Goal: Task Accomplishment & Management: Manage account settings

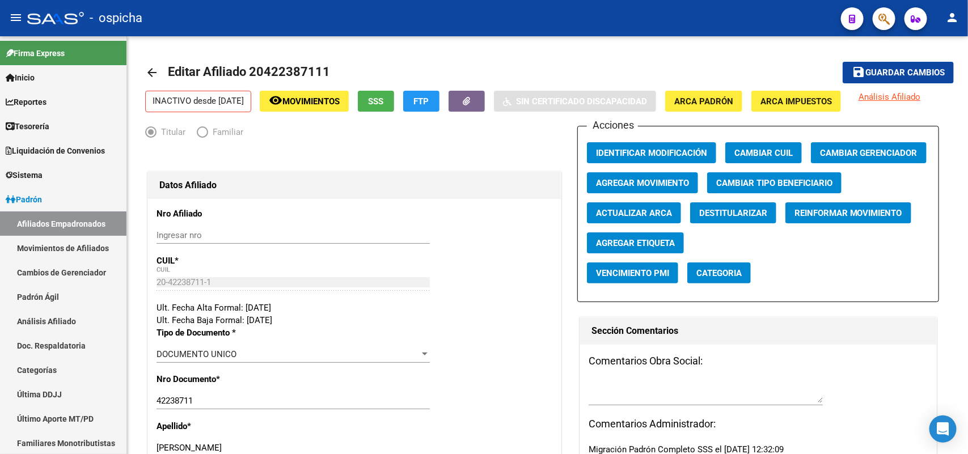
scroll to position [56, 0]
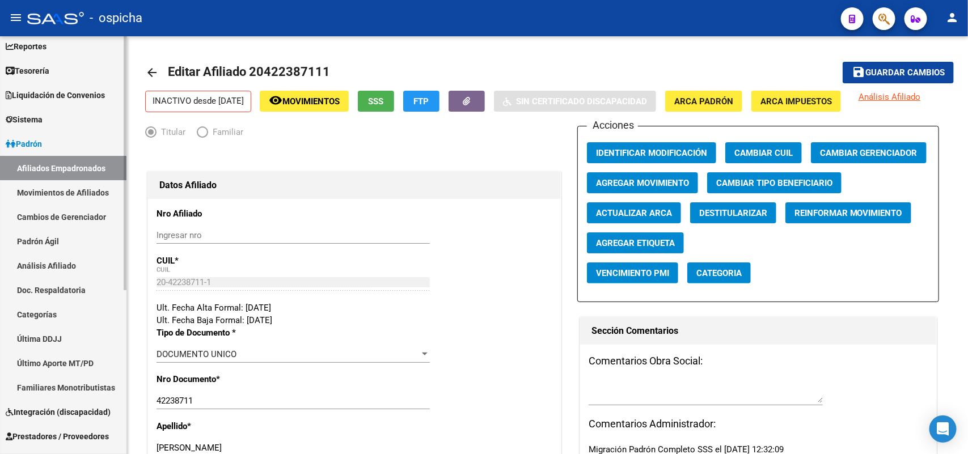
click at [16, 167] on link "Afiliados Empadronados" at bounding box center [63, 168] width 126 height 24
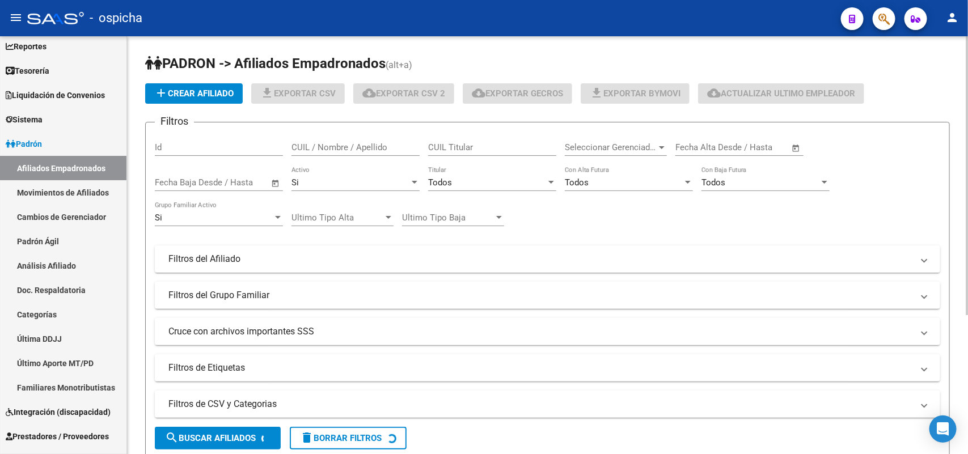
click at [341, 138] on div "CUIL / Nombre / Apellido" at bounding box center [355, 144] width 128 height 24
click at [344, 142] on input "CUIL / Nombre / Apellido" at bounding box center [355, 147] width 128 height 10
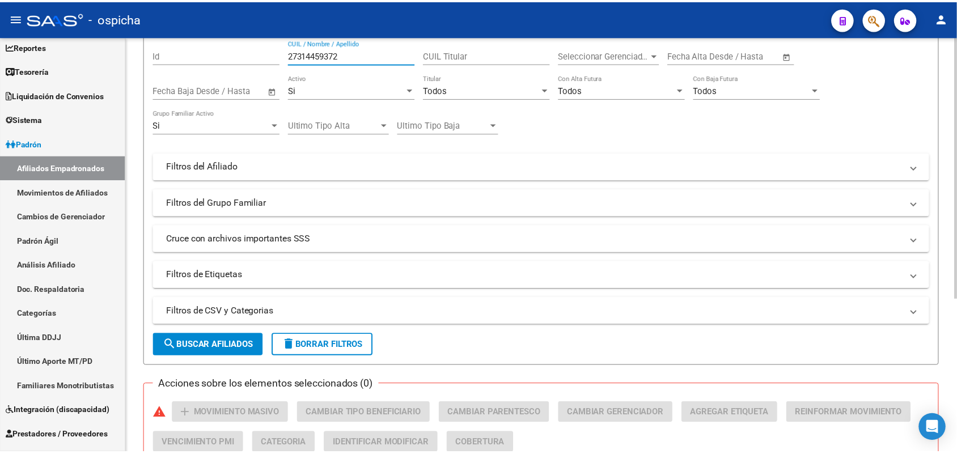
scroll to position [213, 0]
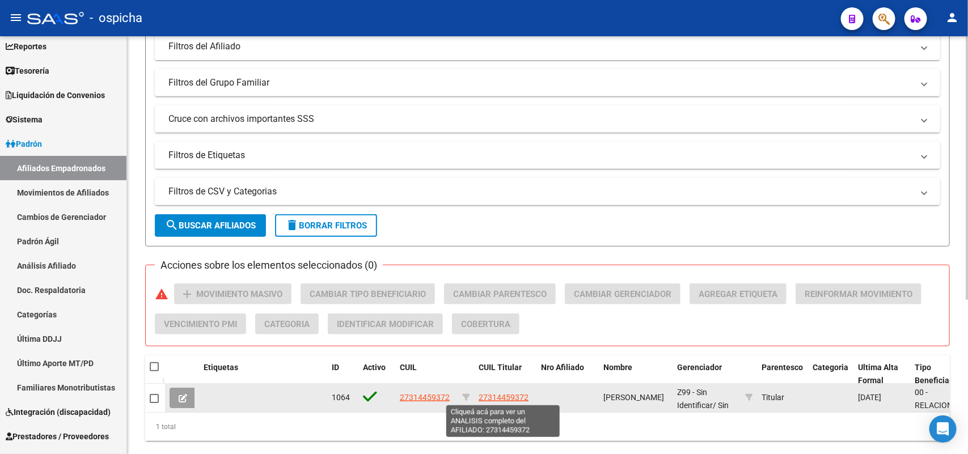
type input "27314459372"
click at [492, 393] on span "27314459372" at bounding box center [504, 397] width 50 height 9
type textarea "27314459372"
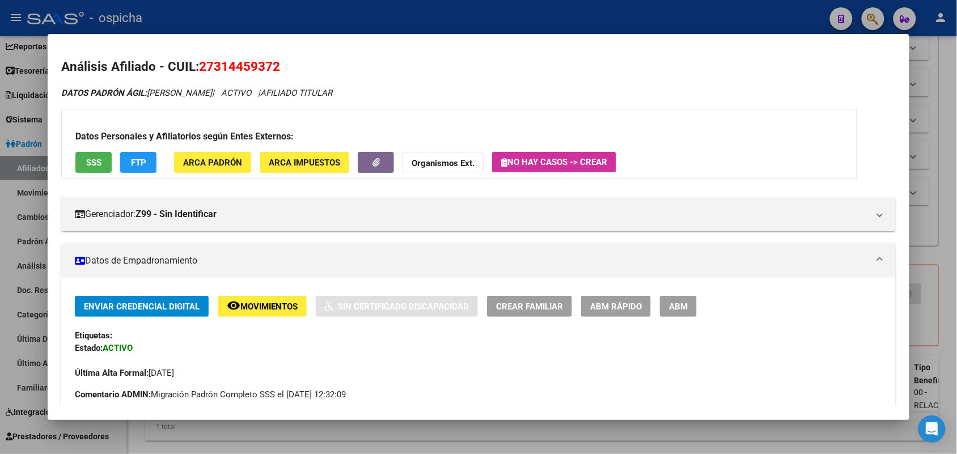
scroll to position [0, 0]
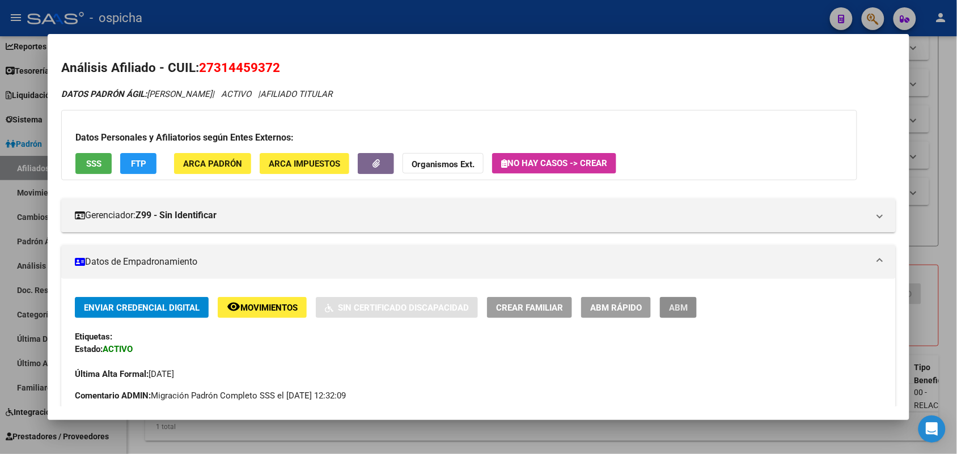
click at [681, 307] on span "ABM" at bounding box center [678, 308] width 19 height 10
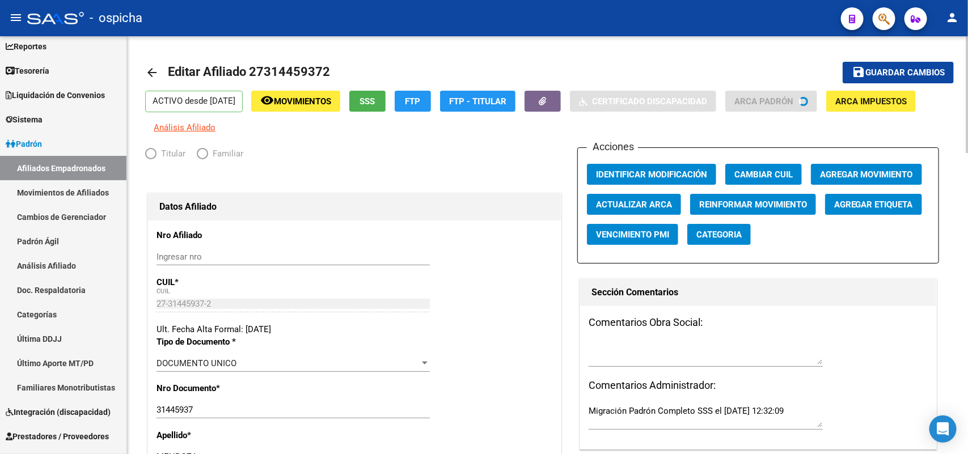
radio input "true"
type input "30-71108331-2"
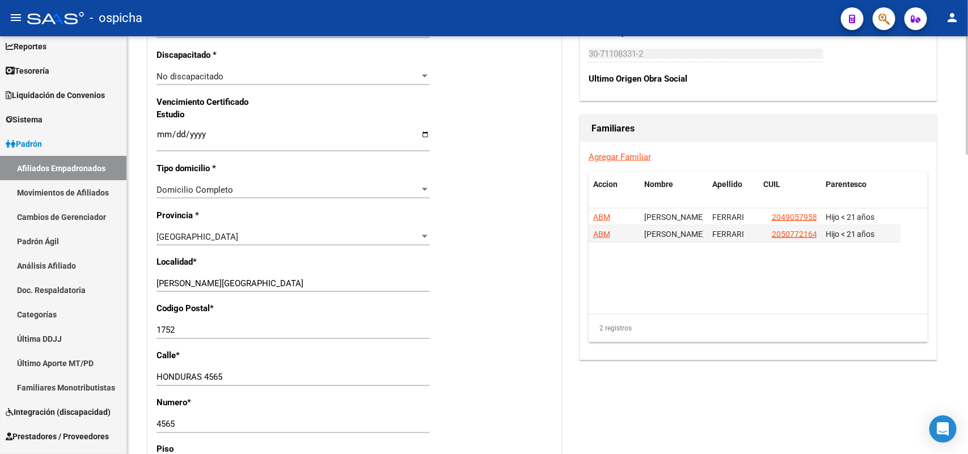
scroll to position [709, 0]
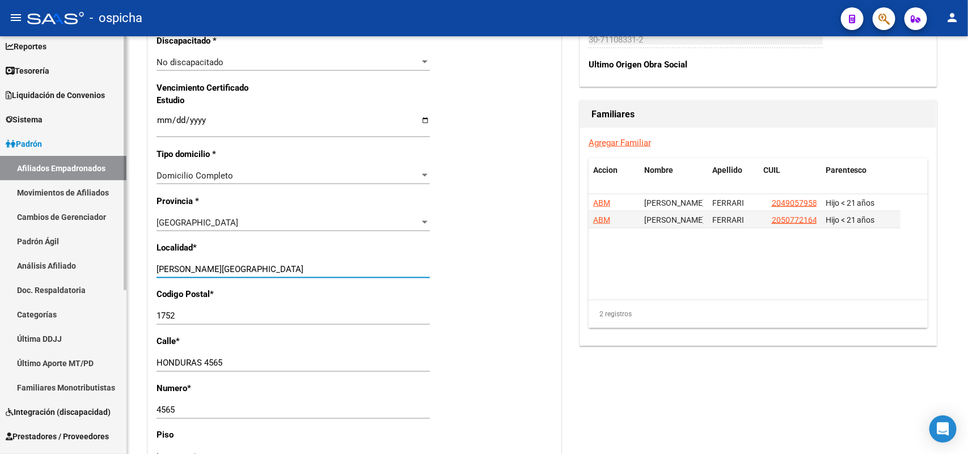
drag, startPoint x: 267, startPoint y: 268, endPoint x: 64, endPoint y: 254, distance: 203.5
click at [64, 254] on mat-sidenav-container "Firma Express Inicio Calendario SSS Instructivos Contacto OS Reportes Tablero d…" at bounding box center [484, 245] width 968 height 418
type input "LA TABLADA"
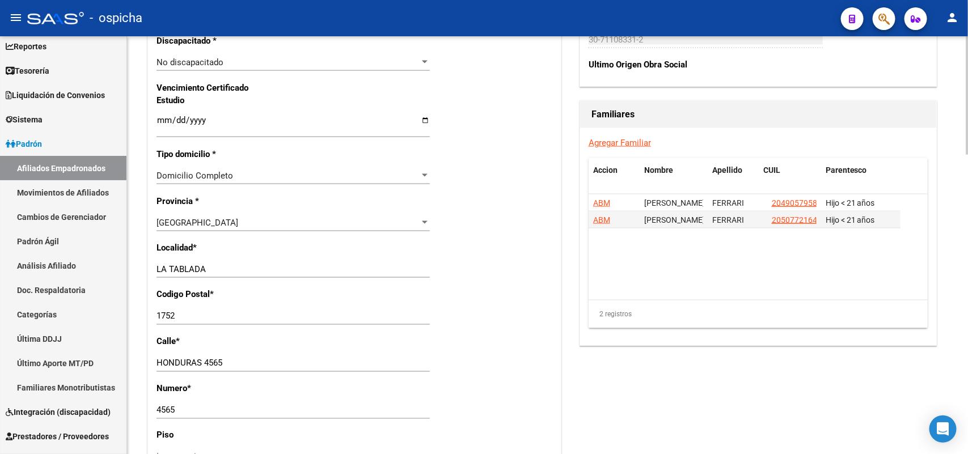
click at [257, 369] on div "[GEOGRAPHIC_DATA] [STREET_ADDRESS]" at bounding box center [292, 363] width 273 height 17
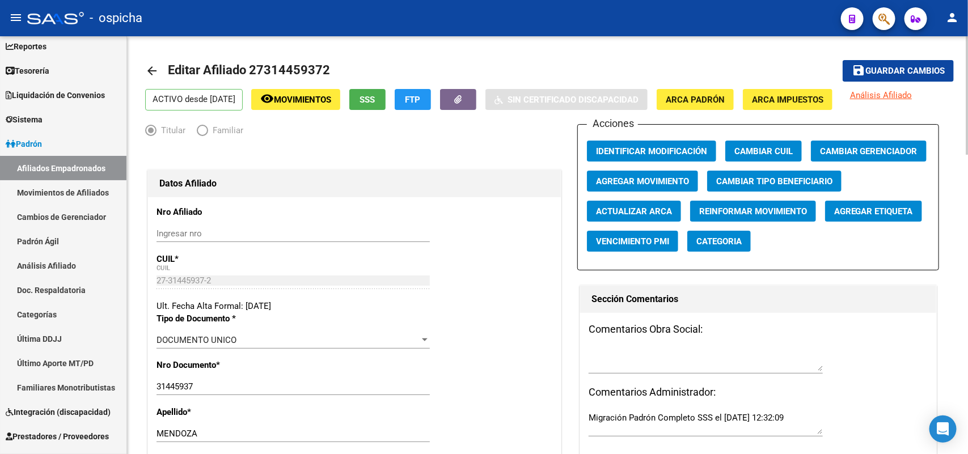
scroll to position [0, 0]
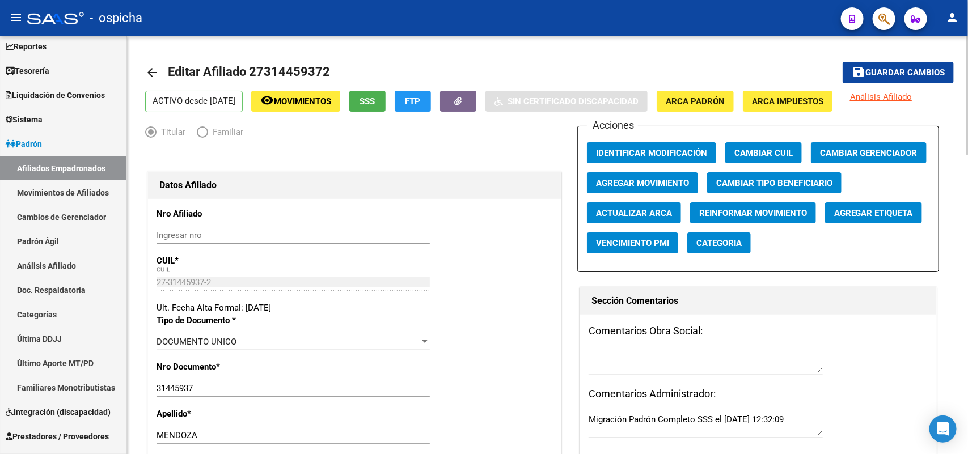
type input "[GEOGRAPHIC_DATA]"
click at [888, 70] on span "Guardar cambios" at bounding box center [904, 73] width 79 height 10
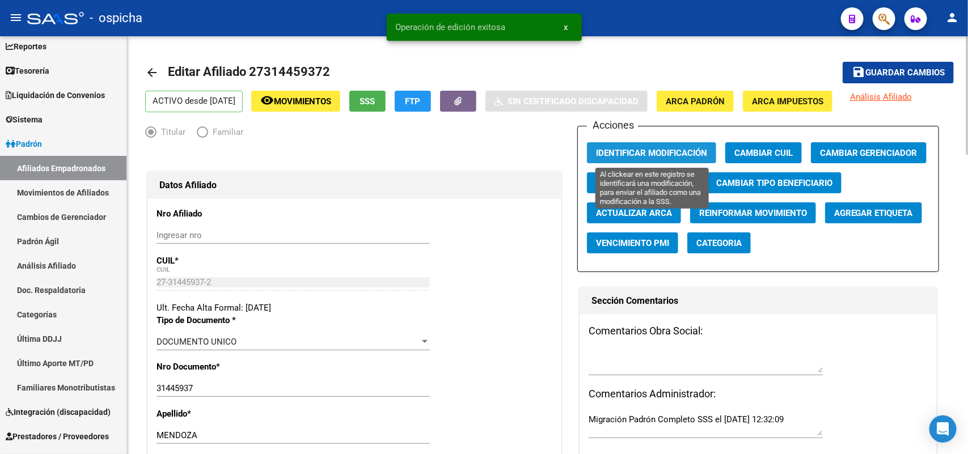
click at [691, 151] on span "Identificar Modificación" at bounding box center [651, 153] width 111 height 10
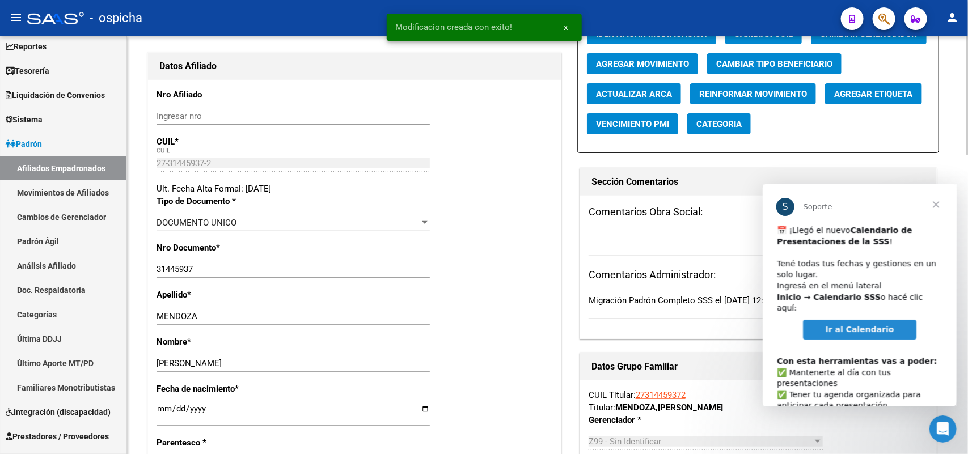
scroll to position [354, 0]
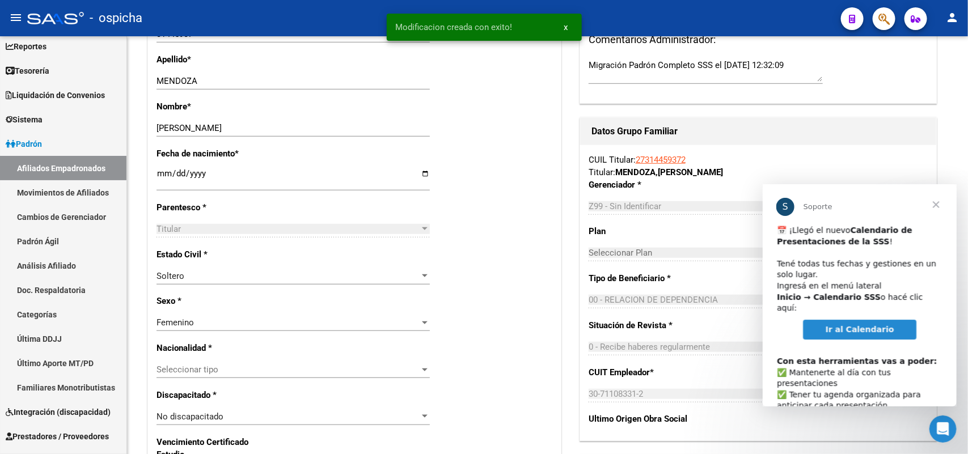
click at [935, 205] on span "Cerrar" at bounding box center [935, 204] width 41 height 41
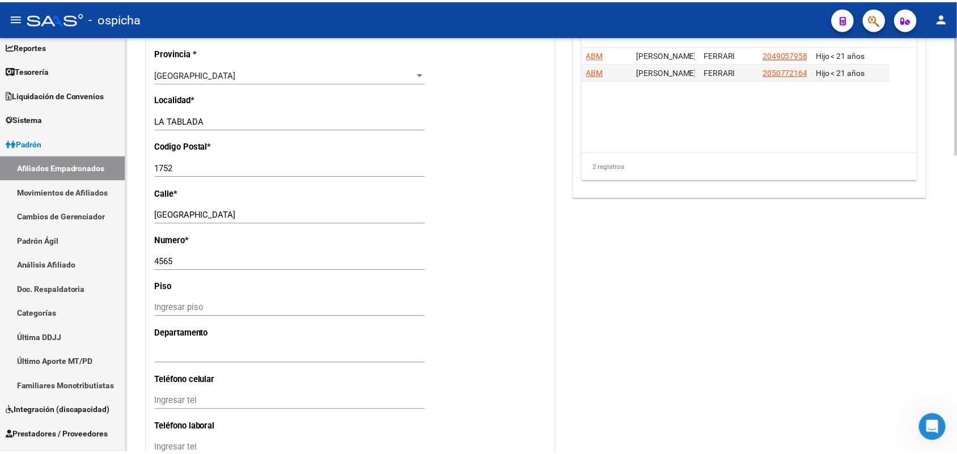
scroll to position [780, 0]
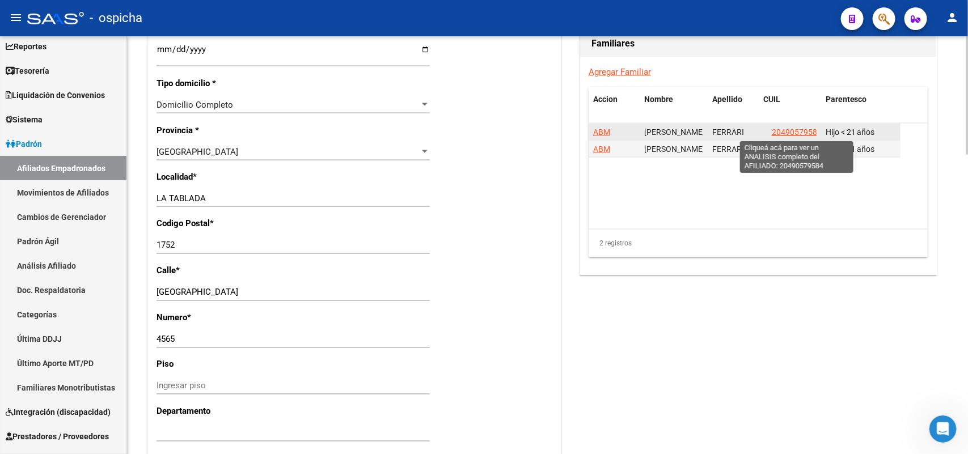
click at [800, 132] on span "20490579584" at bounding box center [797, 132] width 50 height 9
type textarea "20490579584"
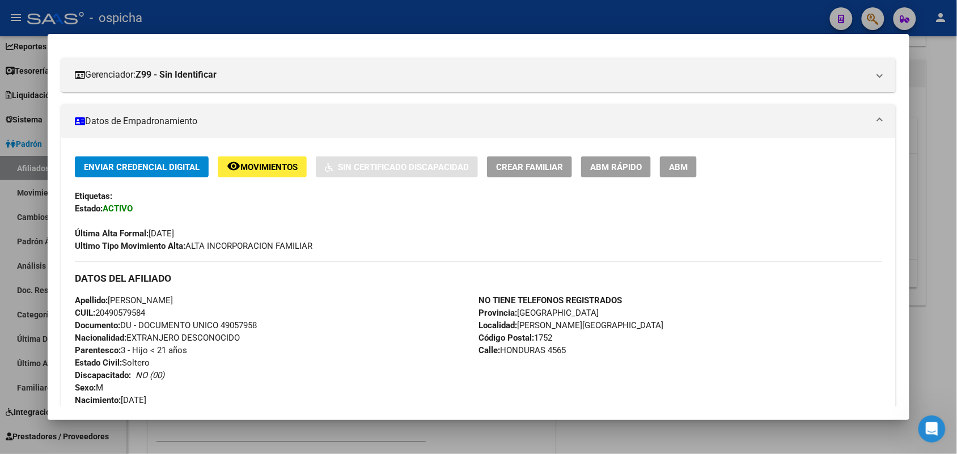
scroll to position [142, 0]
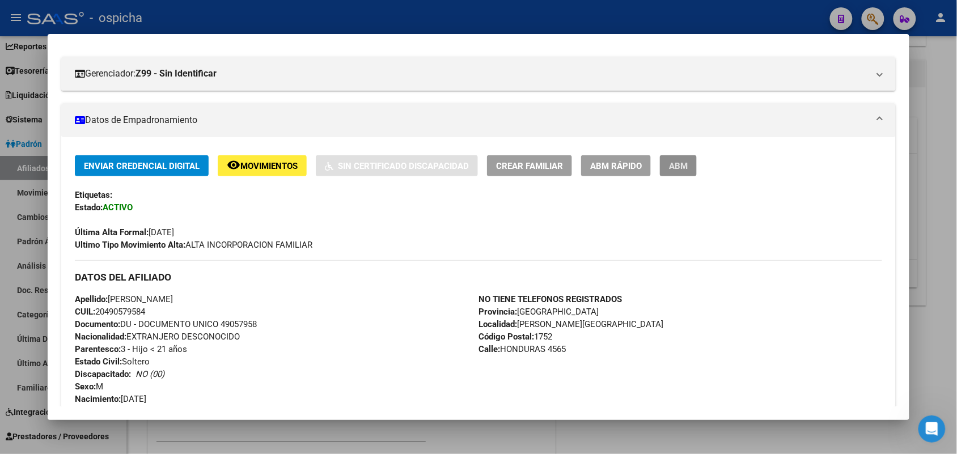
click at [662, 170] on button "ABM" at bounding box center [678, 165] width 37 height 21
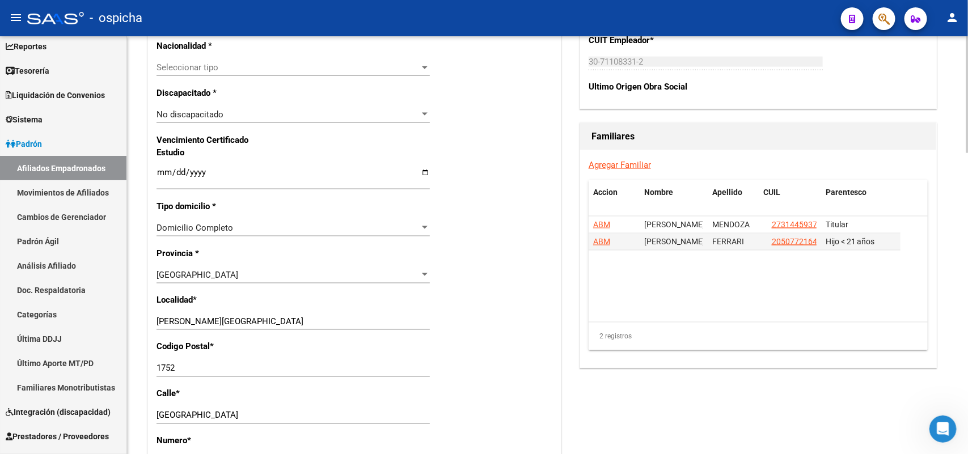
scroll to position [700, 0]
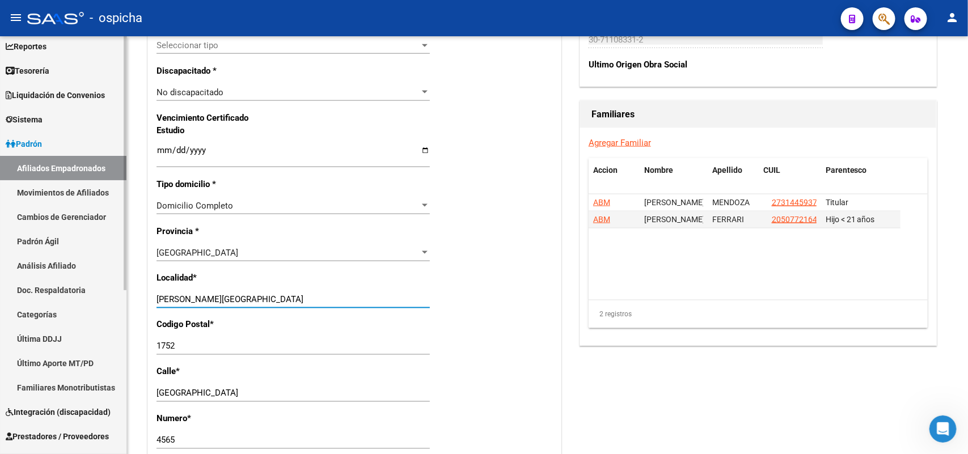
drag, startPoint x: 254, startPoint y: 296, endPoint x: 44, endPoint y: 299, distance: 210.4
click at [44, 299] on mat-sidenav-container "Firma Express Inicio Calendario SSS Instructivos Contacto OS Reportes Tablero d…" at bounding box center [484, 245] width 968 height 418
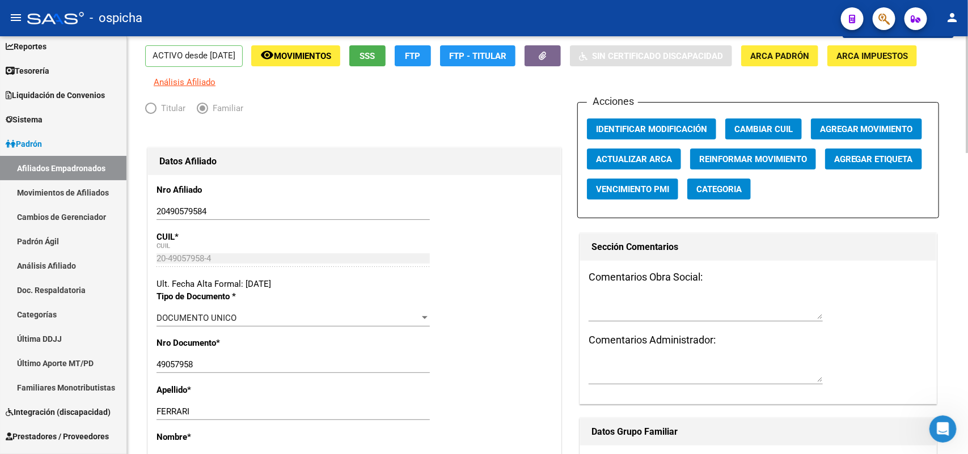
scroll to position [0, 0]
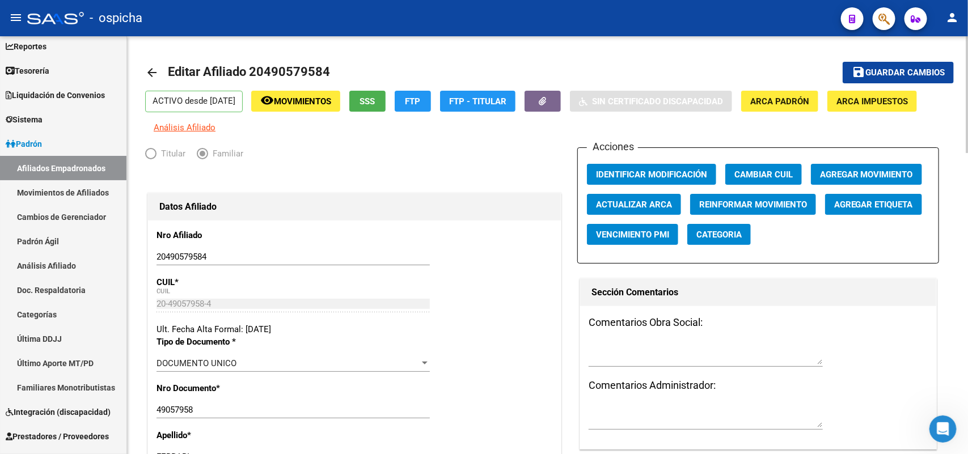
type input "LA TABLADA"
click at [905, 71] on span "Guardar cambios" at bounding box center [904, 73] width 79 height 10
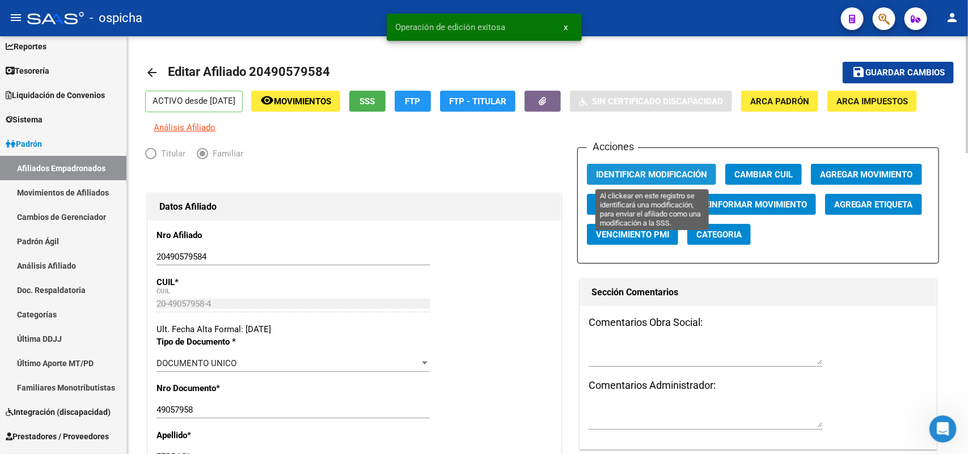
click at [631, 173] on span "Identificar Modificación" at bounding box center [651, 175] width 111 height 10
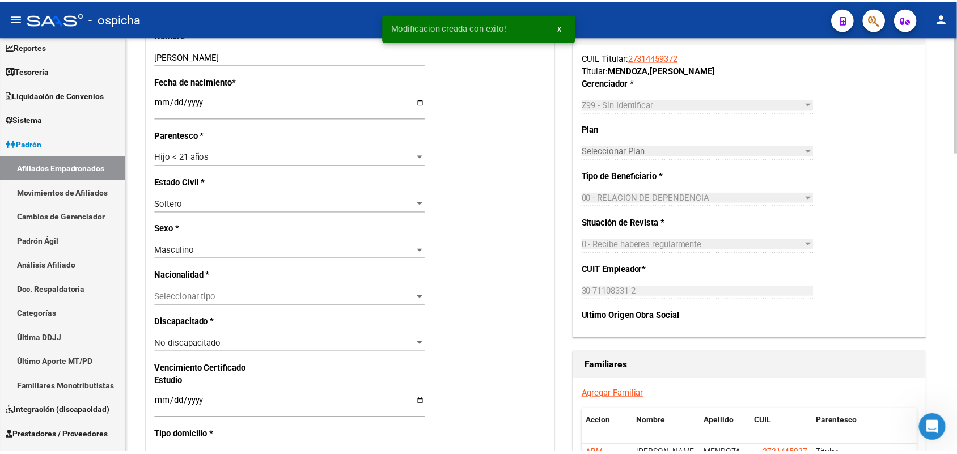
scroll to position [567, 0]
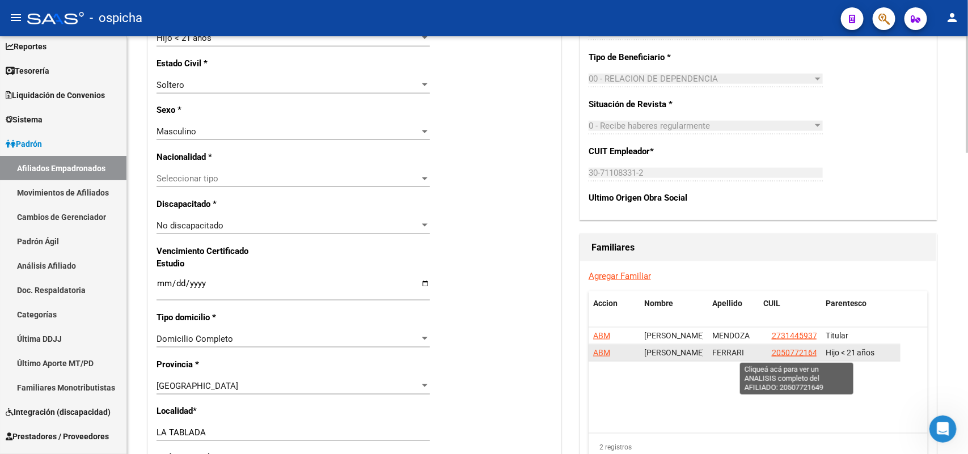
click at [792, 354] on span "20507721649" at bounding box center [797, 352] width 50 height 9
type textarea "20507721649"
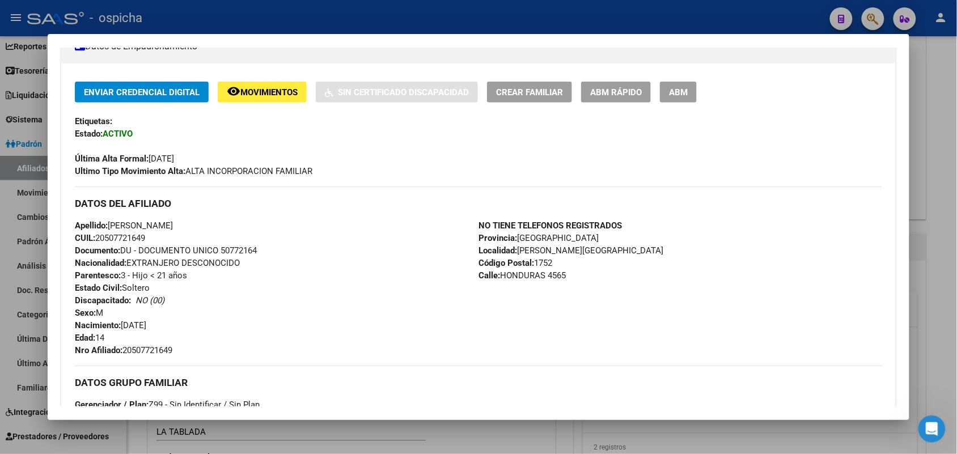
scroll to position [213, 0]
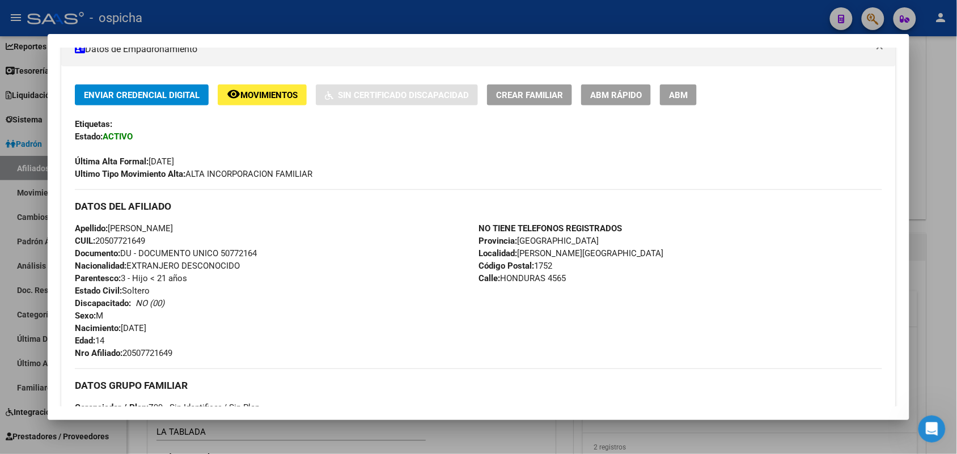
click at [680, 100] on button "ABM" at bounding box center [678, 94] width 37 height 21
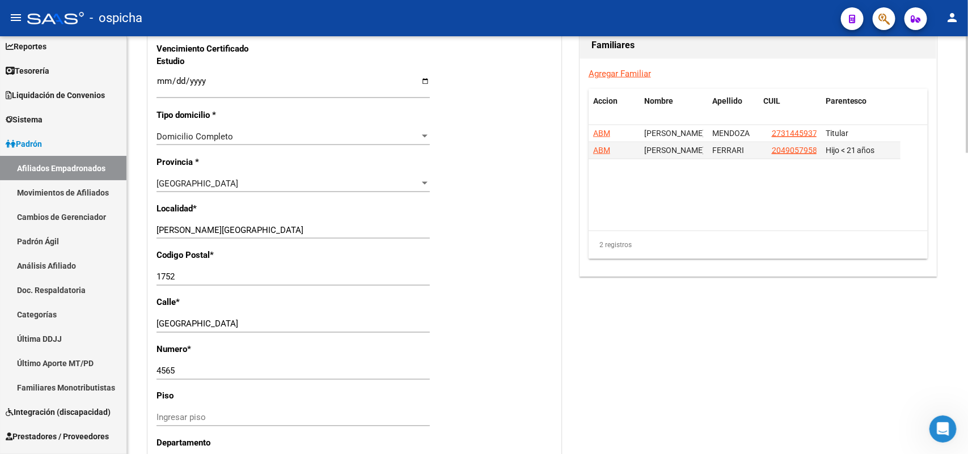
scroll to position [771, 0]
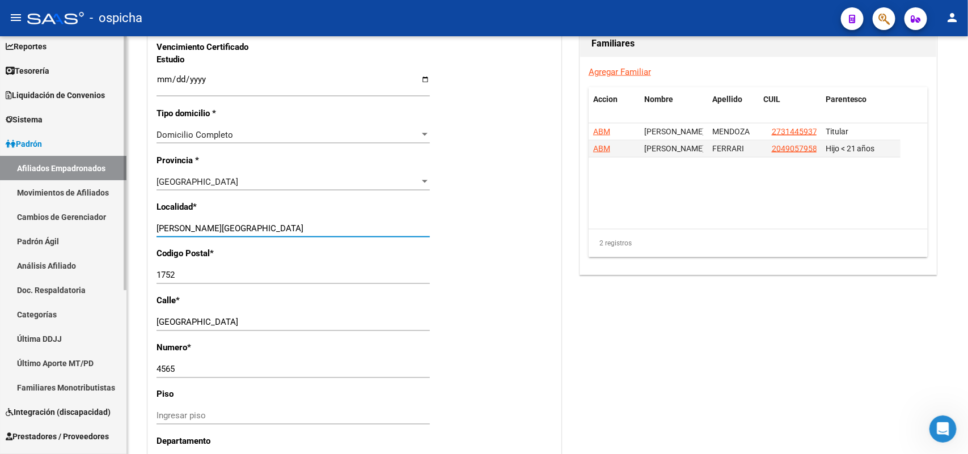
drag, startPoint x: 248, startPoint y: 226, endPoint x: 1, endPoint y: 220, distance: 247.8
click at [1, 220] on mat-sidenav-container "Firma Express Inicio Calendario SSS Instructivos Contacto OS Reportes Tablero d…" at bounding box center [484, 245] width 968 height 418
type input "LA TABLADA"
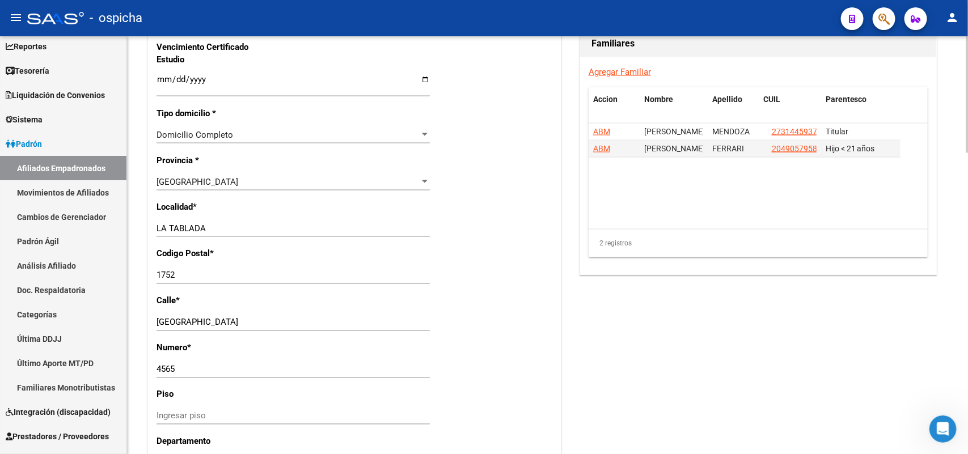
click at [434, 306] on div "Nro Afiliado 20507721649 Ingresar nro CUIL * 20-50772164-9 CUIL ARCA Padrón Ult…" at bounding box center [354, 63] width 413 height 1229
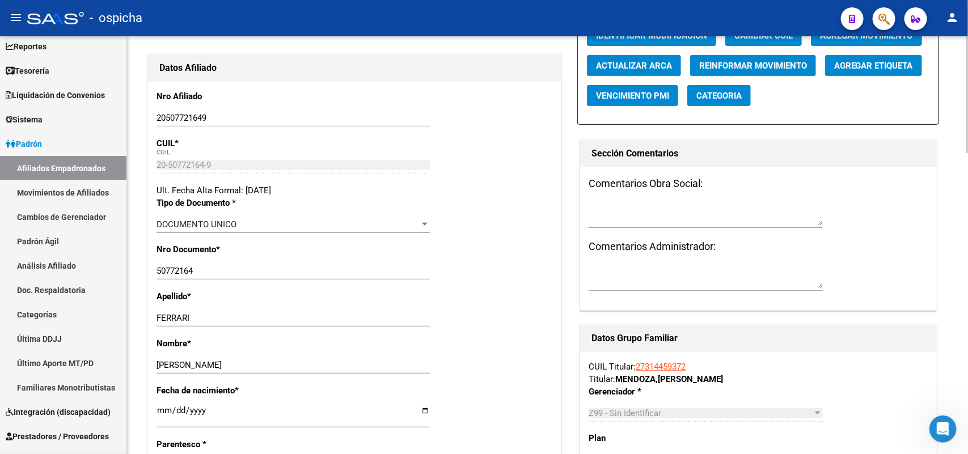
scroll to position [0, 0]
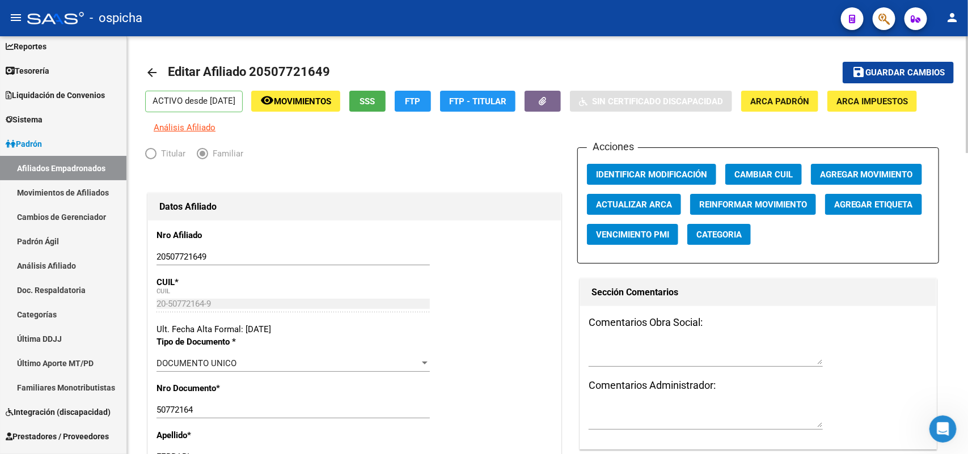
click at [911, 70] on span "Guardar cambios" at bounding box center [904, 73] width 79 height 10
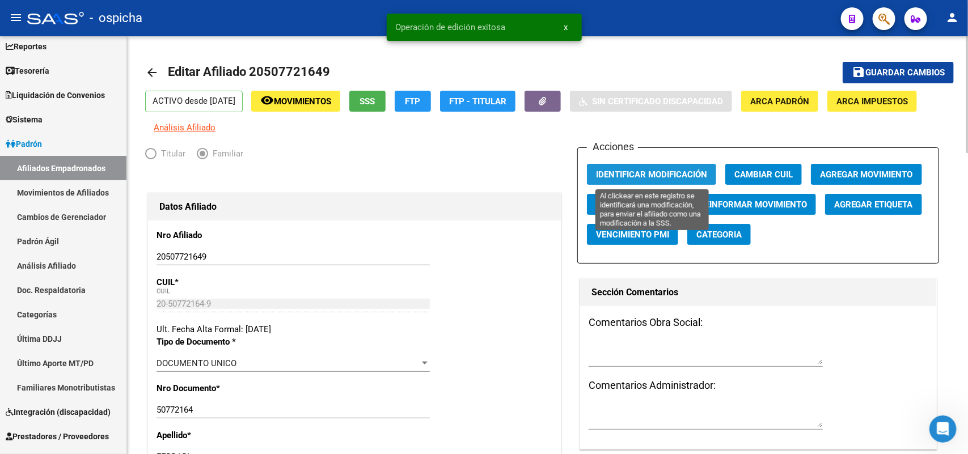
click at [614, 172] on span "Identificar Modificación" at bounding box center [651, 175] width 111 height 10
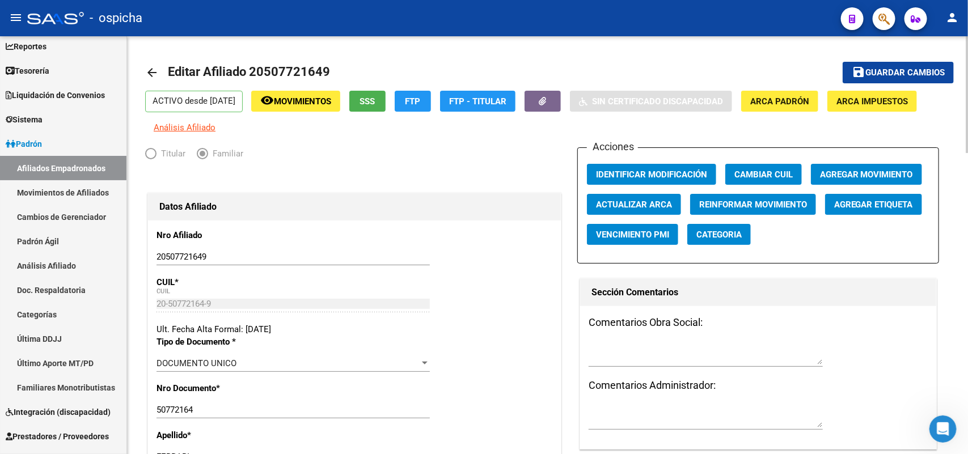
drag, startPoint x: 83, startPoint y: 162, endPoint x: 143, endPoint y: 169, distance: 60.0
click at [83, 160] on link "Afiliados Empadronados" at bounding box center [63, 168] width 126 height 24
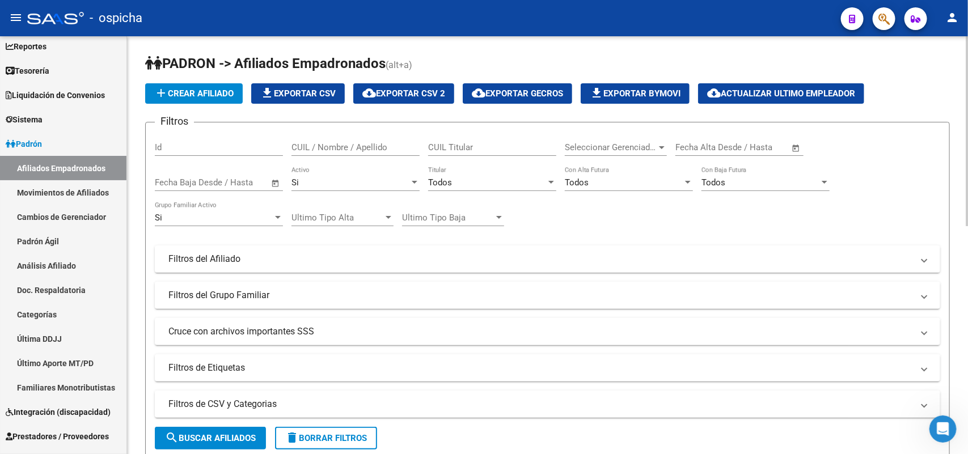
click at [339, 143] on input "CUIL / Nombre / Apellido" at bounding box center [355, 147] width 128 height 10
click at [339, 152] on div "CUIL / Nombre / Apellido" at bounding box center [355, 144] width 128 height 24
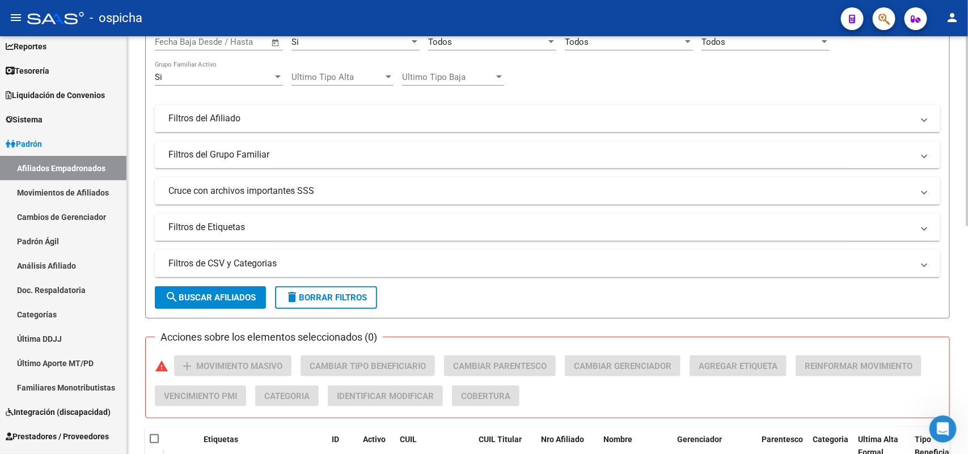
scroll to position [142, 0]
type input "20352130673"
click at [224, 293] on span "search Buscar Afiliados" at bounding box center [210, 296] width 91 height 10
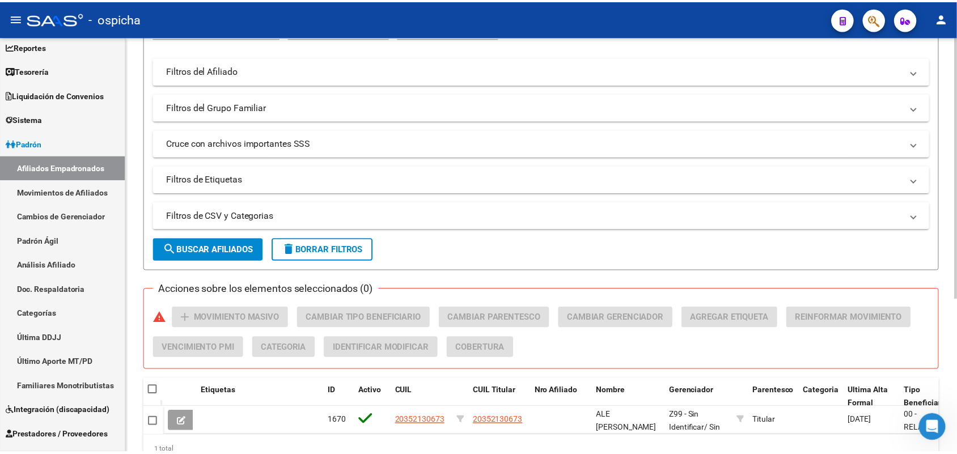
scroll to position [244, 0]
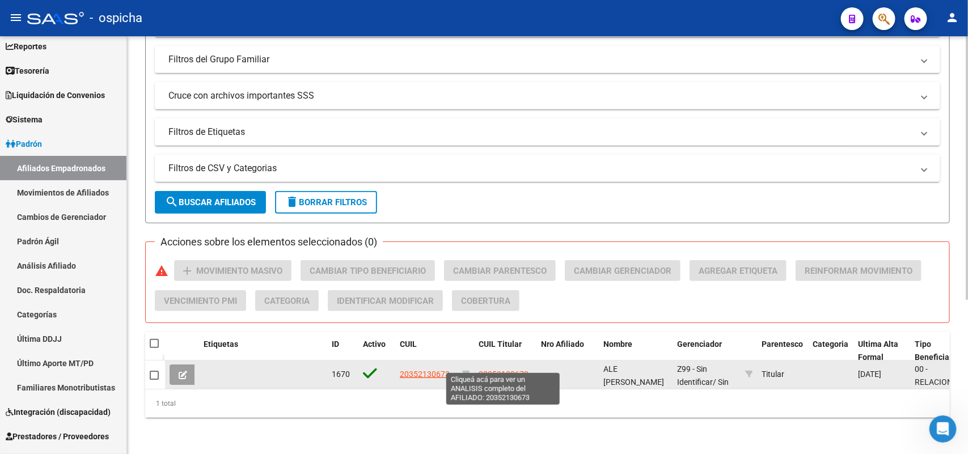
click at [516, 370] on span "20352130673" at bounding box center [504, 374] width 50 height 9
type textarea "20352130673"
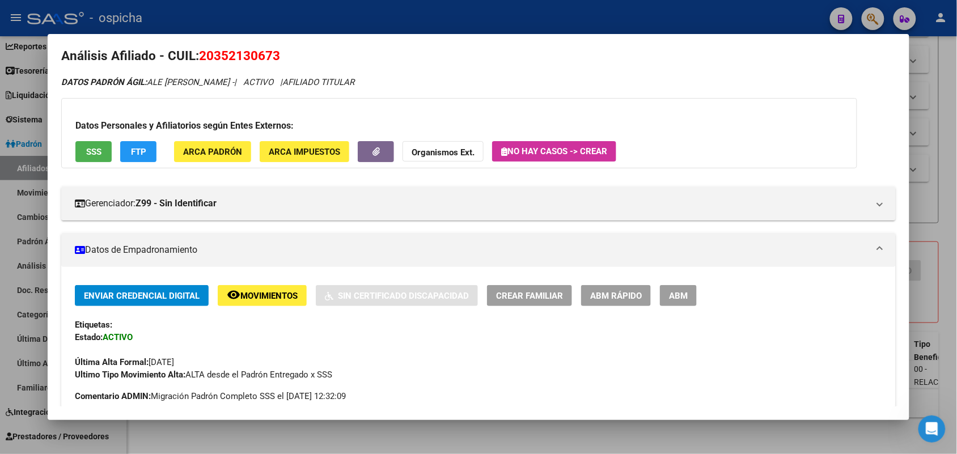
scroll to position [6, 0]
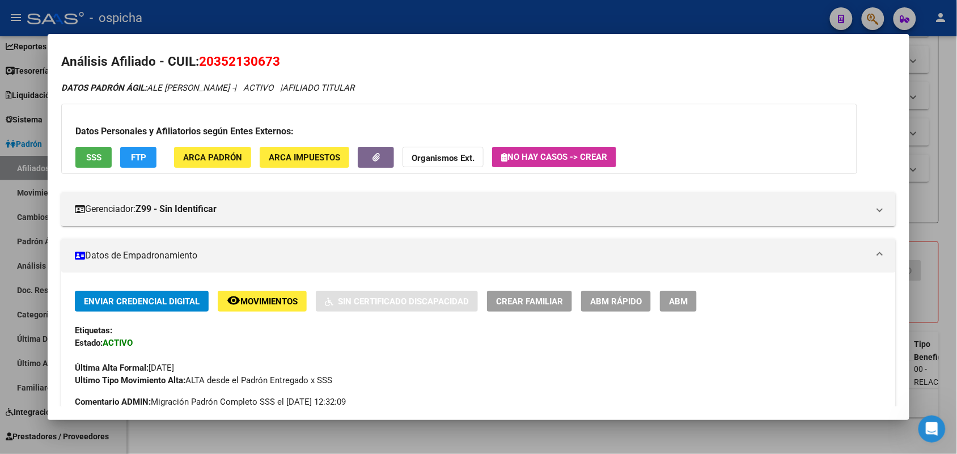
click at [684, 305] on button "ABM" at bounding box center [678, 301] width 37 height 21
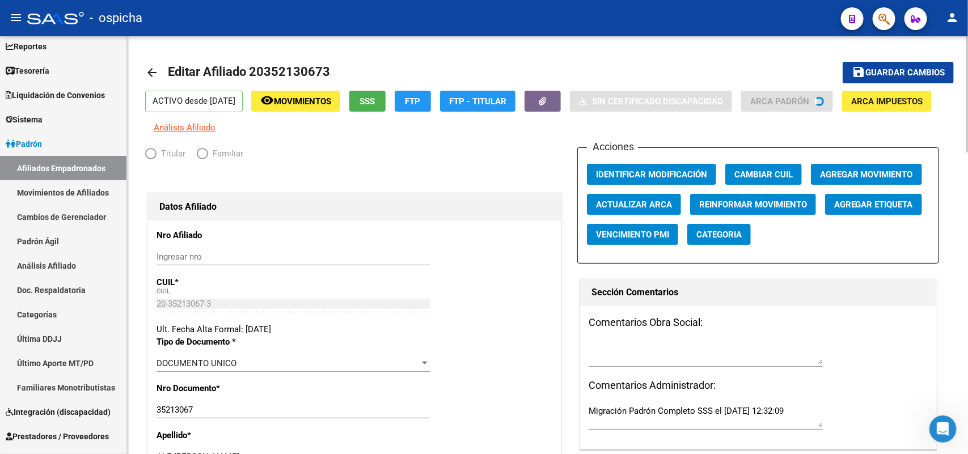
radio input "true"
type input "30-71108331-2"
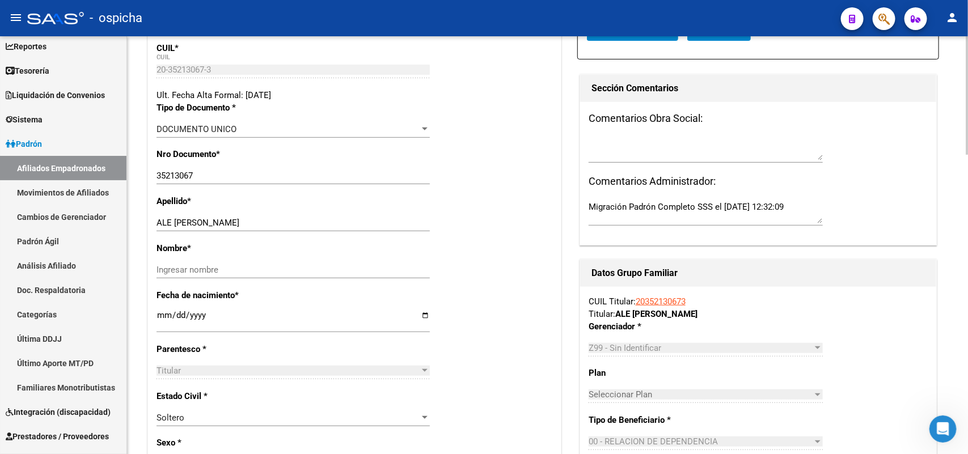
scroll to position [283, 0]
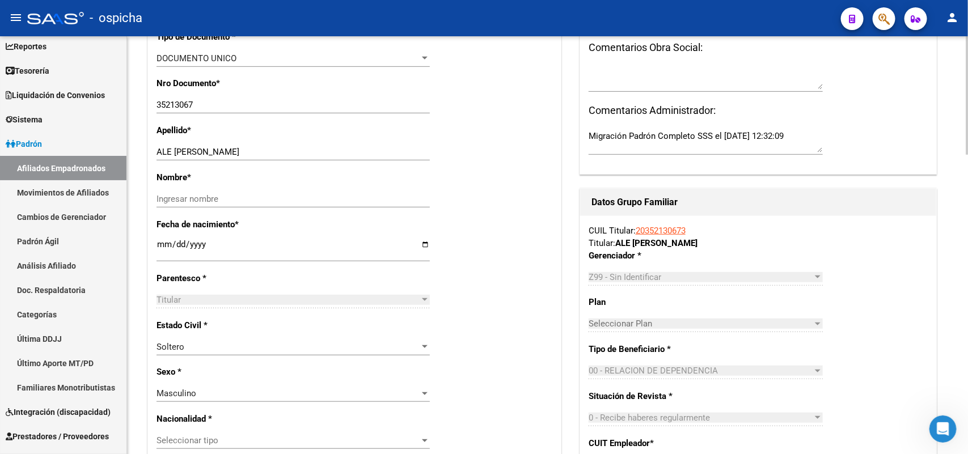
click at [214, 204] on div "Ingresar nombre" at bounding box center [292, 198] width 273 height 17
drag, startPoint x: 224, startPoint y: 153, endPoint x: 174, endPoint y: 153, distance: 49.9
click at [174, 153] on input "ALE [PERSON_NAME]" at bounding box center [292, 152] width 273 height 10
drag, startPoint x: 174, startPoint y: 154, endPoint x: 185, endPoint y: 151, distance: 11.6
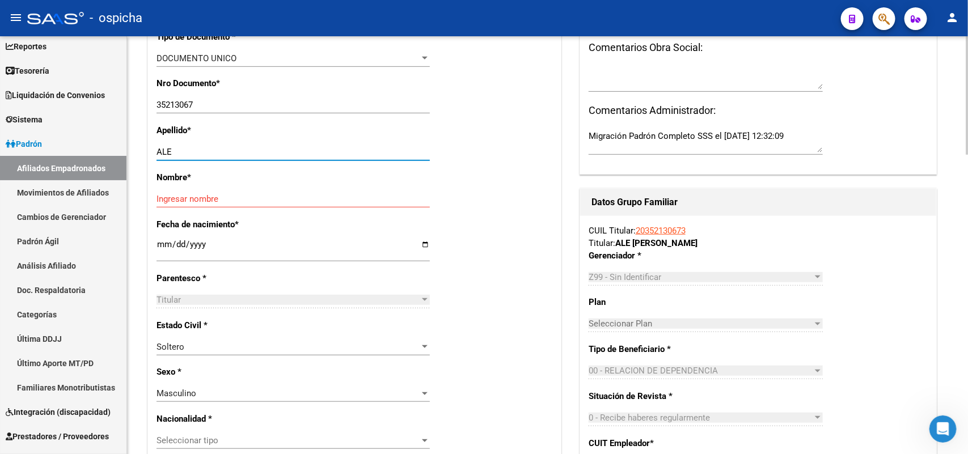
type input "ALE"
click at [170, 199] on input "Ingresar nombre" at bounding box center [292, 199] width 273 height 10
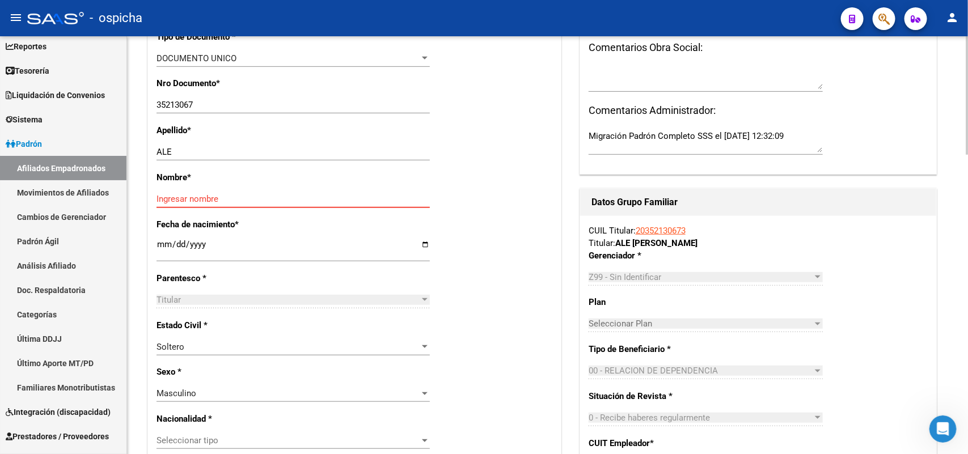
paste input "[PERSON_NAME]"
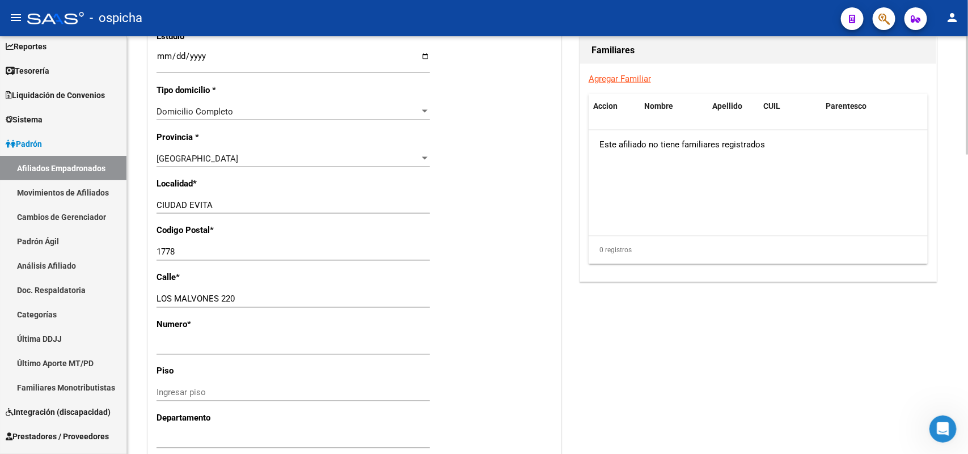
scroll to position [780, 0]
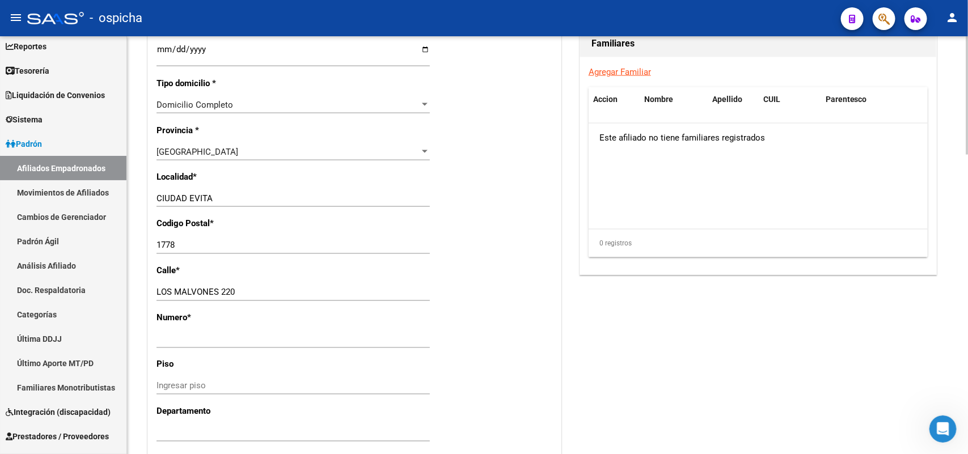
type input "[PERSON_NAME]"
click at [251, 290] on input "LOS MALVONES 220" at bounding box center [292, 292] width 273 height 10
drag, startPoint x: 261, startPoint y: 292, endPoint x: 222, endPoint y: 285, distance: 39.1
click at [218, 290] on input "LOS MALVONES 220" at bounding box center [292, 292] width 273 height 10
type input "LOS MALVONES"
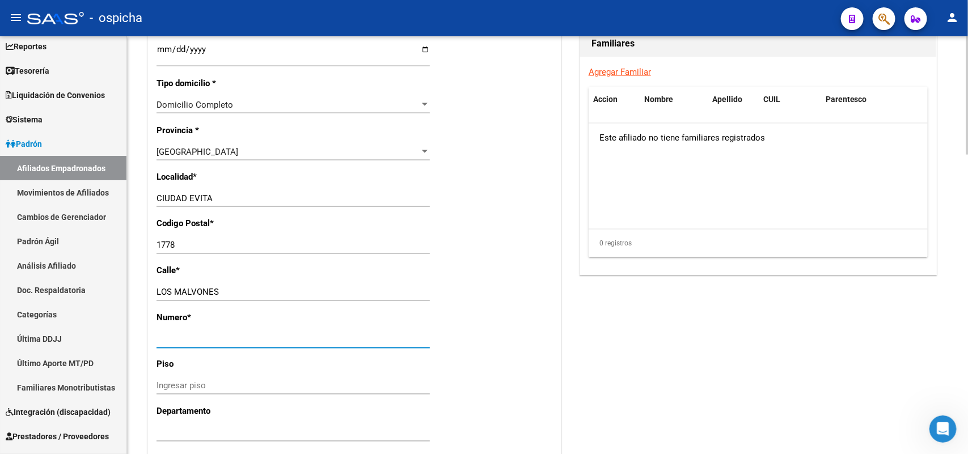
click at [175, 341] on input "Ingresar nro" at bounding box center [292, 340] width 273 height 10
type input "220"
click at [277, 350] on div "220 Ingresar nro" at bounding box center [292, 345] width 273 height 28
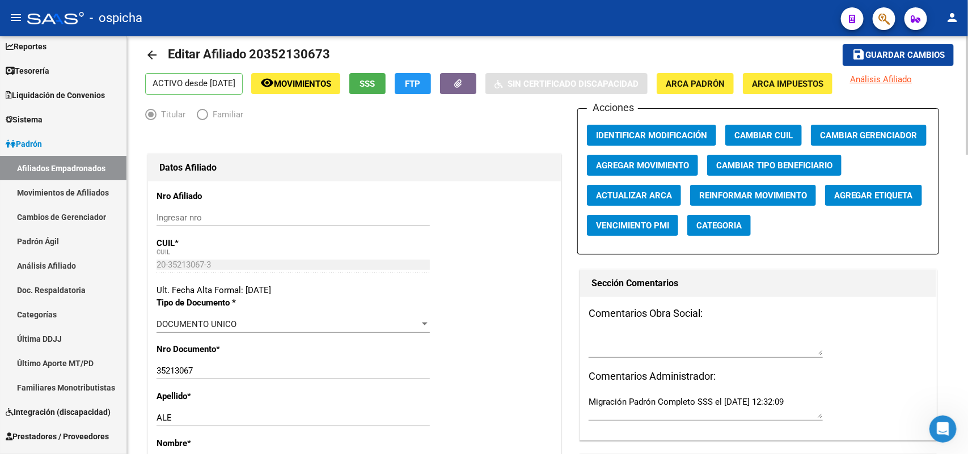
scroll to position [0, 0]
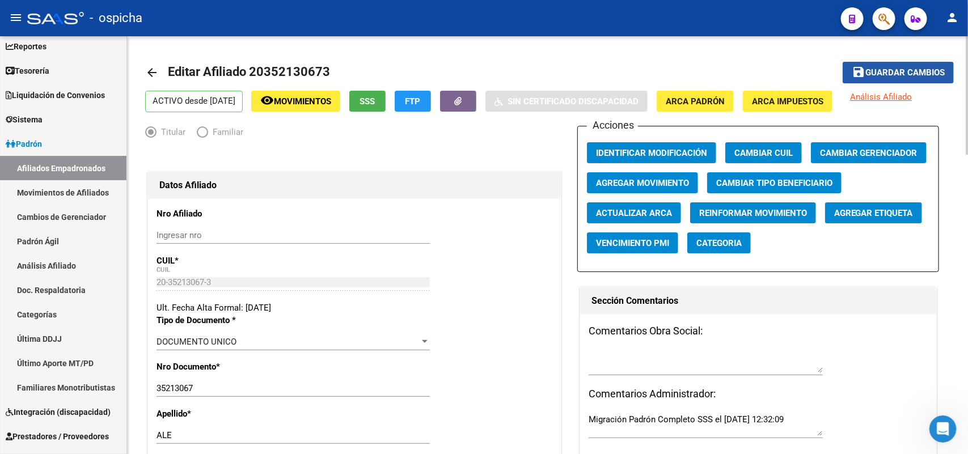
click at [937, 71] on span "Guardar cambios" at bounding box center [904, 73] width 79 height 10
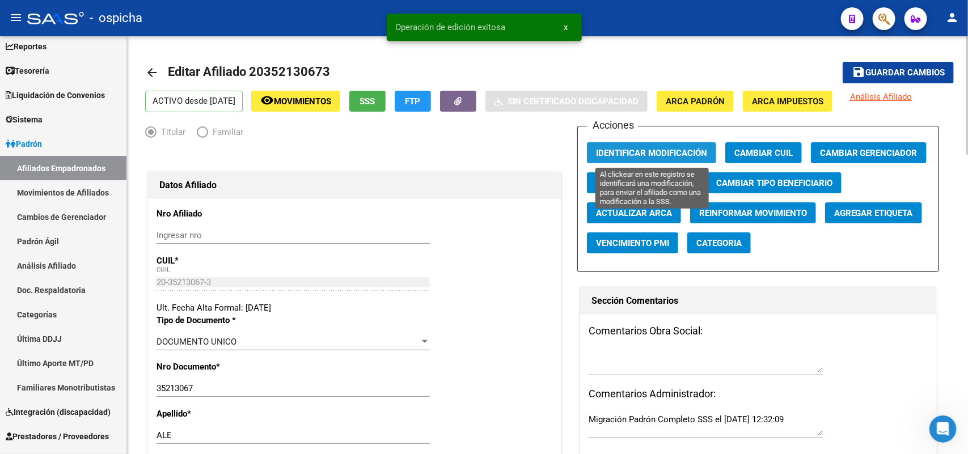
click at [654, 146] on button "Identificar Modificación" at bounding box center [651, 152] width 129 height 21
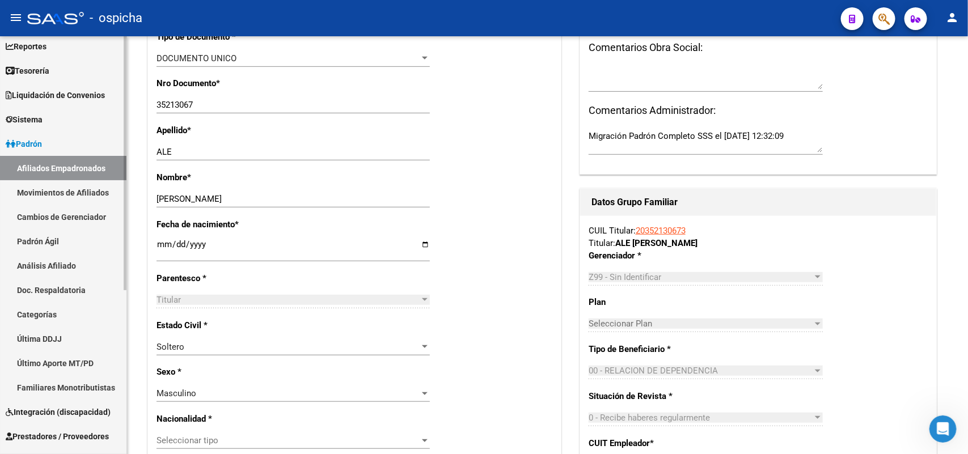
click at [52, 165] on link "Afiliados Empadronados" at bounding box center [63, 168] width 126 height 24
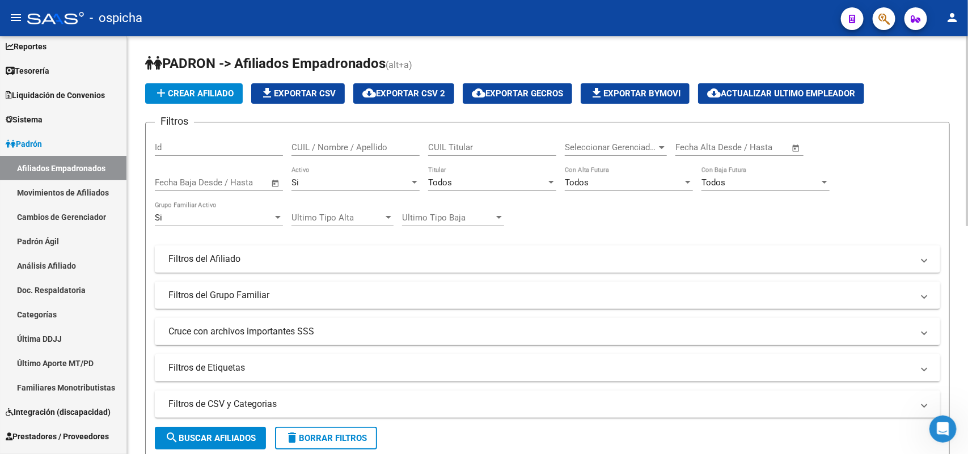
click at [328, 149] on input "CUIL / Nombre / Apellido" at bounding box center [355, 147] width 128 height 10
drag, startPoint x: 381, startPoint y: 146, endPoint x: 198, endPoint y: 143, distance: 182.6
click at [198, 143] on div "Filtros Id 202595834626 CUIL / Nombre / Apellido CUIL Titular Seleccionar Geren…" at bounding box center [547, 257] width 785 height 250
type input "20295834626"
click at [205, 435] on span "search Buscar Afiliados" at bounding box center [210, 438] width 91 height 10
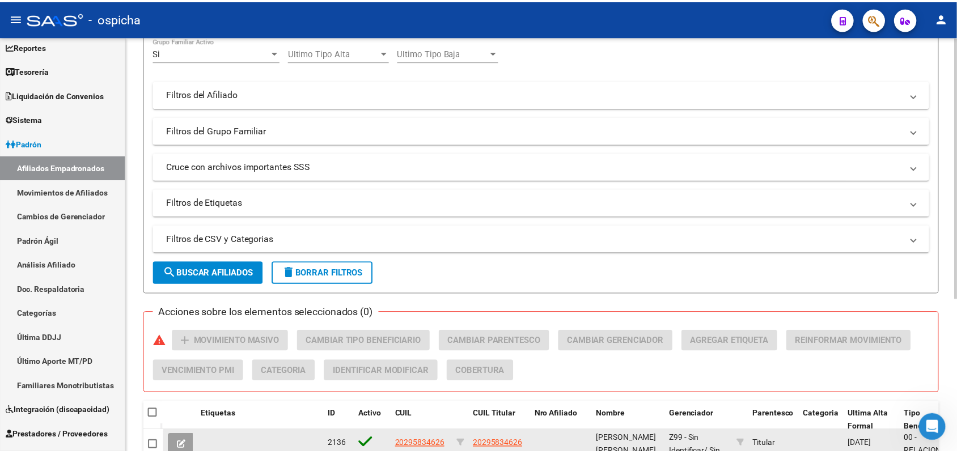
scroll to position [244, 0]
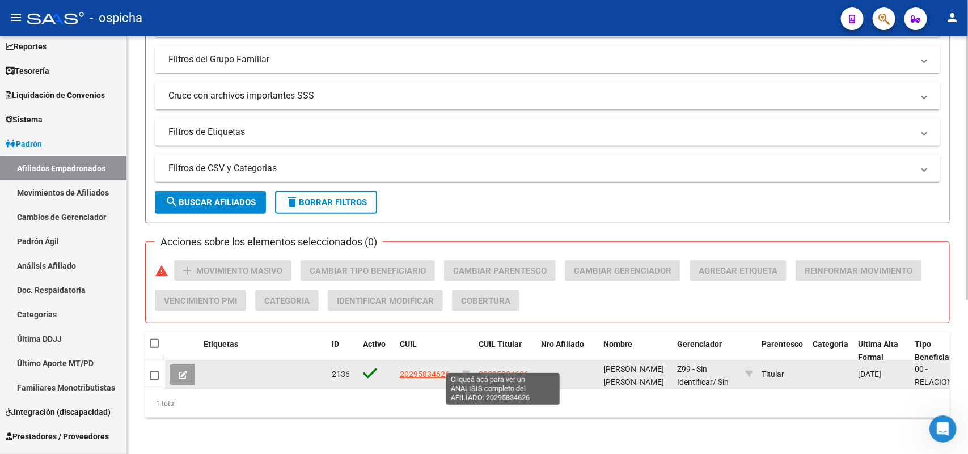
click at [495, 370] on span "20295834626" at bounding box center [504, 374] width 50 height 9
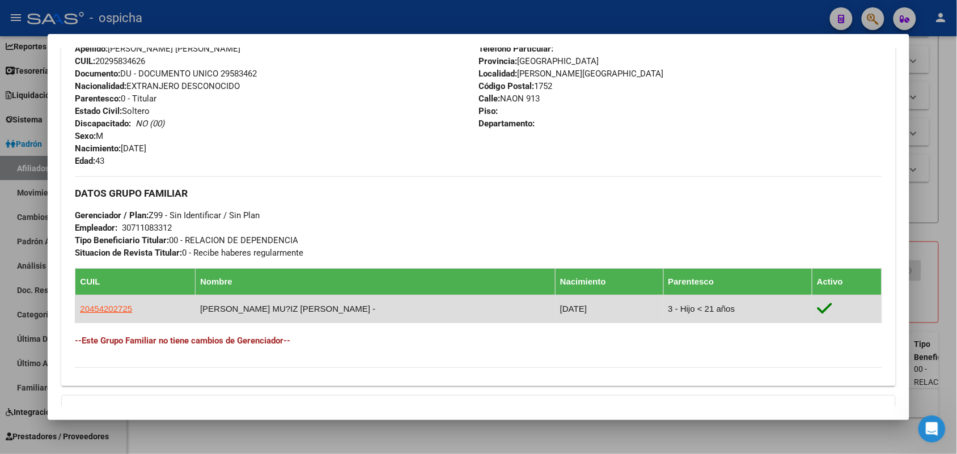
scroll to position [543, 0]
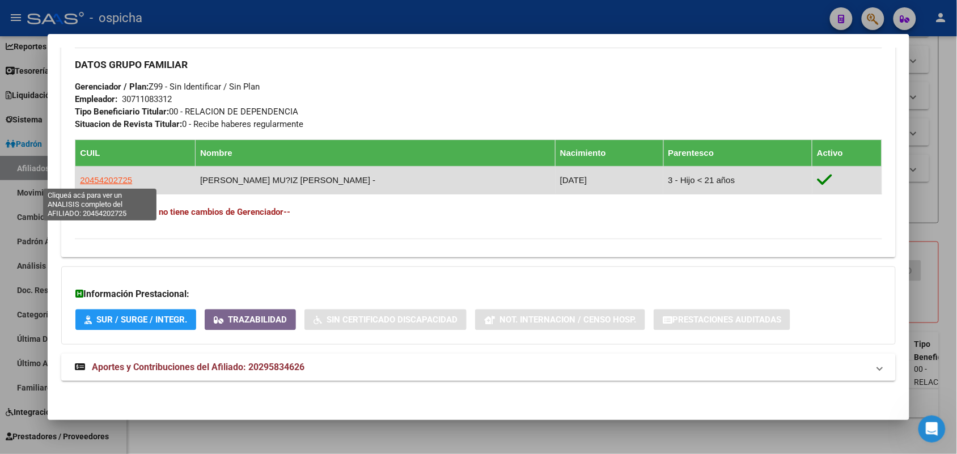
click at [114, 177] on span "20454202725" at bounding box center [106, 180] width 52 height 10
type textarea "20454202725"
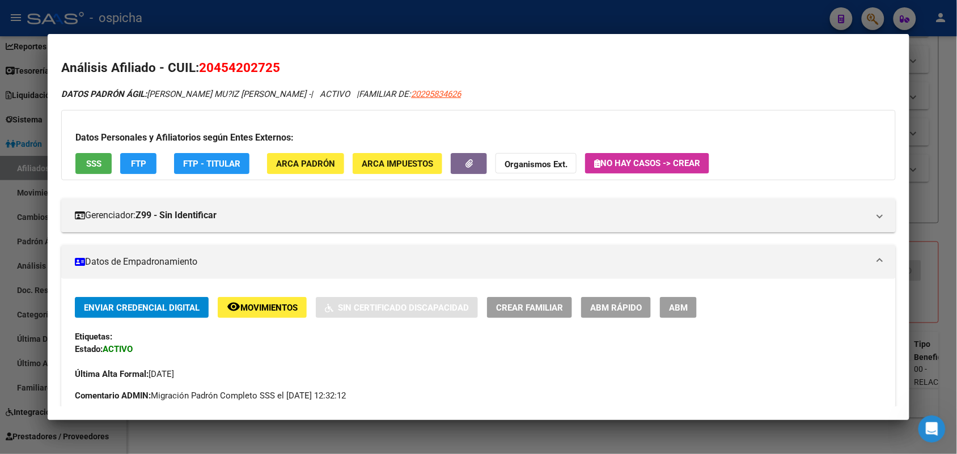
click at [675, 312] on button "ABM" at bounding box center [678, 307] width 37 height 21
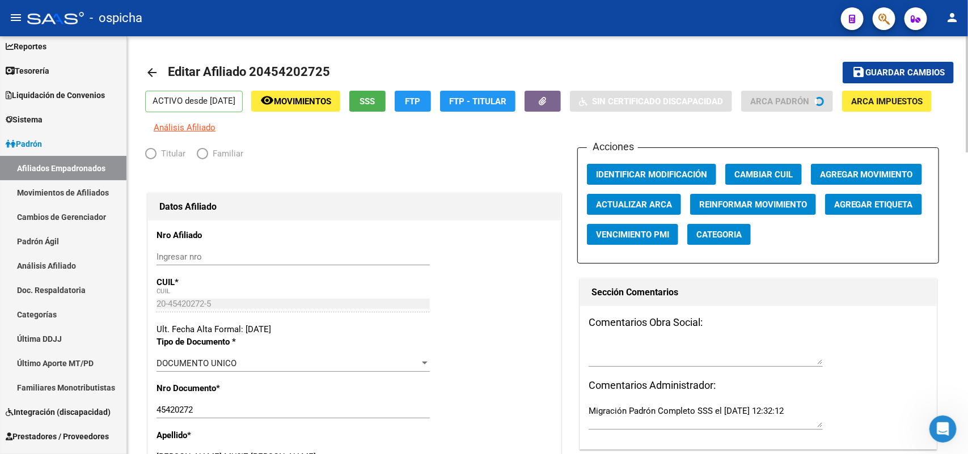
radio input "true"
type input "30-71108331-2"
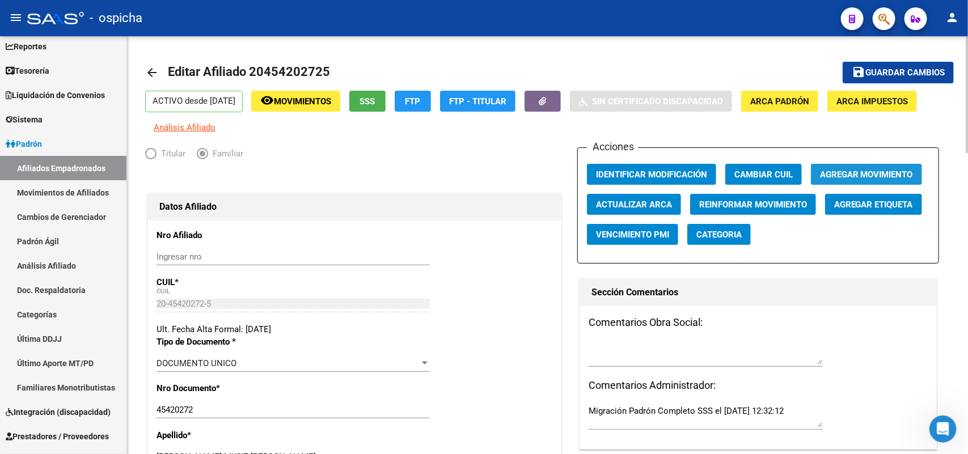
click at [859, 172] on span "Agregar Movimiento" at bounding box center [866, 175] width 93 height 10
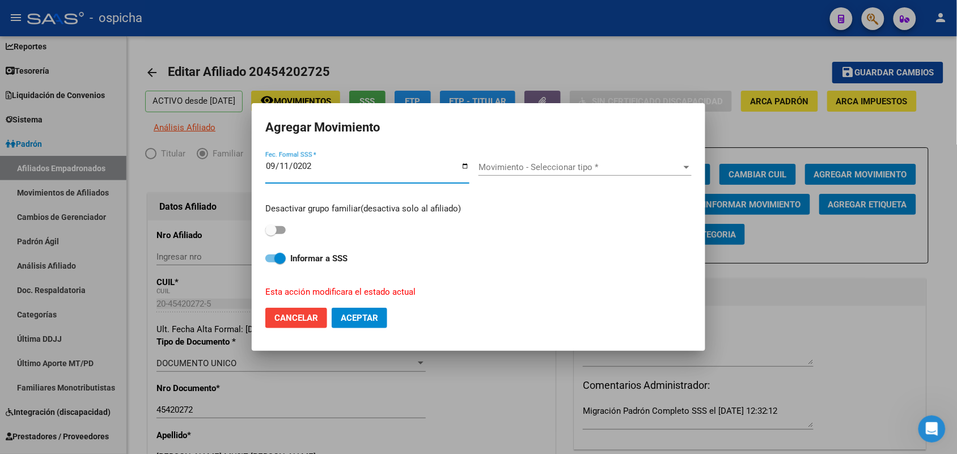
type input "[DATE]"
click at [520, 166] on span "Movimiento - Seleccionar tipo *" at bounding box center [580, 167] width 203 height 10
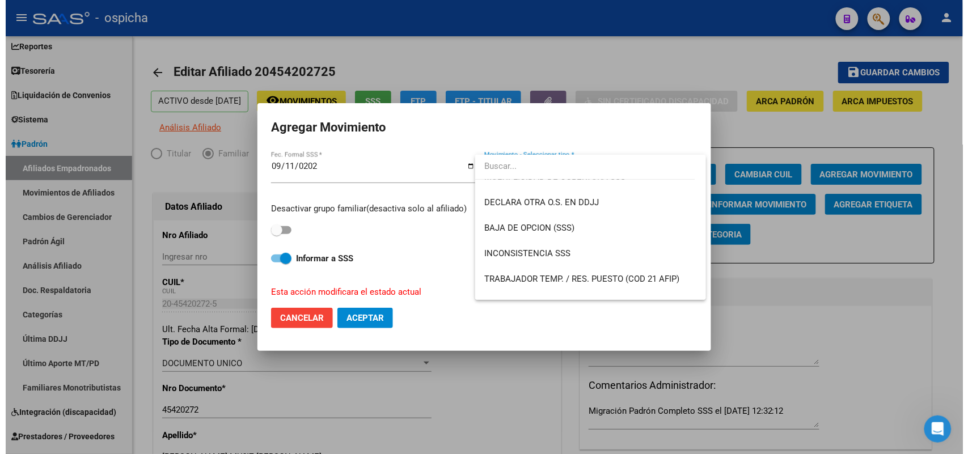
scroll to position [425, 0]
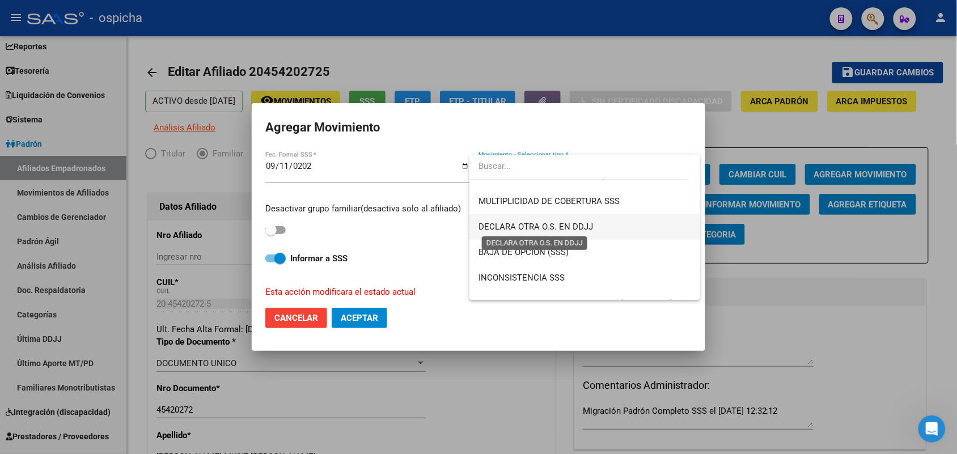
click at [581, 231] on span "DECLARA OTRA O.S. EN DDJJ" at bounding box center [536, 227] width 115 height 10
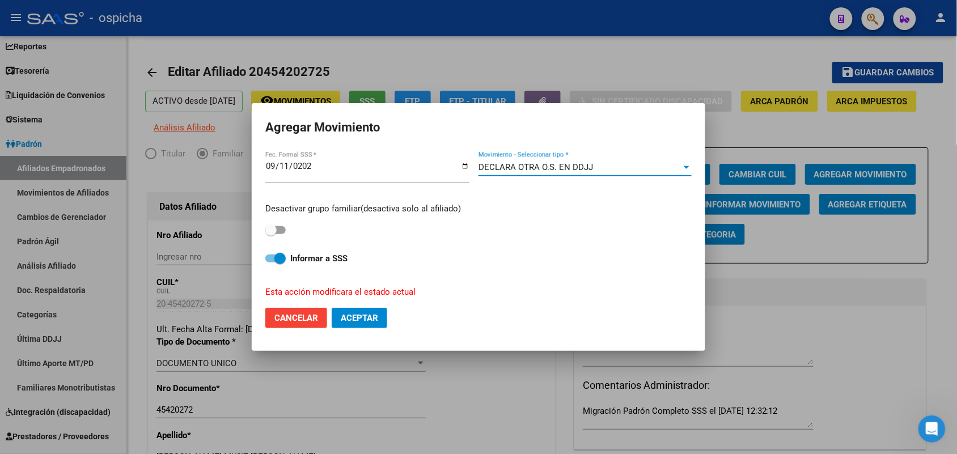
click at [282, 232] on span at bounding box center [275, 230] width 20 height 8
click at [271, 234] on input "checkbox" at bounding box center [270, 234] width 1 height 1
checkbox input "true"
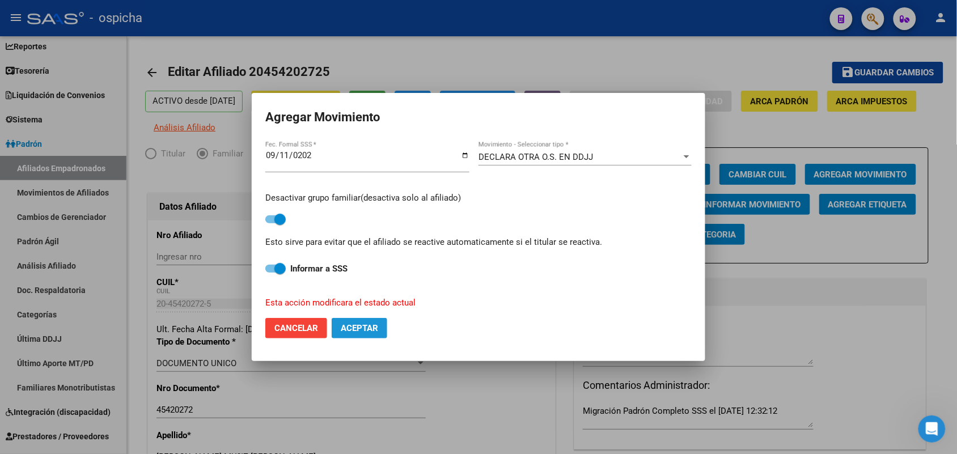
click at [372, 327] on span "Aceptar" at bounding box center [359, 328] width 37 height 10
checkbox input "false"
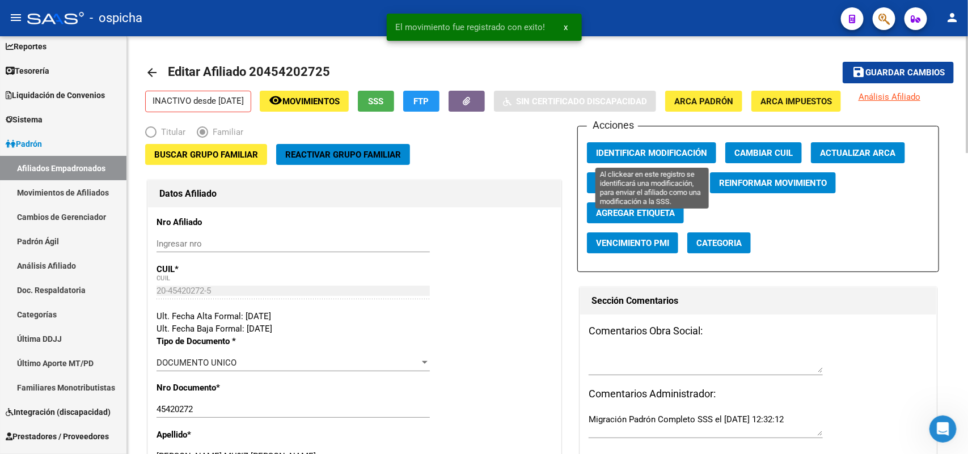
click at [635, 153] on span "Identificar Modificación" at bounding box center [651, 153] width 111 height 10
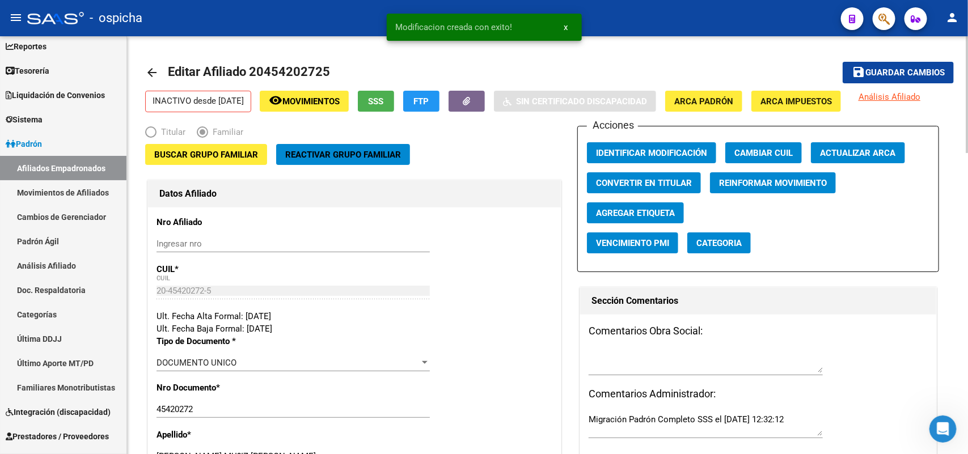
click at [913, 64] on button "save Guardar cambios" at bounding box center [897, 72] width 111 height 21
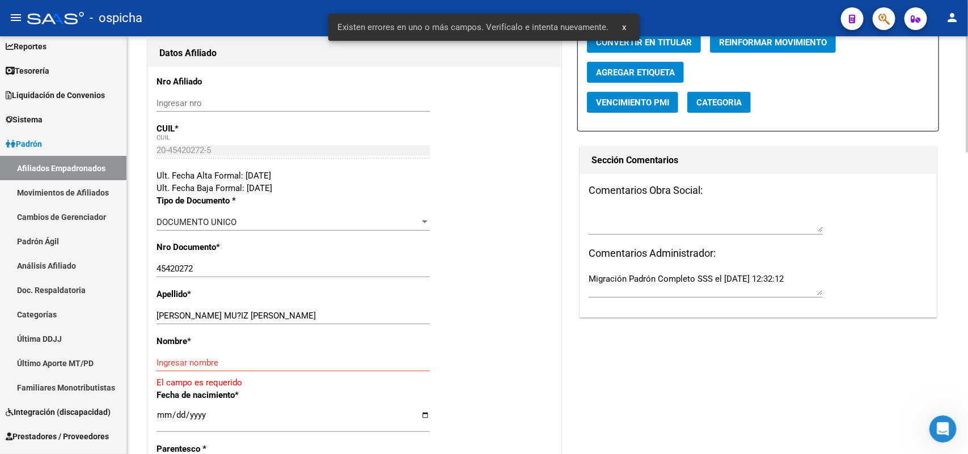
scroll to position [142, 0]
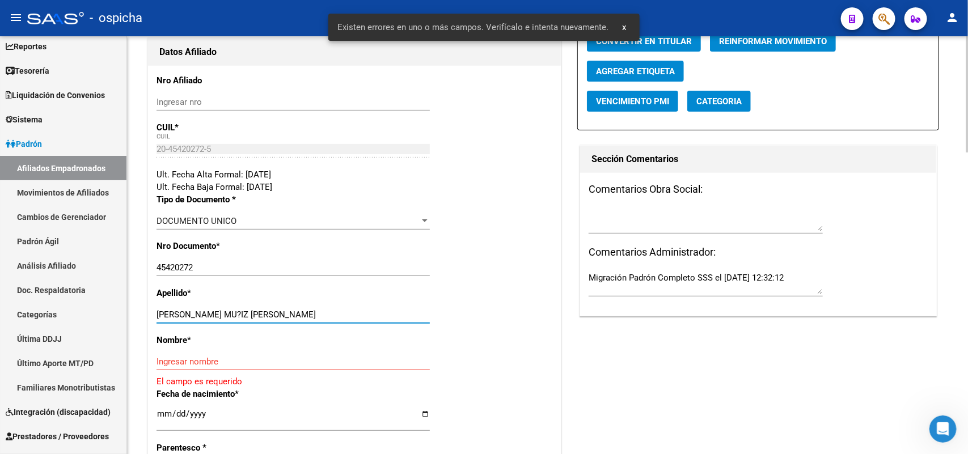
drag, startPoint x: 315, startPoint y: 313, endPoint x: 227, endPoint y: 316, distance: 87.9
click at [227, 316] on input "[PERSON_NAME] MU?IZ [PERSON_NAME]" at bounding box center [292, 315] width 273 height 10
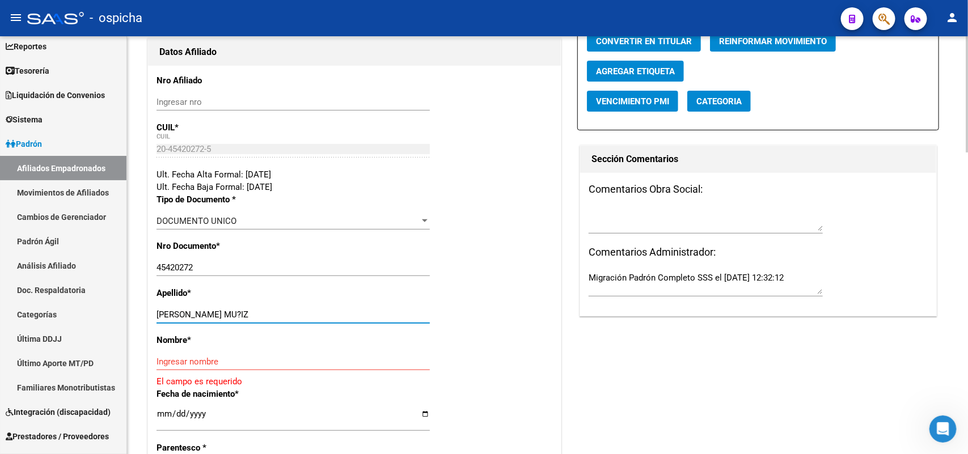
type input "[PERSON_NAME] MU?IZ"
click at [162, 360] on input "Ingresar nombre" at bounding box center [292, 362] width 273 height 10
paste input "[PERSON_NAME]"
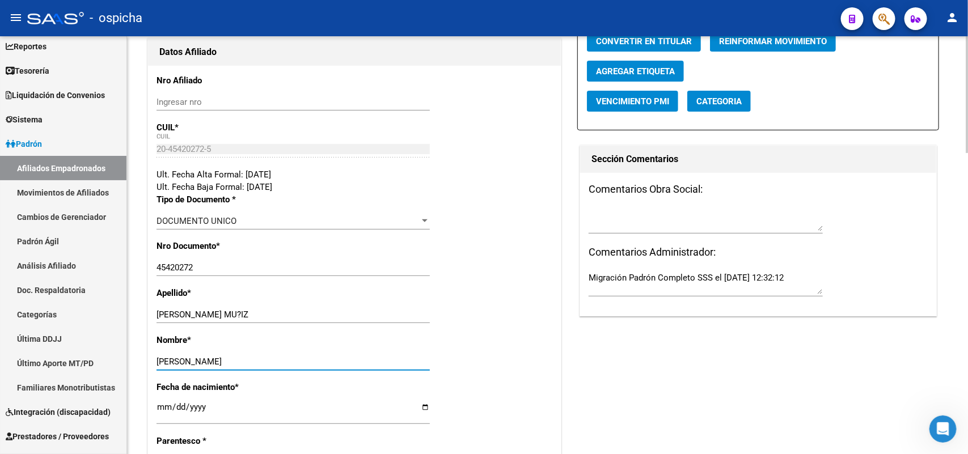
scroll to position [0, 0]
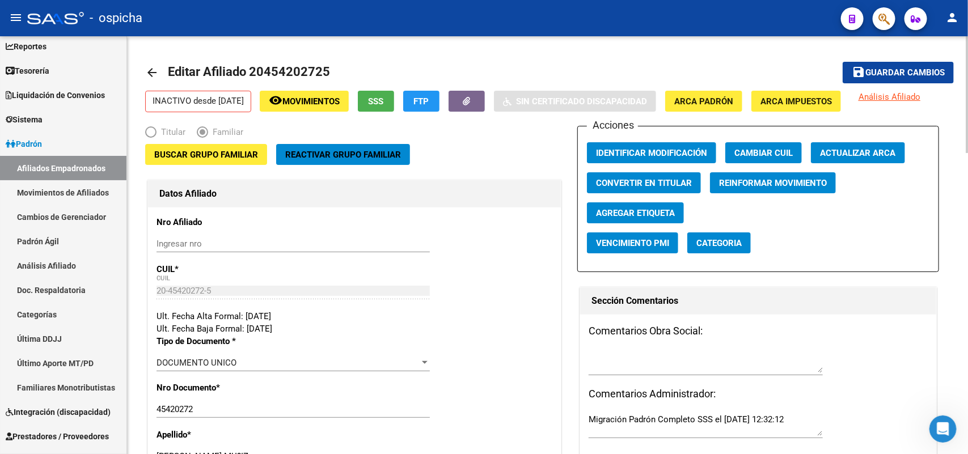
type input "[PERSON_NAME]"
click at [916, 70] on span "Guardar cambios" at bounding box center [904, 73] width 79 height 10
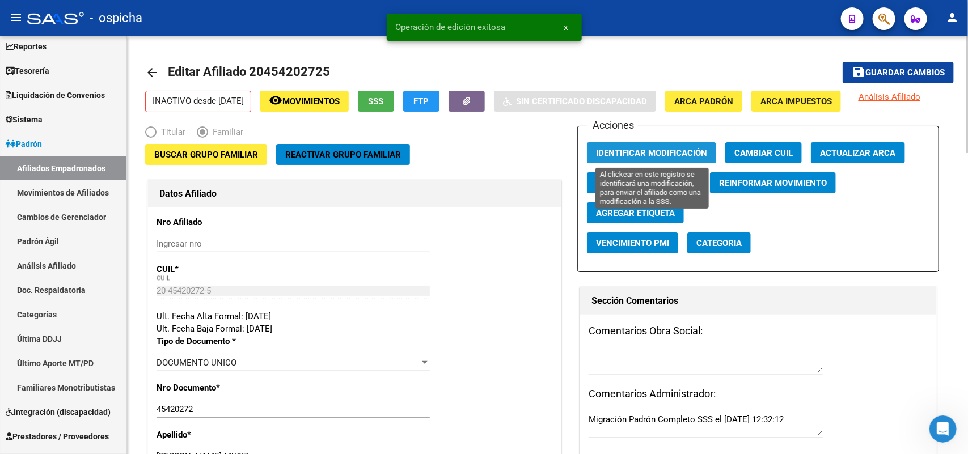
click at [662, 154] on span "Identificar Modificación" at bounding box center [651, 153] width 111 height 10
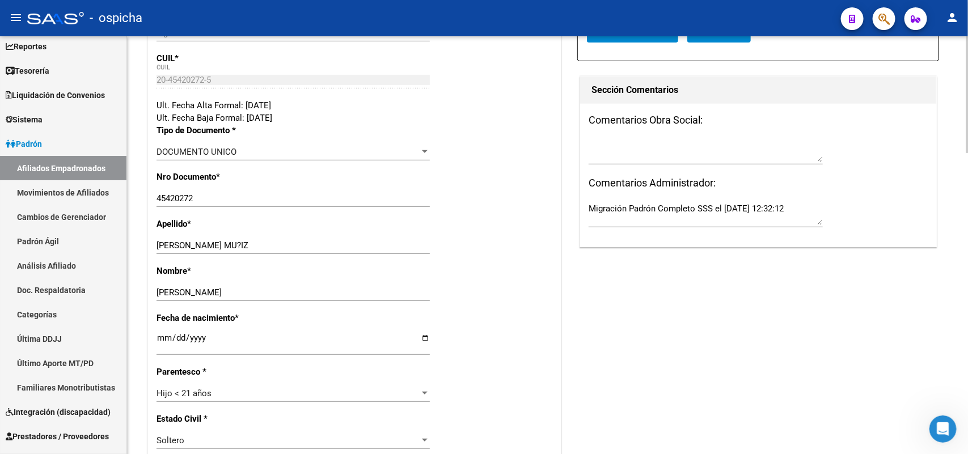
scroll to position [213, 0]
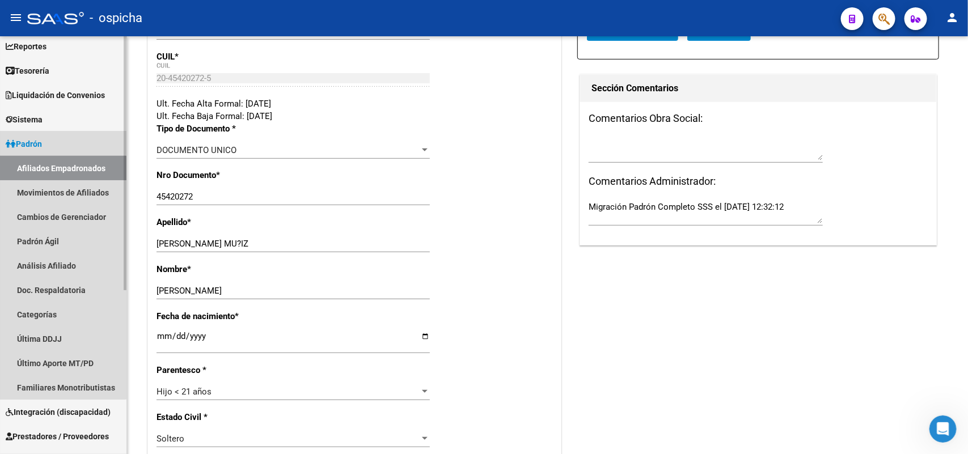
click at [60, 167] on link "Afiliados Empadronados" at bounding box center [63, 168] width 126 height 24
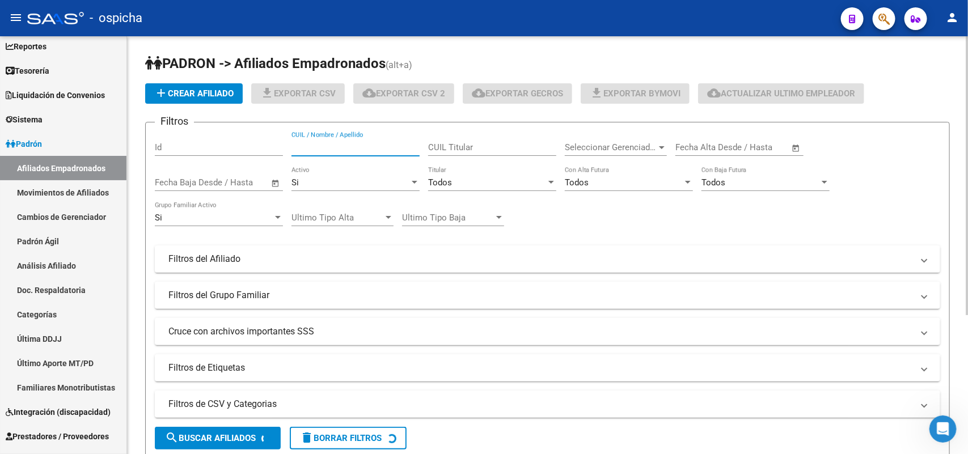
click at [320, 140] on div "CUIL / Nombre / Apellido" at bounding box center [355, 144] width 128 height 24
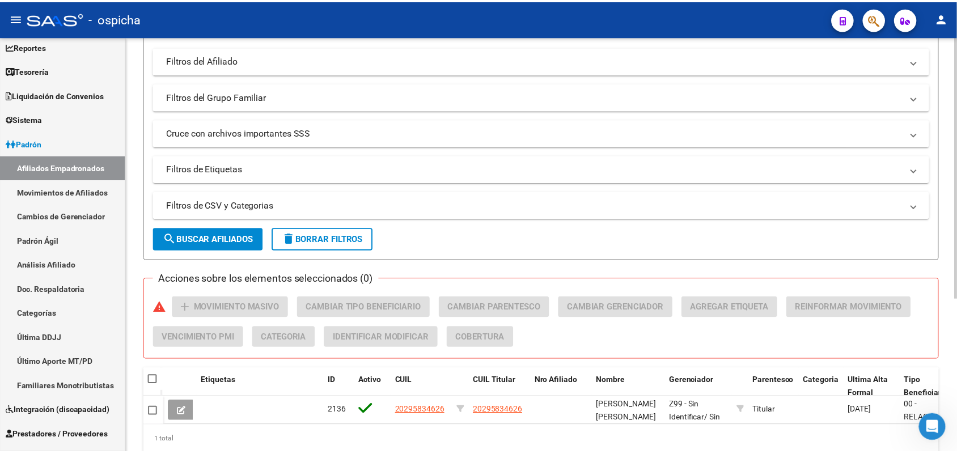
scroll to position [244, 0]
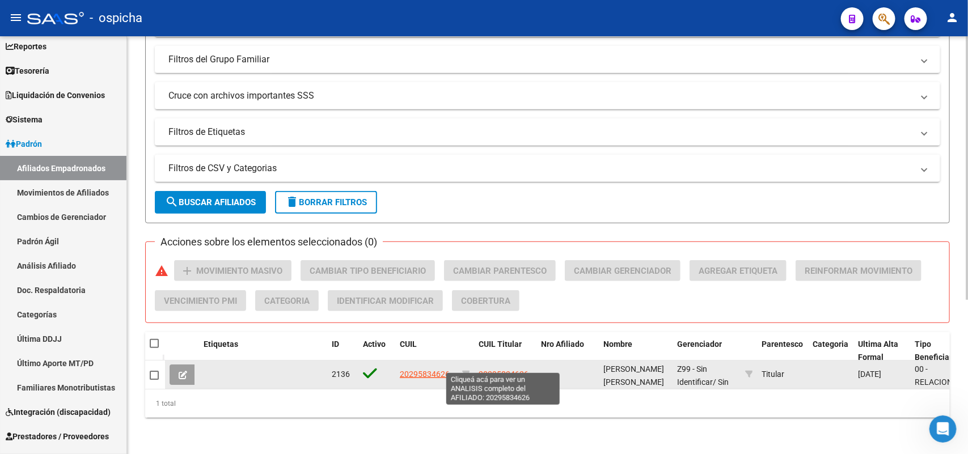
type input "20295834626"
click at [511, 370] on span "20295834626" at bounding box center [504, 374] width 50 height 9
type textarea "20295834626"
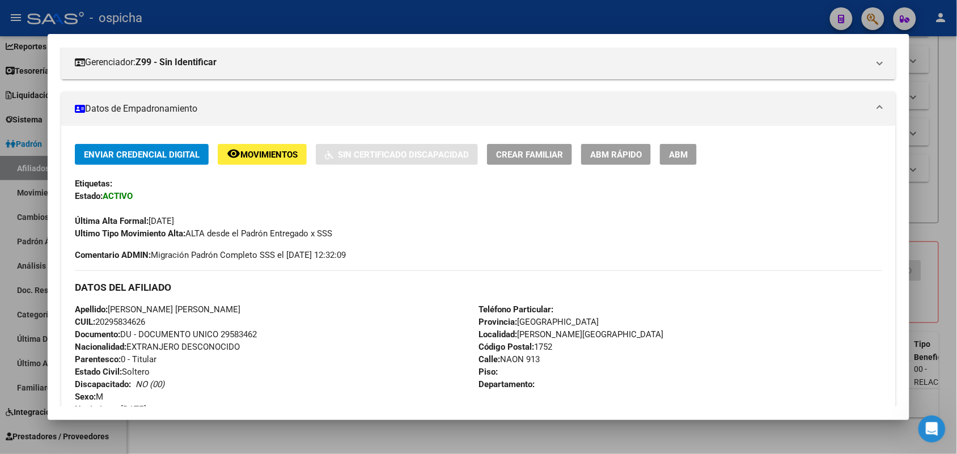
scroll to position [113, 0]
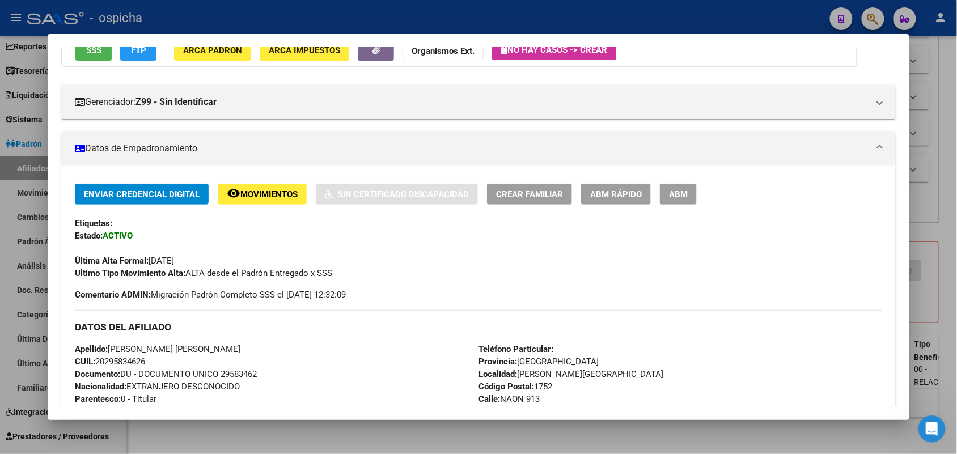
click at [686, 197] on button "ABM" at bounding box center [678, 194] width 37 height 21
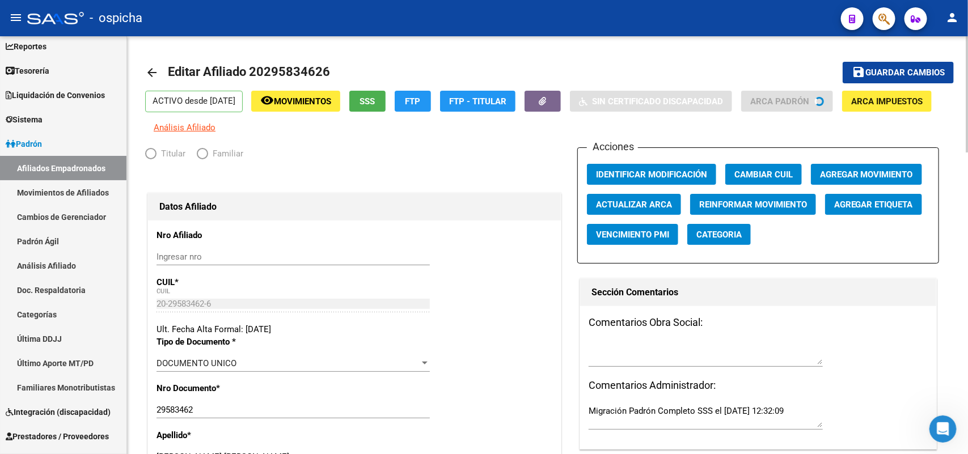
radio input "true"
type input "30-71108331-2"
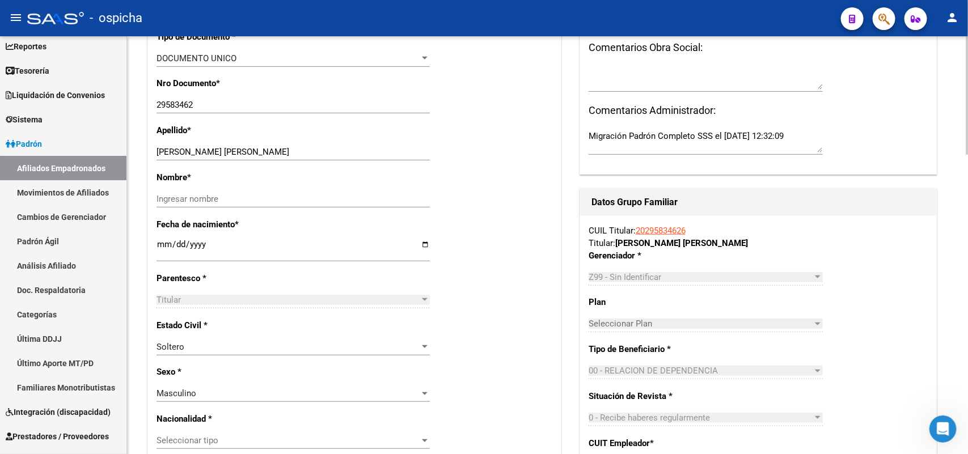
scroll to position [354, 0]
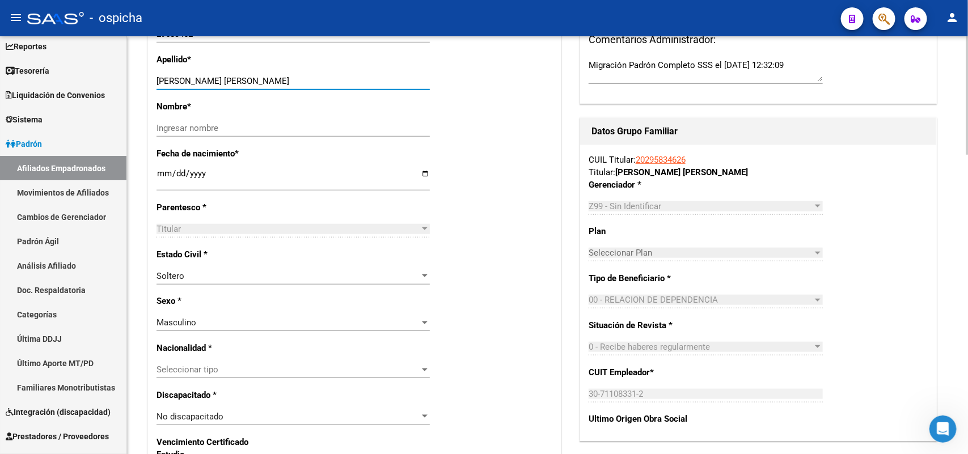
drag, startPoint x: 264, startPoint y: 81, endPoint x: 196, endPoint y: 80, distance: 68.0
click at [196, 80] on input "[PERSON_NAME] [PERSON_NAME]" at bounding box center [292, 81] width 273 height 10
type input "[PERSON_NAME]"
click at [157, 124] on input "Ingresar nombre" at bounding box center [292, 128] width 273 height 10
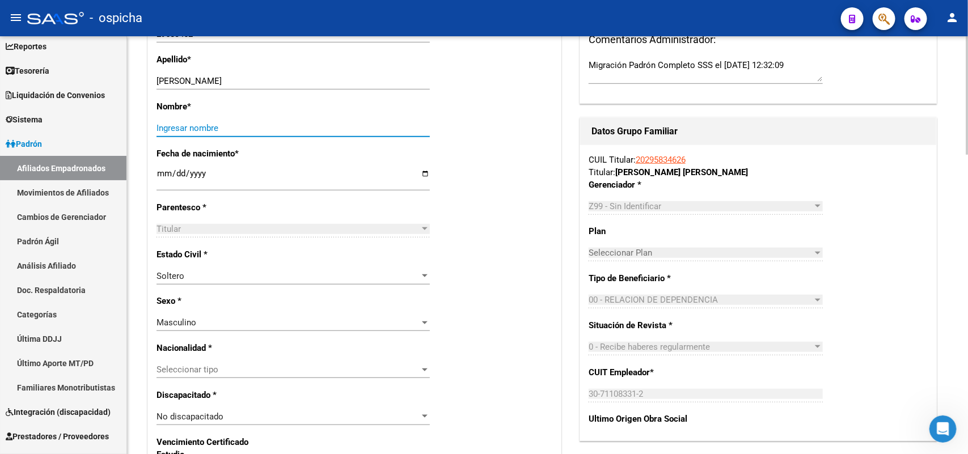
paste input "[PERSON_NAME]"
click at [158, 126] on input "[PERSON_NAME]" at bounding box center [292, 128] width 273 height 10
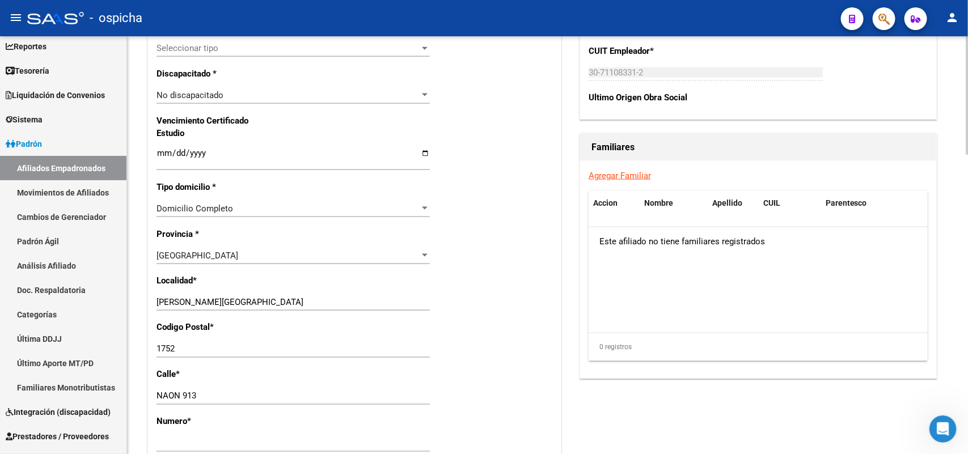
scroll to position [709, 0]
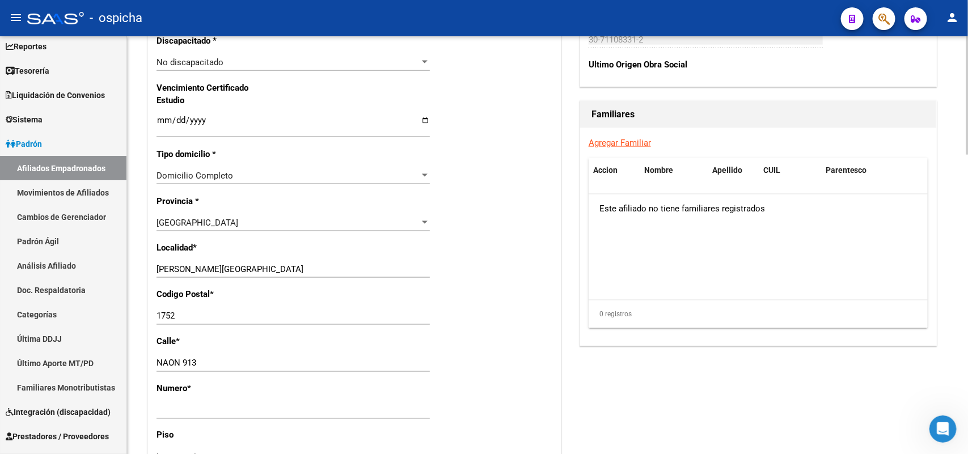
type input "[PERSON_NAME]"
click at [238, 269] on input "[PERSON_NAME][GEOGRAPHIC_DATA]" at bounding box center [292, 269] width 273 height 10
type input "[PERSON_NAME]"
click at [264, 338] on p "Calle *" at bounding box center [215, 342] width 118 height 12
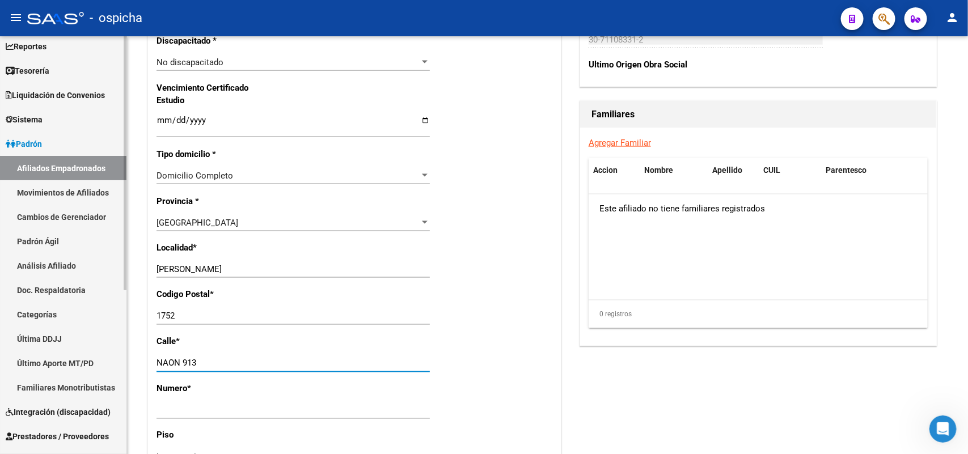
drag, startPoint x: 220, startPoint y: 363, endPoint x: 0, endPoint y: 365, distance: 220.0
click at [0, 365] on mat-sidenav-container "Firma Express Inicio Calendario SSS Instructivos Contacto OS Reportes Tablero d…" at bounding box center [484, 245] width 968 height 418
type input "TAPALQUE"
click at [148, 410] on div "Nro Afiliado Ingresar nro CUIL * 20-29583462-6 CUIL ARCA Padrón Ult. Fecha Alta…" at bounding box center [354, 104] width 413 height 1229
click at [154, 410] on div "Nro Afiliado Ingresar nro CUIL * 20-29583462-6 CUIL ARCA Padrón Ult. Fecha Alta…" at bounding box center [354, 104] width 413 height 1229
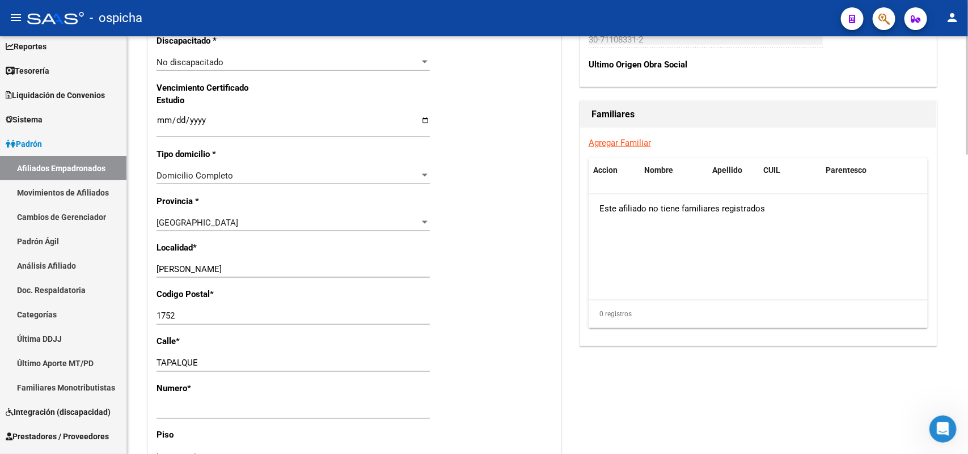
click at [156, 413] on input "Ingresar nro" at bounding box center [292, 410] width 273 height 10
type input "534"
click at [409, 375] on div "TAPALQUE Ingresar calle" at bounding box center [292, 369] width 273 height 28
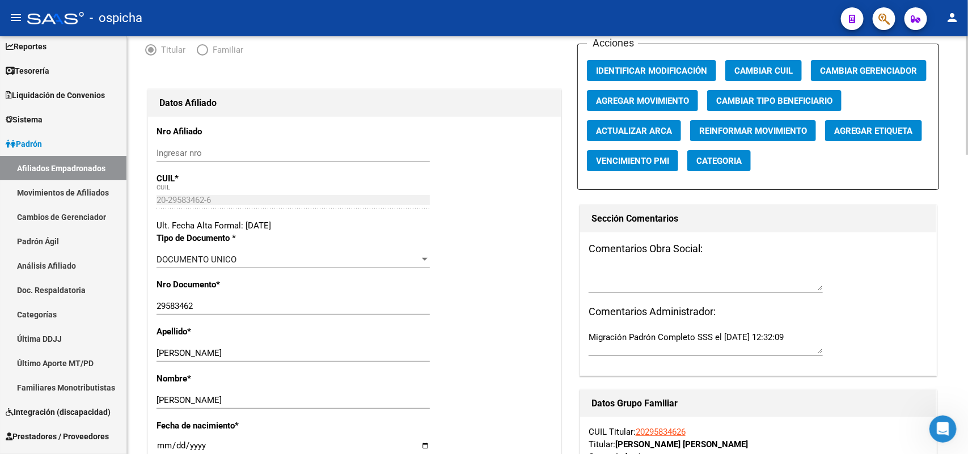
scroll to position [0, 0]
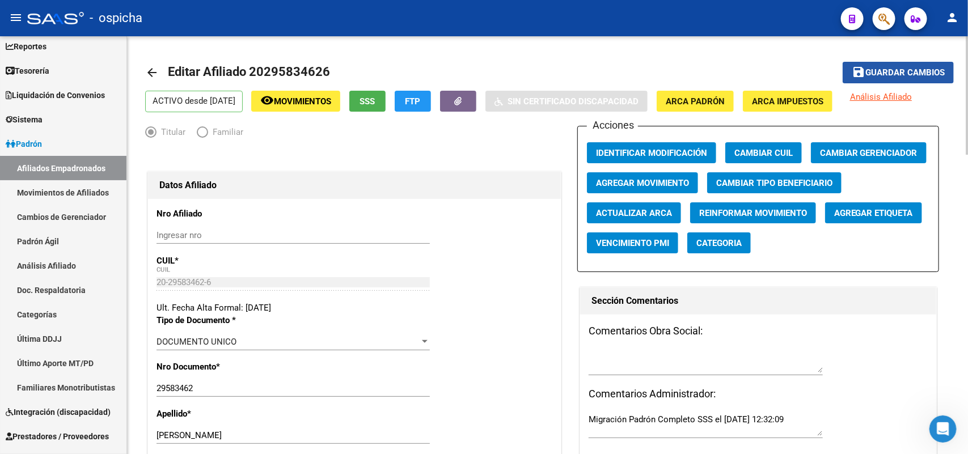
click at [905, 74] on span "Guardar cambios" at bounding box center [904, 73] width 79 height 10
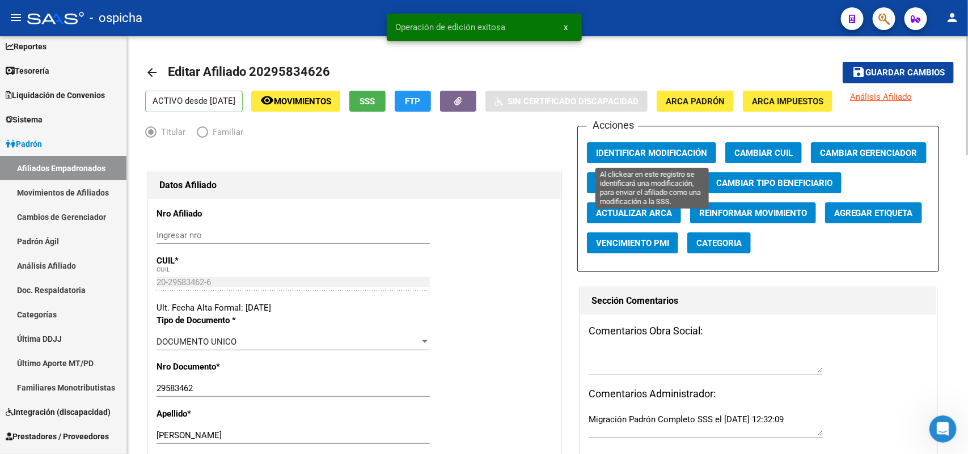
click at [641, 149] on span "Identificar Modificación" at bounding box center [651, 153] width 111 height 10
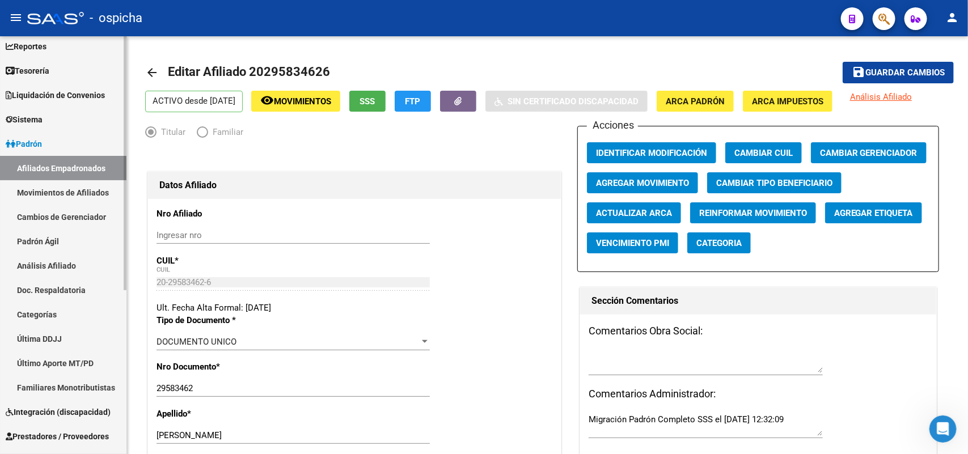
click at [86, 166] on link "Afiliados Empadronados" at bounding box center [63, 168] width 126 height 24
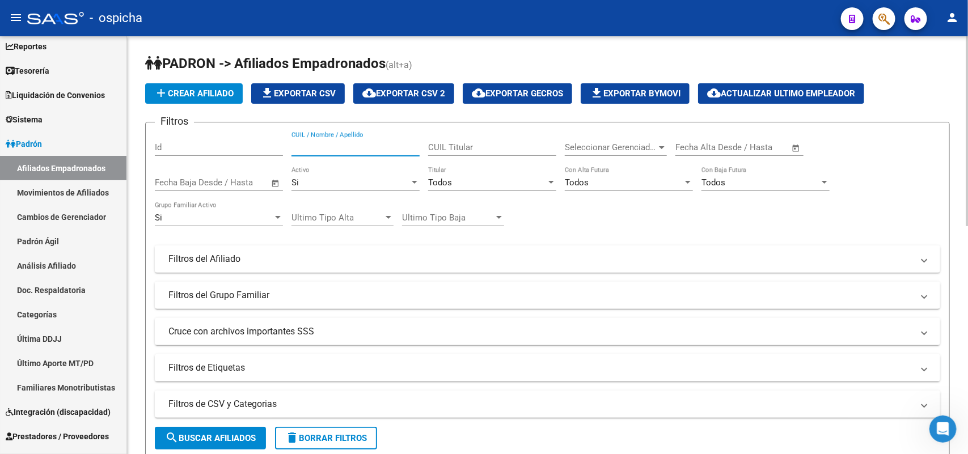
click at [295, 149] on input "CUIL / Nombre / Apellido" at bounding box center [355, 147] width 128 height 10
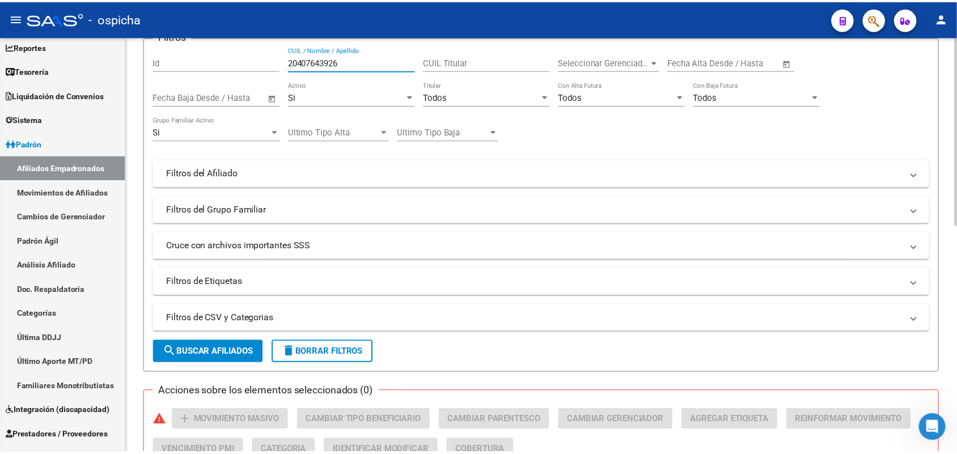
scroll to position [213, 0]
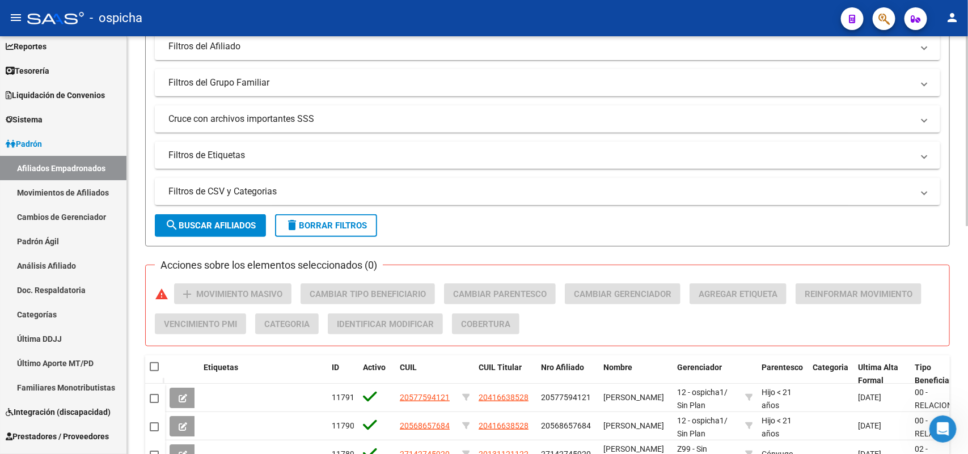
type input "20407643926"
click at [215, 216] on button "search Buscar Afiliados" at bounding box center [210, 225] width 111 height 23
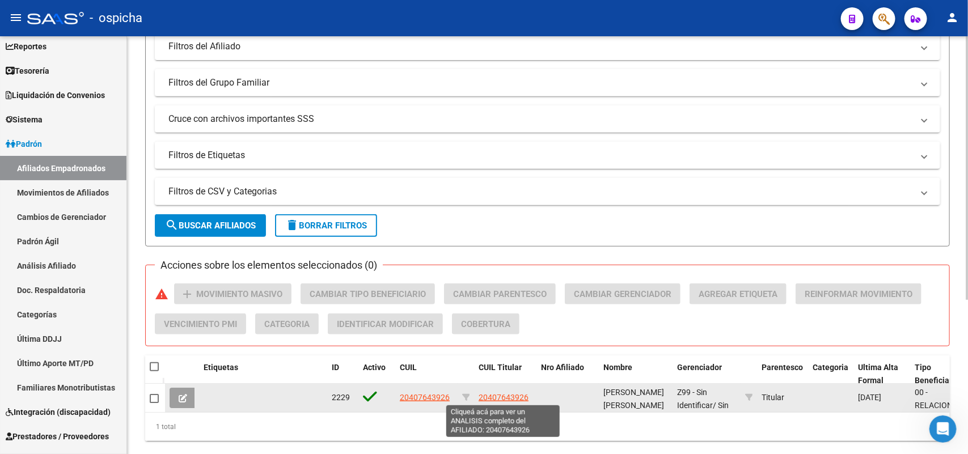
click at [514, 393] on span "20407643926" at bounding box center [504, 397] width 50 height 9
type textarea "20407643926"
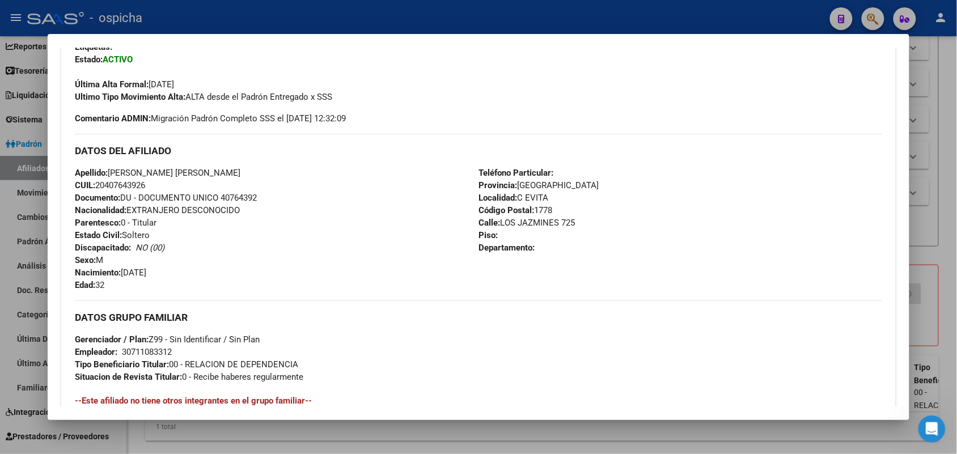
scroll to position [77, 0]
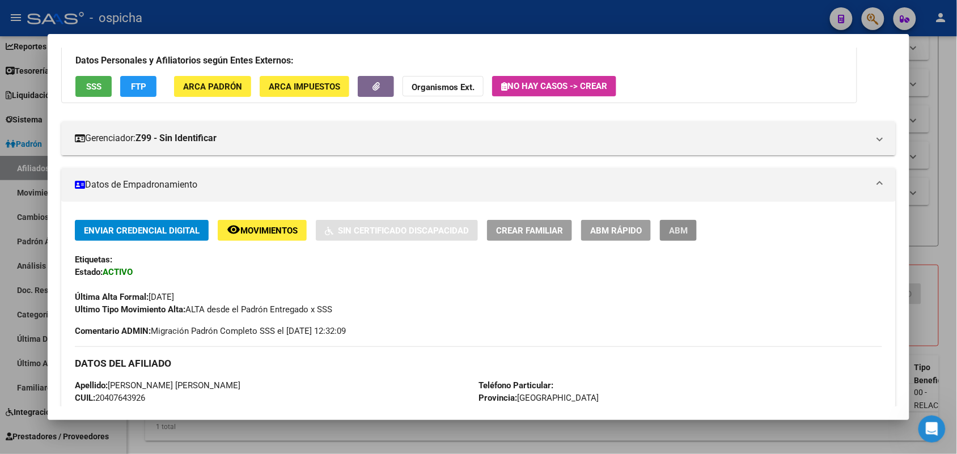
click at [669, 230] on span "ABM" at bounding box center [678, 231] width 19 height 10
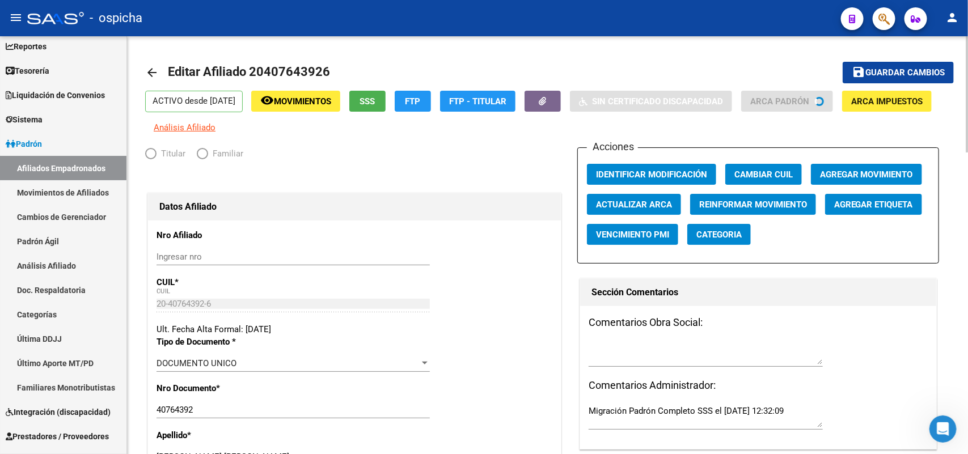
radio input "true"
type input "30-71108331-2"
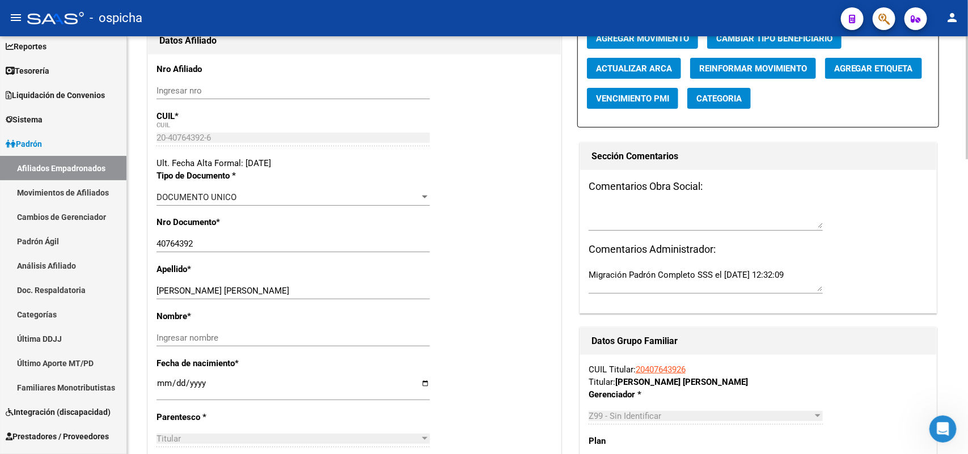
scroll to position [283, 0]
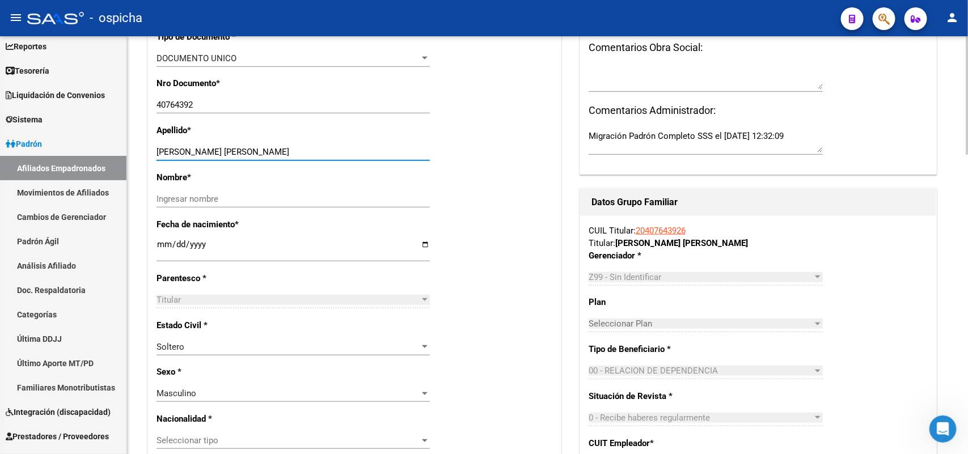
drag, startPoint x: 248, startPoint y: 155, endPoint x: 202, endPoint y: 156, distance: 46.0
click at [202, 156] on input "[PERSON_NAME] [PERSON_NAME]" at bounding box center [292, 152] width 273 height 10
type input "ALBORNOZ"
click at [168, 199] on input "Ingresar nombre" at bounding box center [292, 199] width 273 height 10
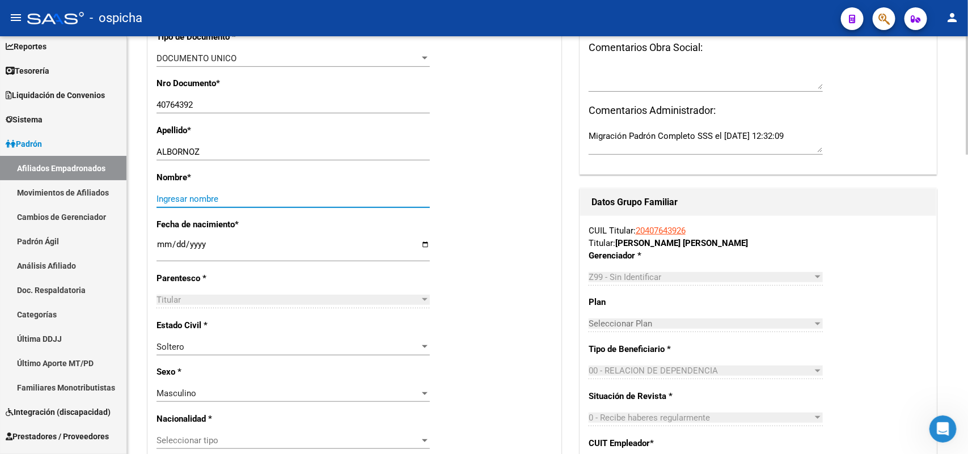
paste input "[PERSON_NAME]"
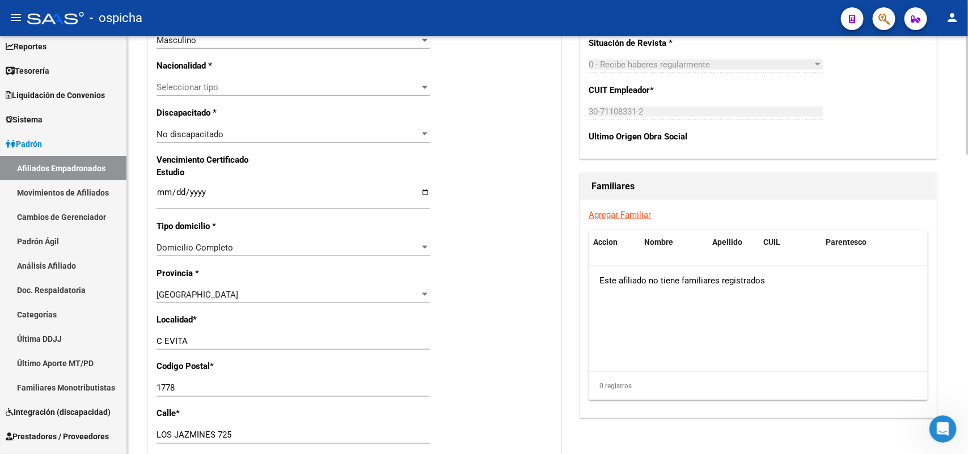
scroll to position [638, 0]
type input "[PERSON_NAME]"
drag, startPoint x: 213, startPoint y: 344, endPoint x: 0, endPoint y: 343, distance: 213.2
click at [0, 343] on mat-sidenav-container "Firma Express Inicio Calendario SSS Instructivos Contacto OS Reportes Tablero d…" at bounding box center [484, 245] width 968 height 418
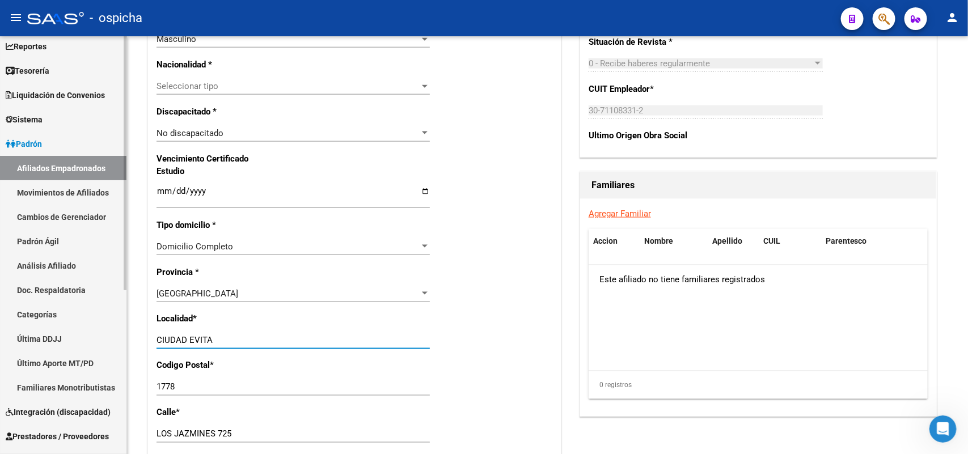
type input "CIUDAD EVITA"
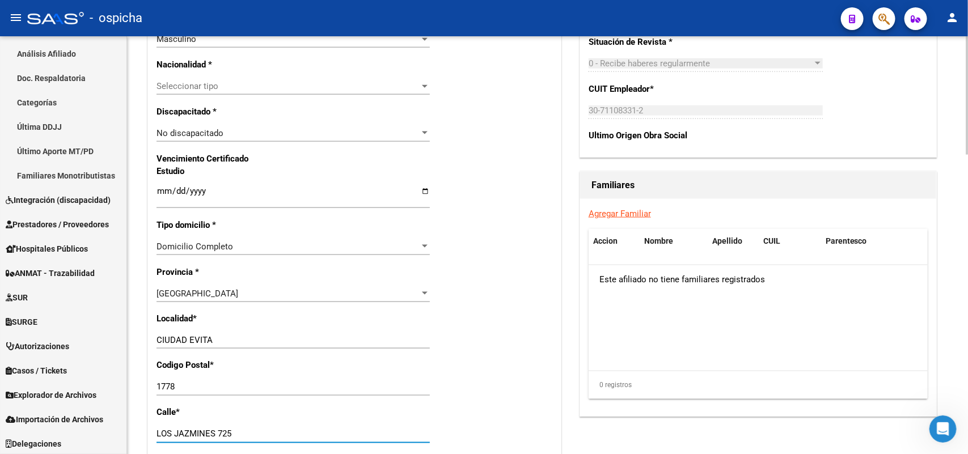
scroll to position [268, 0]
click at [282, 401] on div "1778 Ingresar el codigo" at bounding box center [292, 393] width 273 height 28
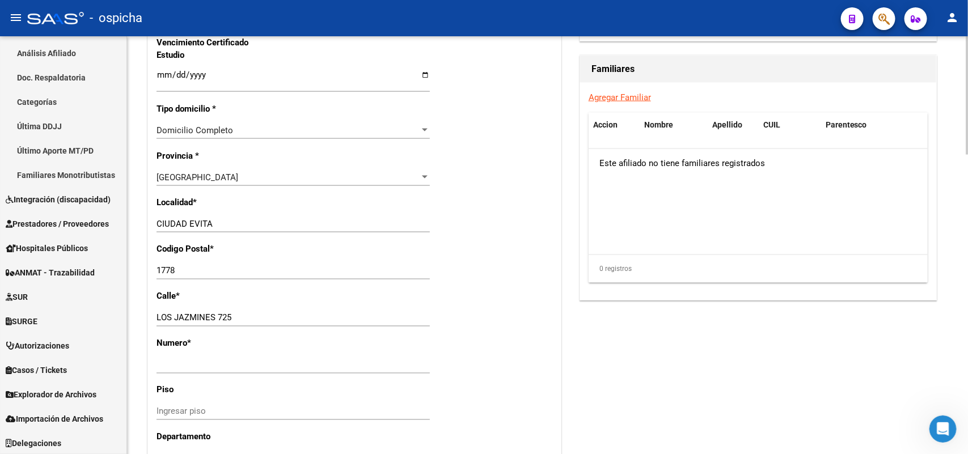
scroll to position [780, 0]
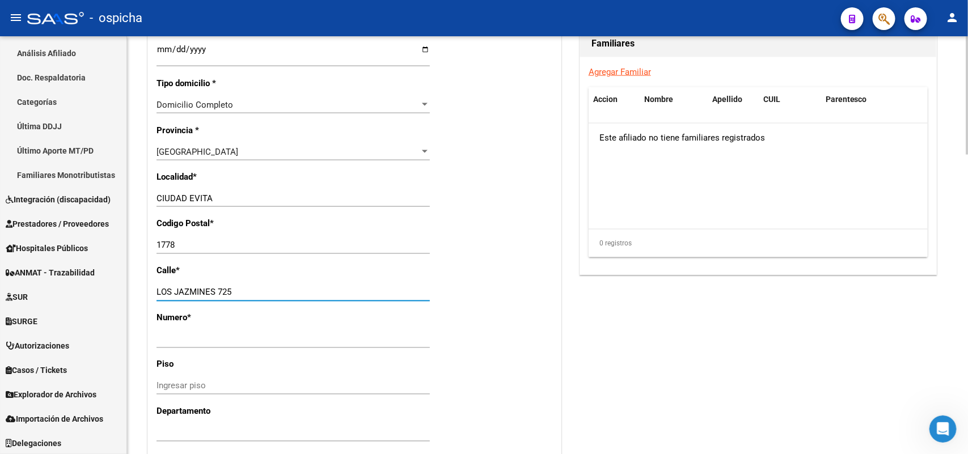
drag, startPoint x: 235, startPoint y: 293, endPoint x: 223, endPoint y: 289, distance: 13.1
click at [216, 293] on input "LOS JAZMINES 725" at bounding box center [292, 292] width 273 height 10
type input "LOS JAZMINES"
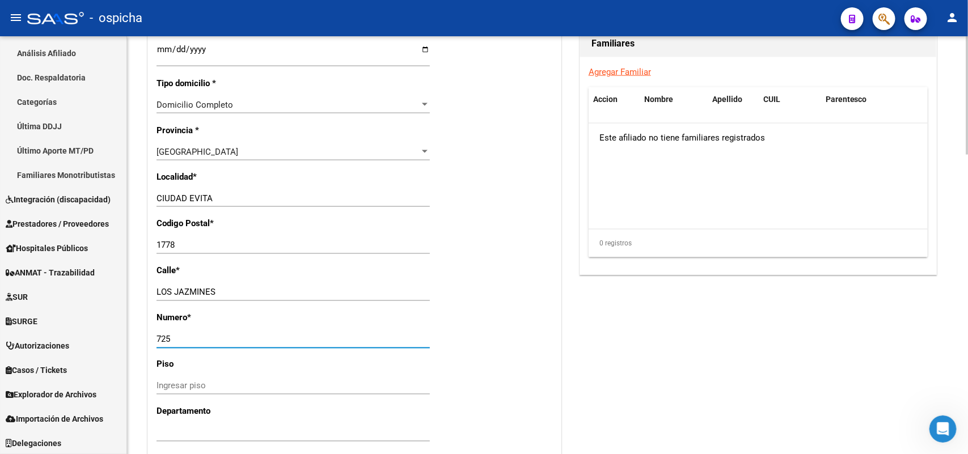
type input "725"
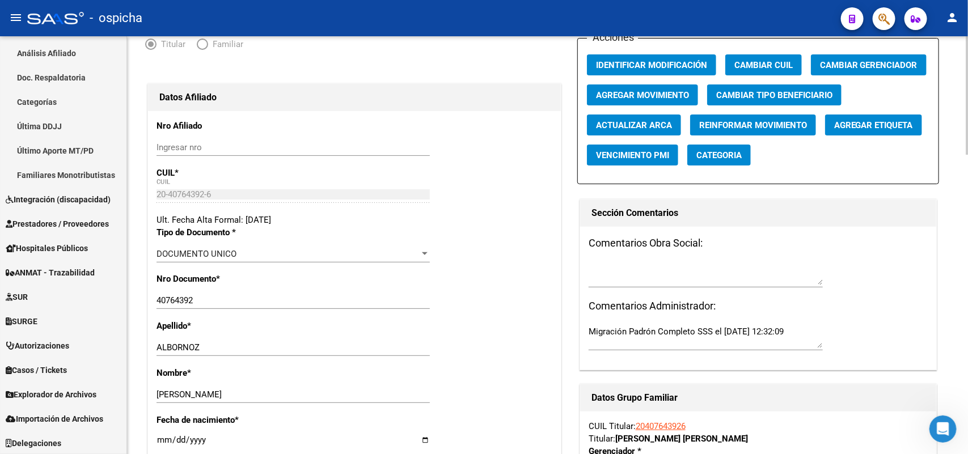
scroll to position [0, 0]
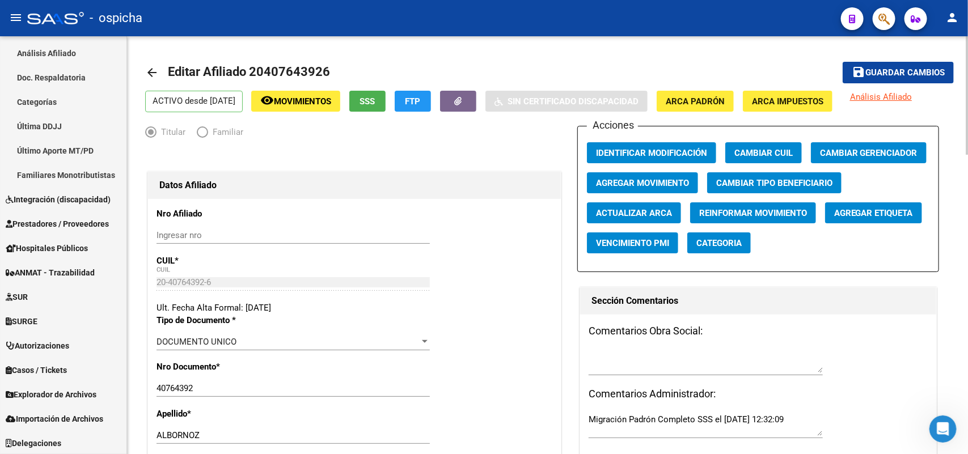
click at [876, 70] on span "Guardar cambios" at bounding box center [904, 73] width 79 height 10
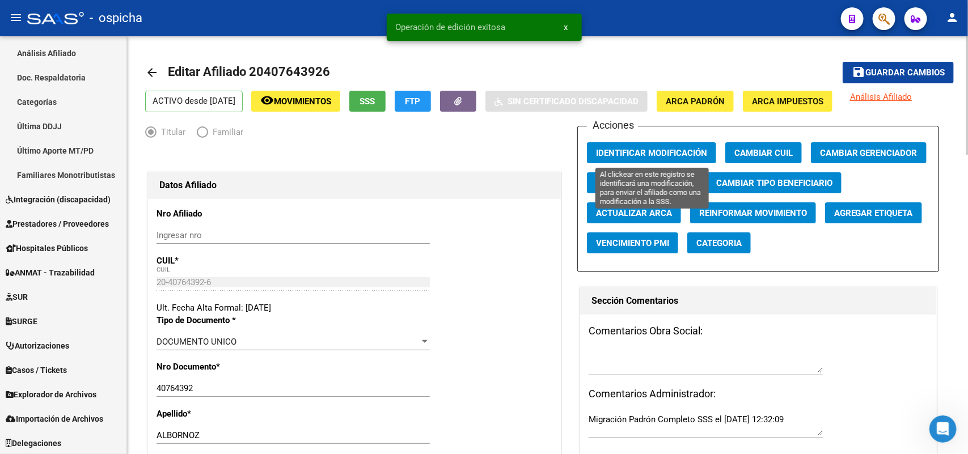
click at [641, 156] on span "Identificar Modificación" at bounding box center [651, 153] width 111 height 10
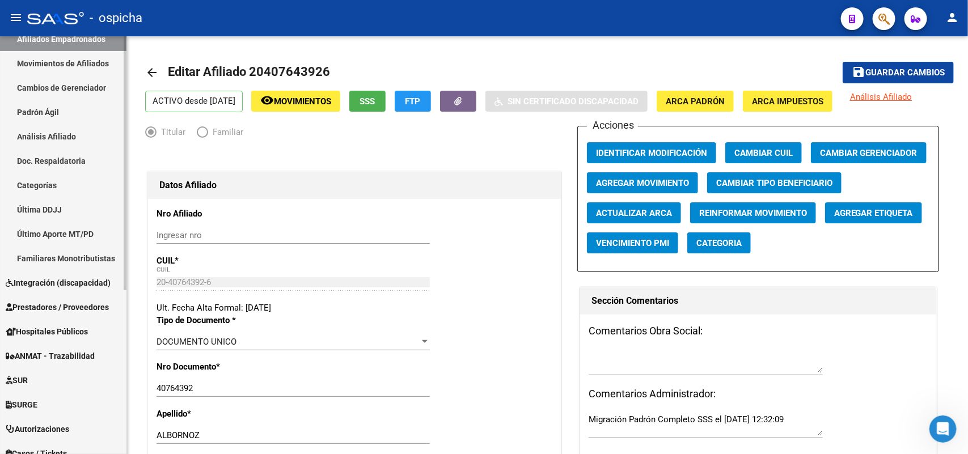
scroll to position [56, 0]
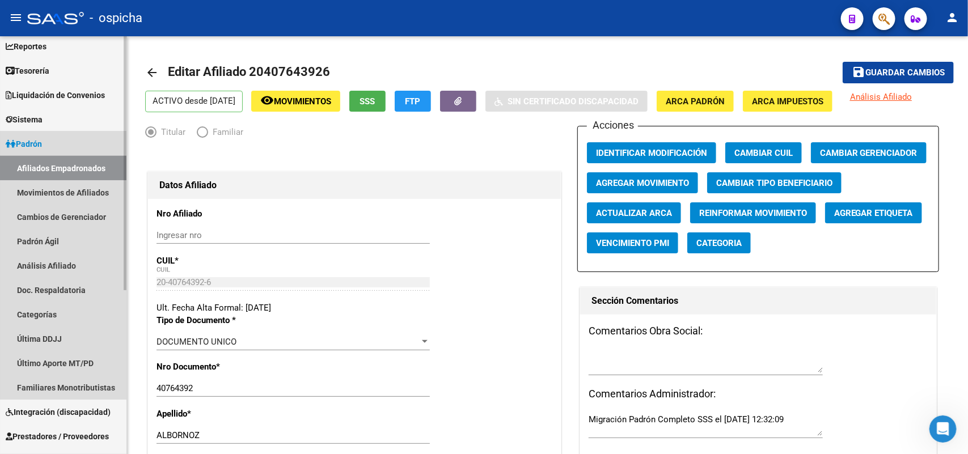
click at [86, 165] on link "Afiliados Empadronados" at bounding box center [63, 168] width 126 height 24
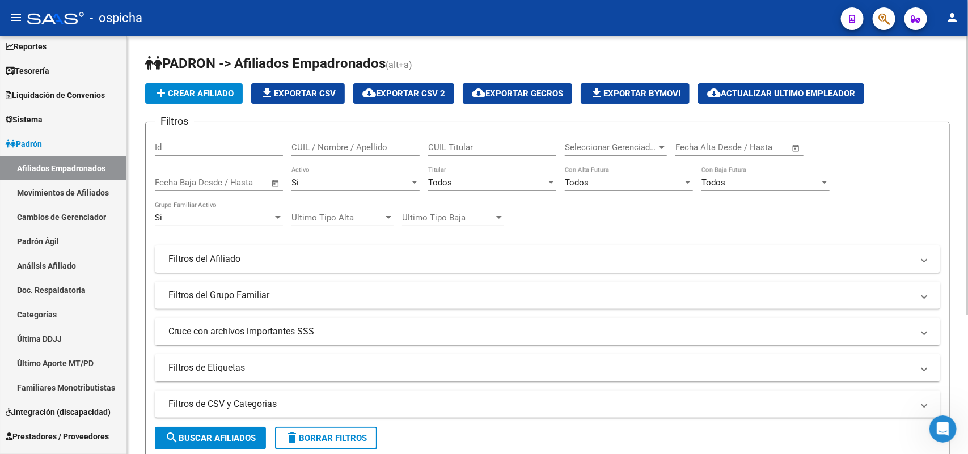
click at [305, 139] on div "CUIL / Nombre / Apellido" at bounding box center [355, 144] width 128 height 24
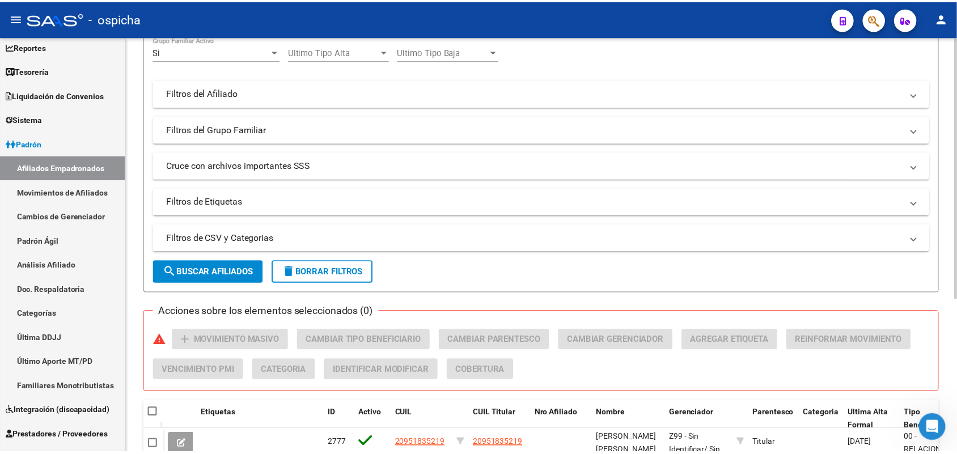
scroll to position [213, 0]
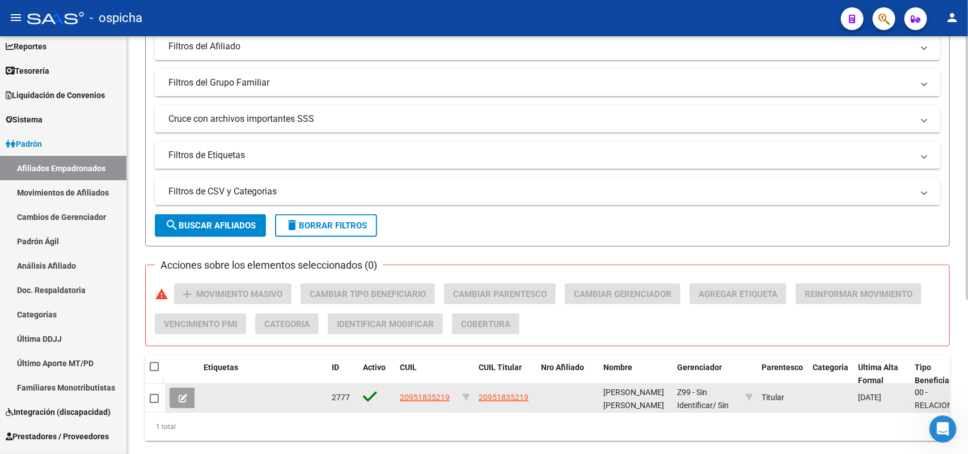
type input "20951835219"
click at [502, 395] on span "20951835219" at bounding box center [504, 397] width 50 height 9
type textarea "20951835219"
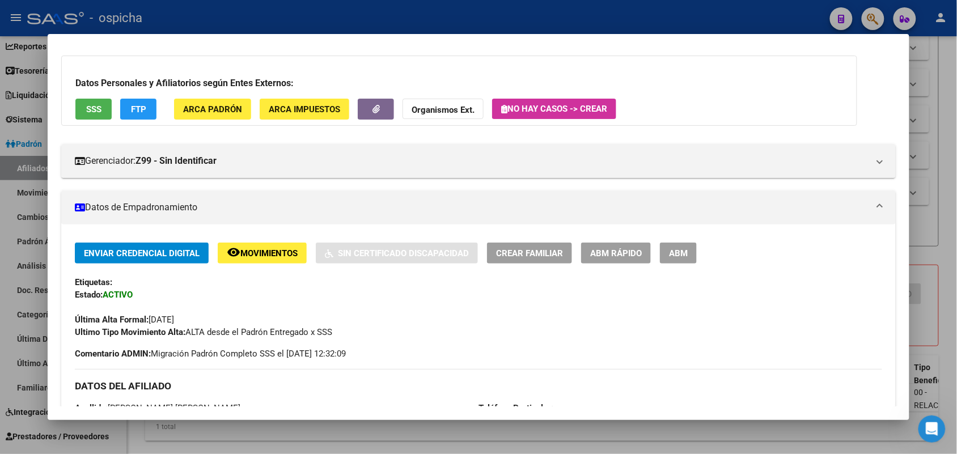
scroll to position [6, 0]
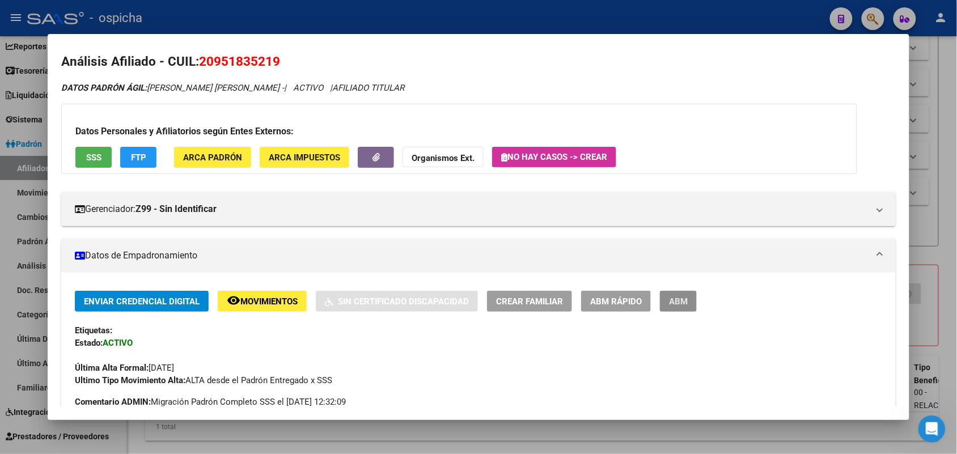
click at [684, 304] on button "ABM" at bounding box center [678, 301] width 37 height 21
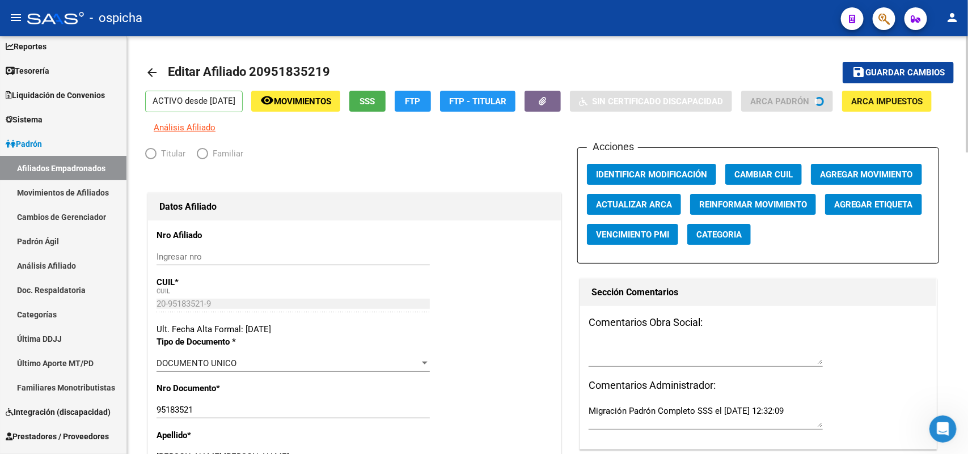
radio input "true"
type input "30-71108331-2"
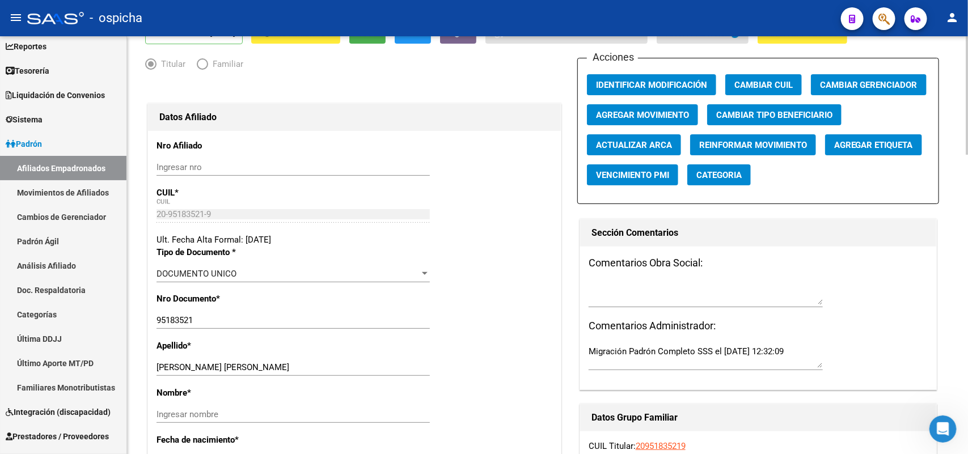
scroll to position [142, 0]
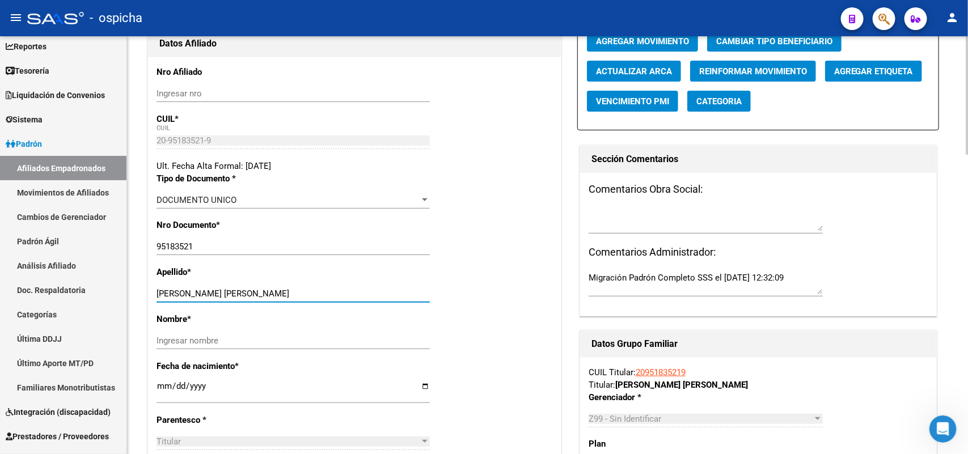
drag, startPoint x: 288, startPoint y: 293, endPoint x: 216, endPoint y: 293, distance: 72.0
click at [216, 293] on input "[PERSON_NAME] [PERSON_NAME]" at bounding box center [292, 294] width 273 height 10
type input "[PERSON_NAME]"
click at [158, 341] on input "Ingresar nombre" at bounding box center [292, 341] width 273 height 10
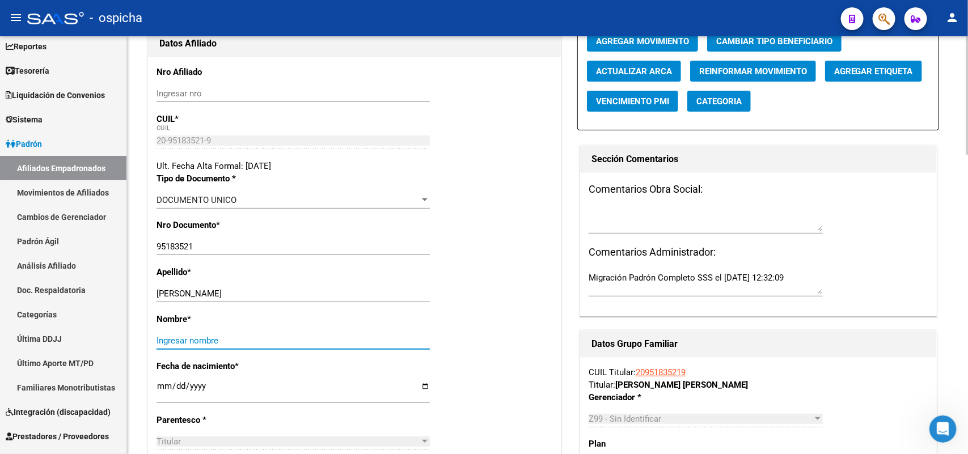
paste input "[PERSON_NAME]"
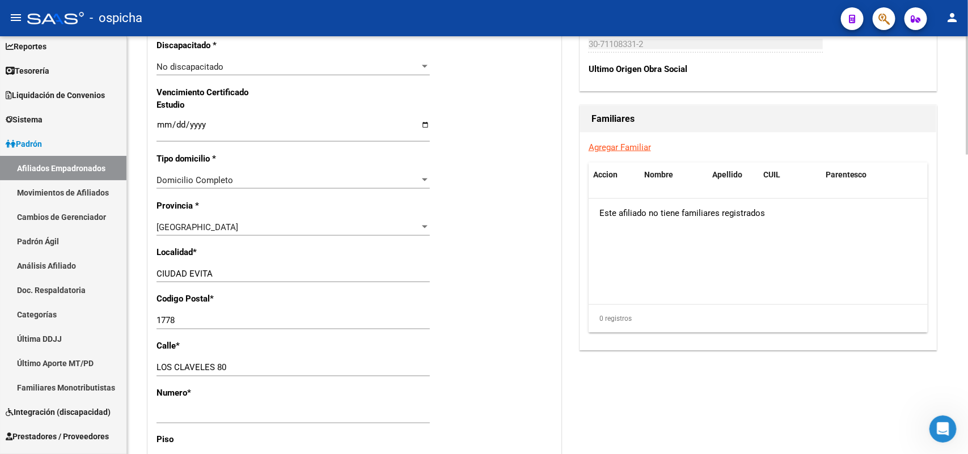
scroll to position [709, 0]
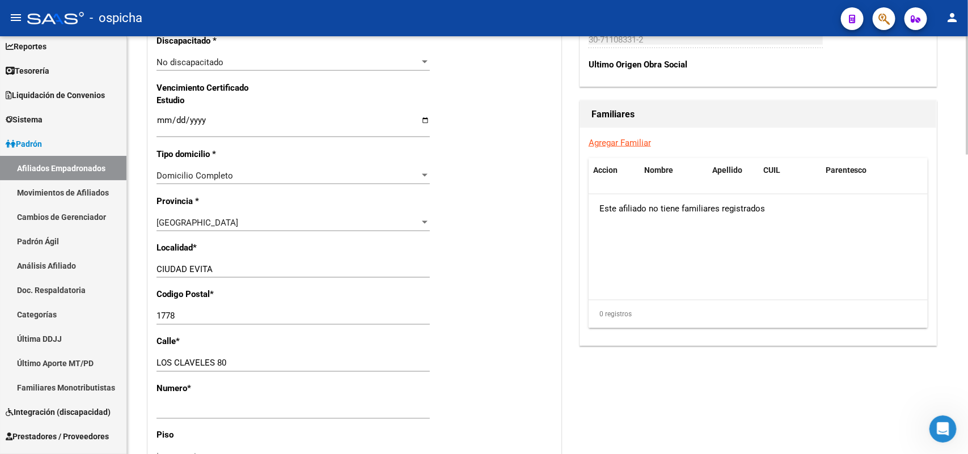
type input "[PERSON_NAME]"
click at [231, 362] on input "LOS CLAVELES 80" at bounding box center [292, 363] width 273 height 10
type input "LOS CLAVELES"
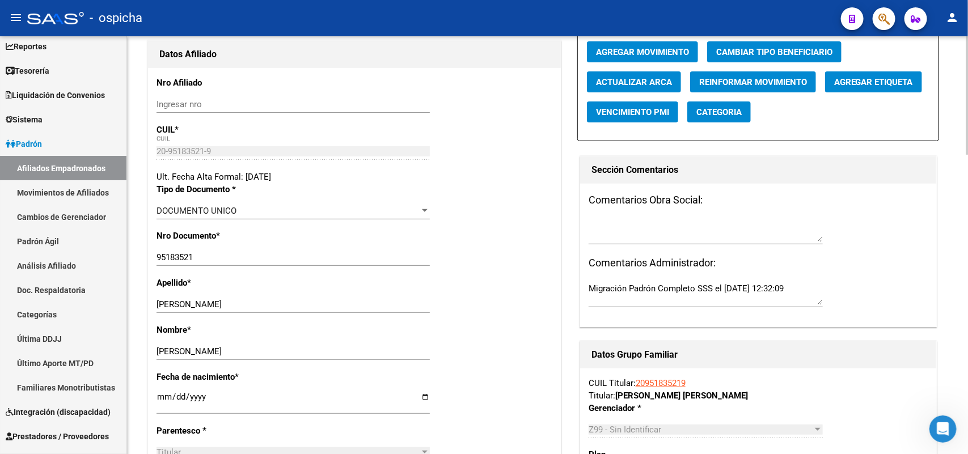
scroll to position [0, 0]
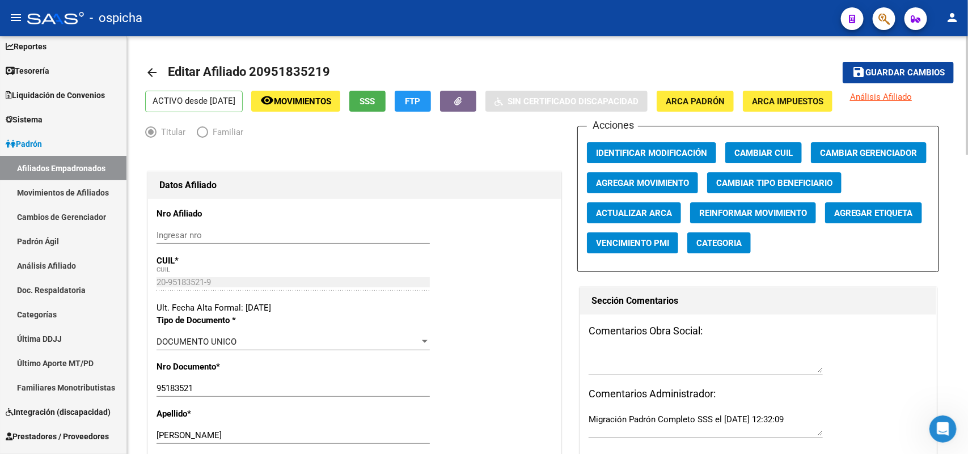
type input "80"
click at [893, 78] on button "save Guardar cambios" at bounding box center [897, 72] width 111 height 21
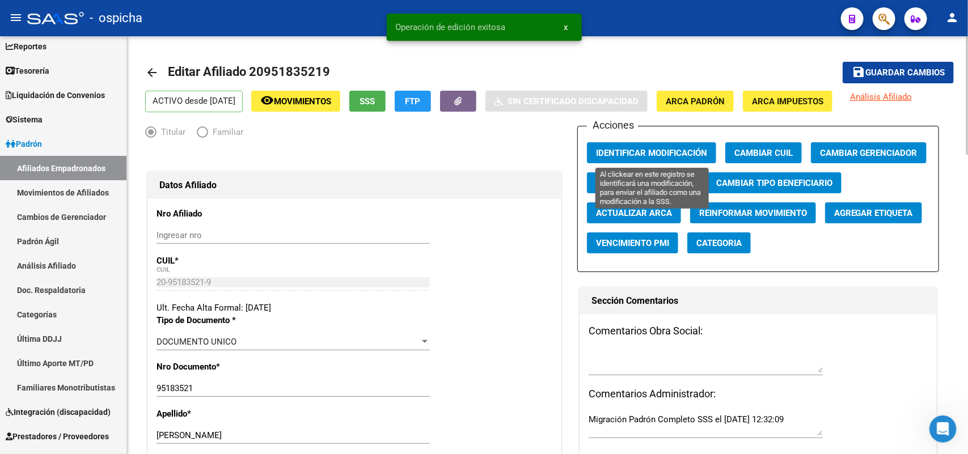
click at [626, 150] on span "Identificar Modificación" at bounding box center [651, 153] width 111 height 10
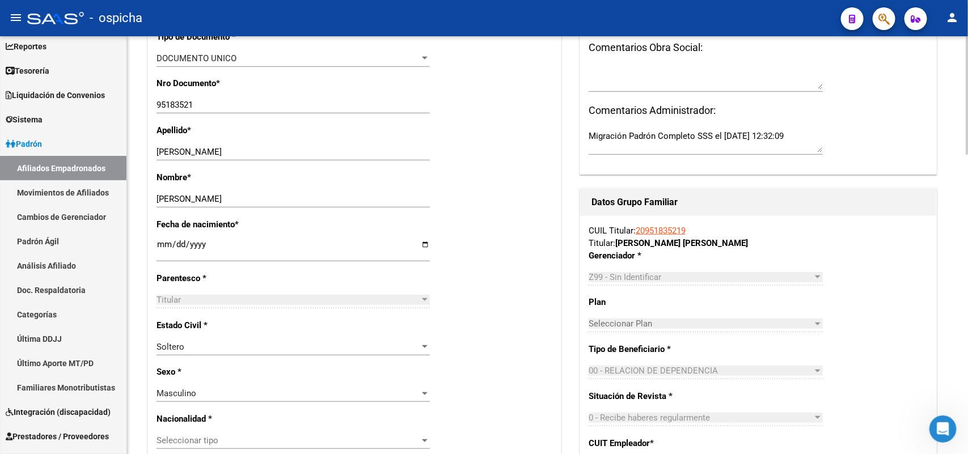
click at [74, 168] on link "Afiliados Empadronados" at bounding box center [63, 168] width 126 height 24
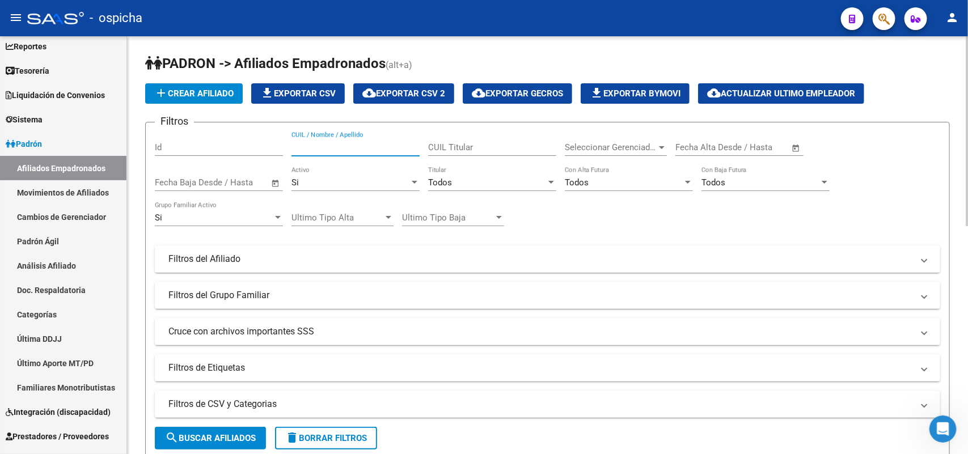
click at [295, 147] on input "CUIL / Nombre / Apellido" at bounding box center [355, 147] width 128 height 10
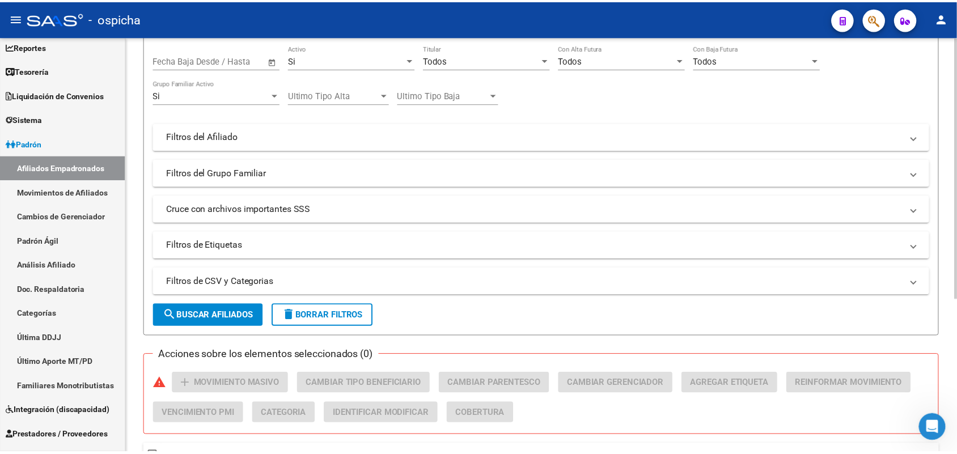
scroll to position [244, 0]
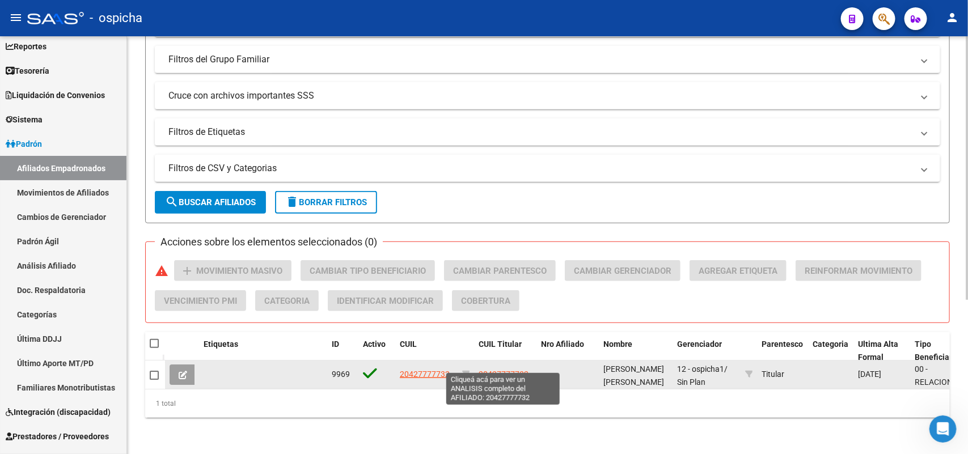
type input "20427777732"
click at [507, 370] on span "20427777732" at bounding box center [504, 374] width 50 height 9
type textarea "20427777732"
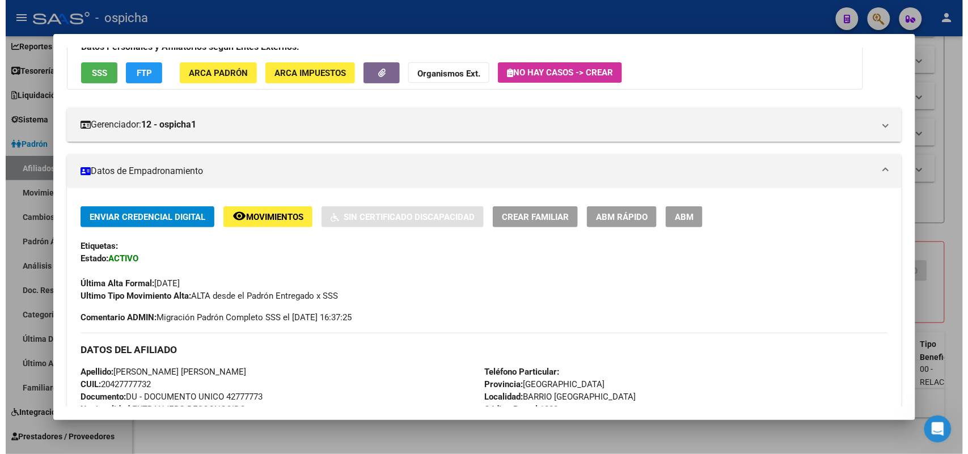
scroll to position [77, 0]
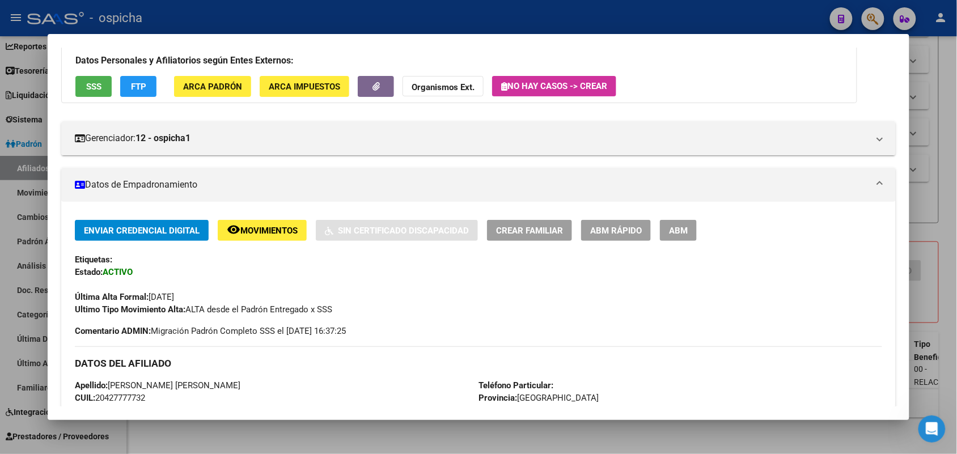
click at [676, 231] on span "ABM" at bounding box center [678, 231] width 19 height 10
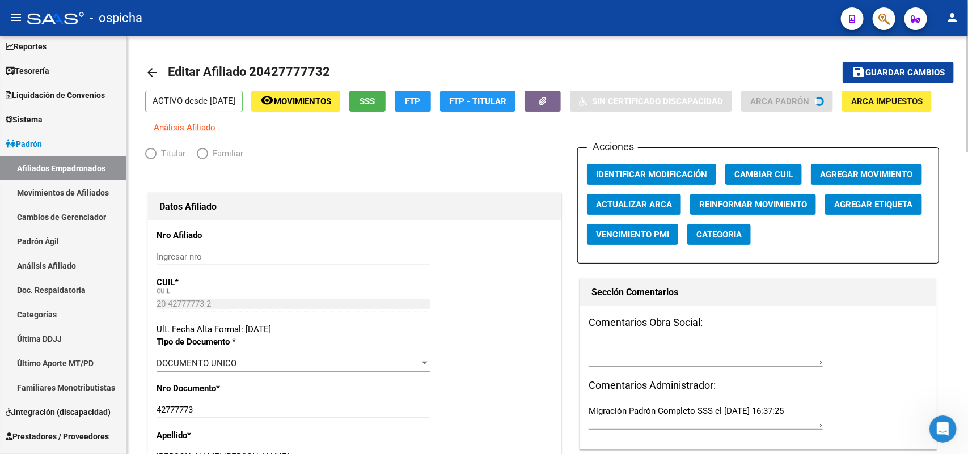
radio input "true"
type input "30-71108331-2"
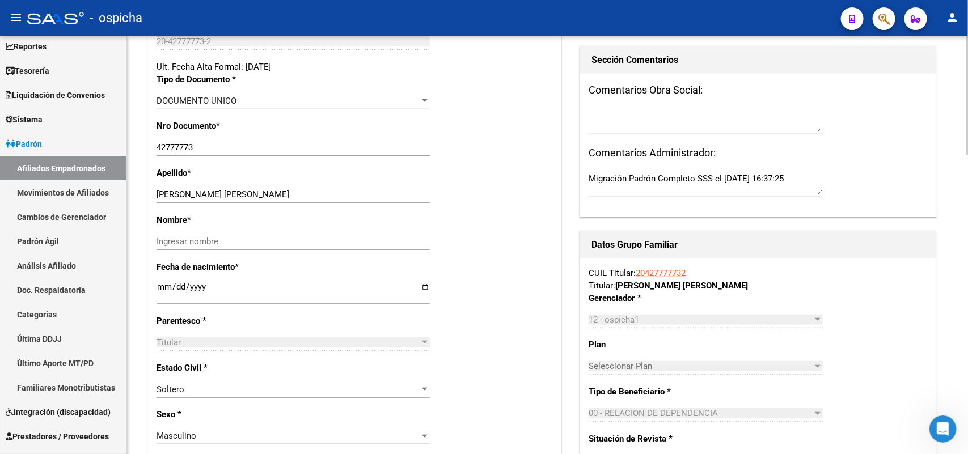
scroll to position [283, 0]
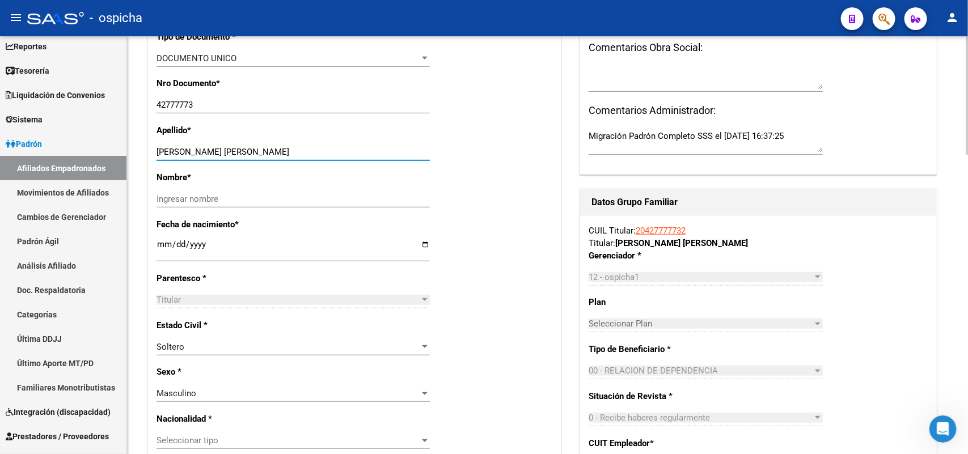
drag, startPoint x: 304, startPoint y: 153, endPoint x: 230, endPoint y: 154, distance: 74.3
click at [230, 154] on input "[PERSON_NAME] [PERSON_NAME]" at bounding box center [292, 152] width 273 height 10
type input "[PERSON_NAME]"
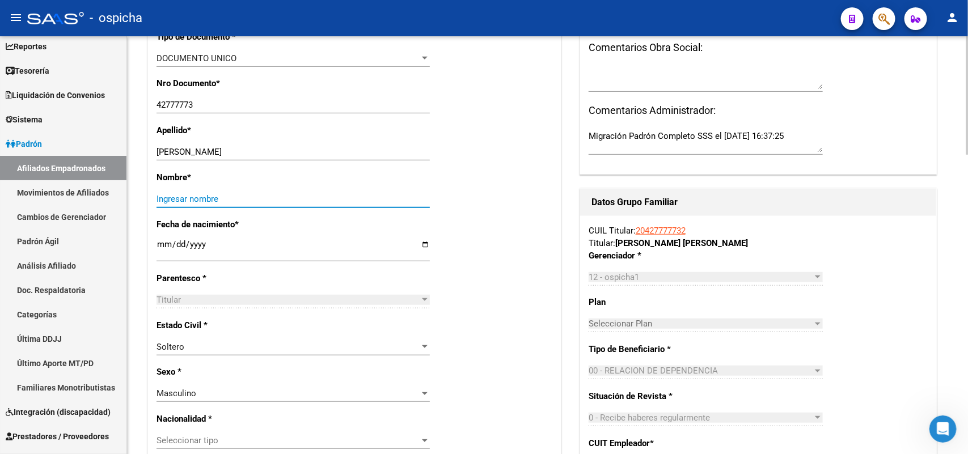
click at [163, 197] on input "Ingresar nombre" at bounding box center [292, 199] width 273 height 10
paste input "[PERSON_NAME]"
type input "[PERSON_NAME]"
click at [249, 149] on input "[PERSON_NAME]" at bounding box center [292, 152] width 273 height 10
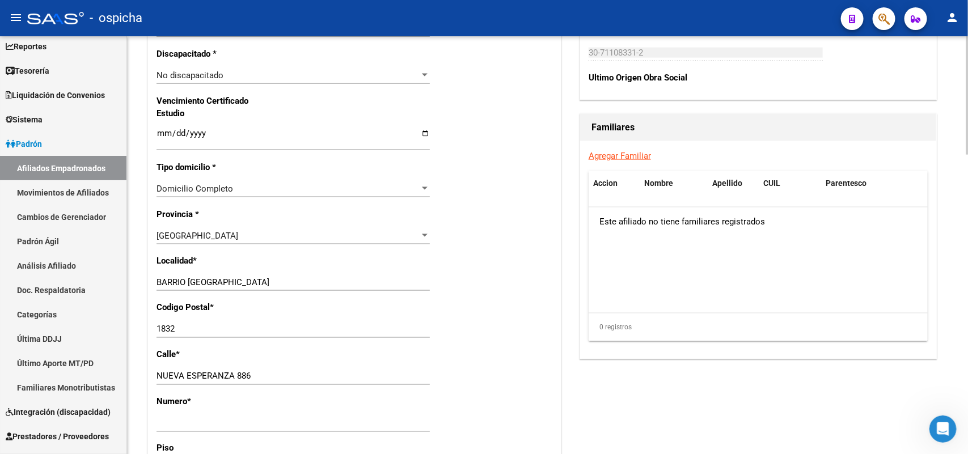
scroll to position [709, 0]
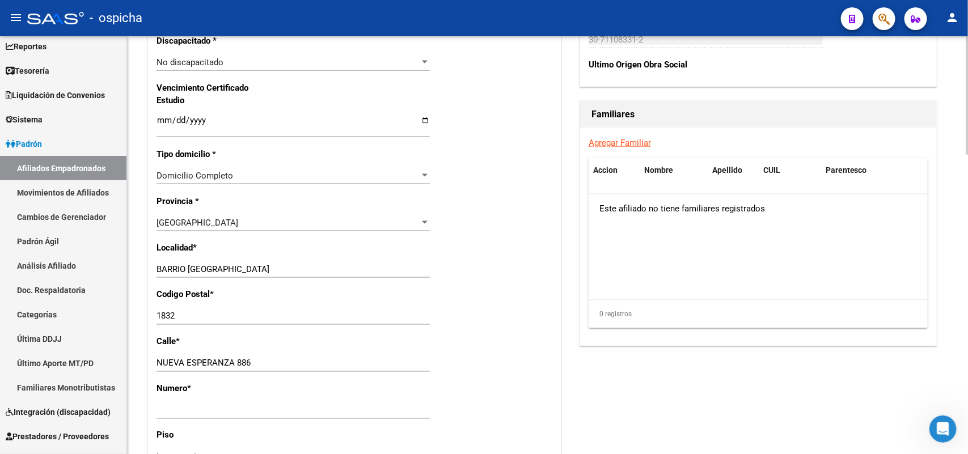
type input "[PERSON_NAME]"
drag, startPoint x: 259, startPoint y: 271, endPoint x: 105, endPoint y: 273, distance: 154.2
click at [106, 273] on mat-sidenav-container "Firma Express Inicio Calendario SSS Instructivos Contacto OS Reportes Tablero d…" at bounding box center [484, 245] width 968 height 418
type input "[PERSON_NAME]"
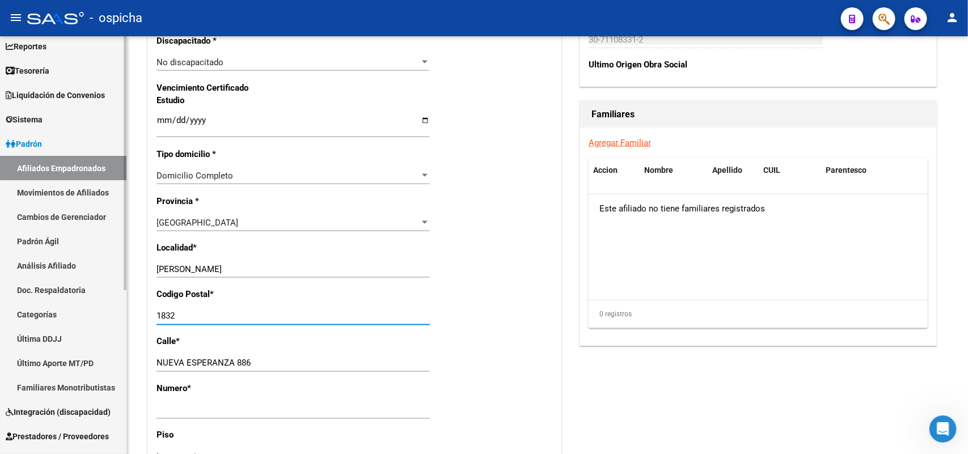
drag, startPoint x: 193, startPoint y: 319, endPoint x: 27, endPoint y: 317, distance: 166.1
click at [27, 317] on mat-sidenav-container "Firma Express Inicio Calendario SSS Instructivos Contacto OS Reportes Tablero d…" at bounding box center [484, 245] width 968 height 418
drag, startPoint x: 278, startPoint y: 350, endPoint x: 44, endPoint y: 342, distance: 234.9
click at [44, 342] on mat-sidenav-container "Firma Express Inicio Calendario SSS Instructivos Contacto OS Reportes Tablero d…" at bounding box center [484, 245] width 968 height 418
click at [274, 361] on input "NUEVA ESPERANZA 886" at bounding box center [292, 363] width 273 height 10
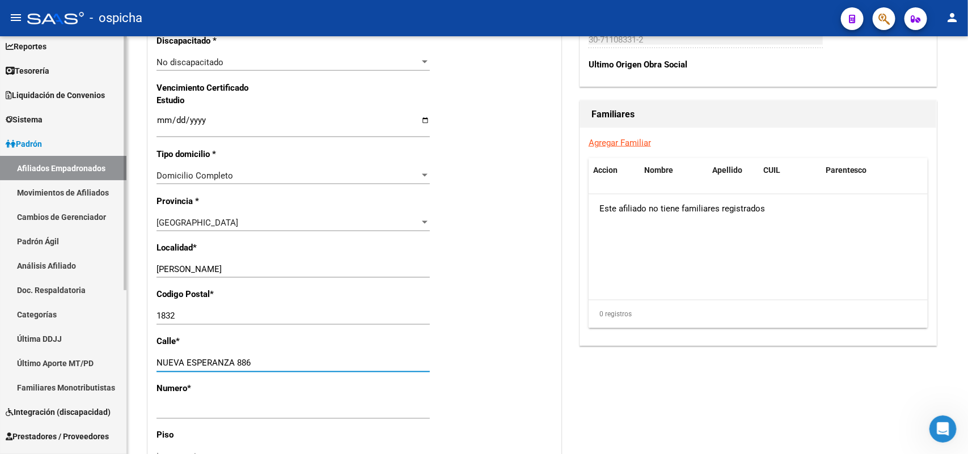
drag, startPoint x: 273, startPoint y: 362, endPoint x: 86, endPoint y: 357, distance: 187.2
click at [86, 357] on mat-sidenav-container "Firma Express Inicio Calendario SSS Instructivos Contacto OS Reportes Tablero d…" at bounding box center [484, 245] width 968 height 418
type input "105"
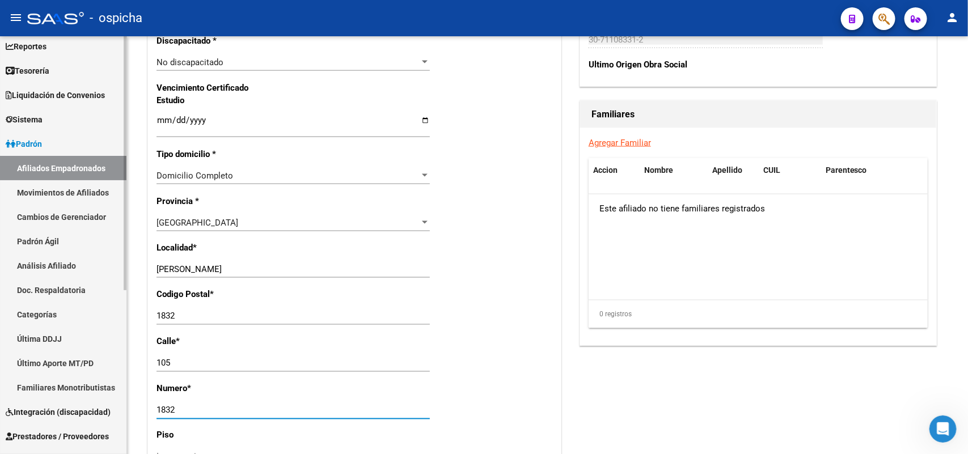
scroll to position [716, 0]
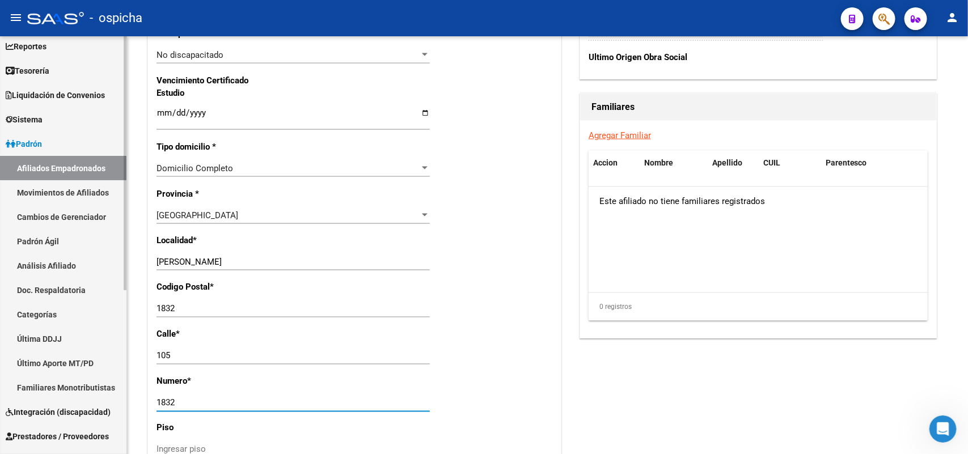
drag, startPoint x: 187, startPoint y: 397, endPoint x: 89, endPoint y: 397, distance: 98.1
click at [89, 397] on mat-sidenav-container "Firma Express Inicio Calendario SSS Instructivos Contacto OS Reportes Tablero d…" at bounding box center [484, 245] width 968 height 418
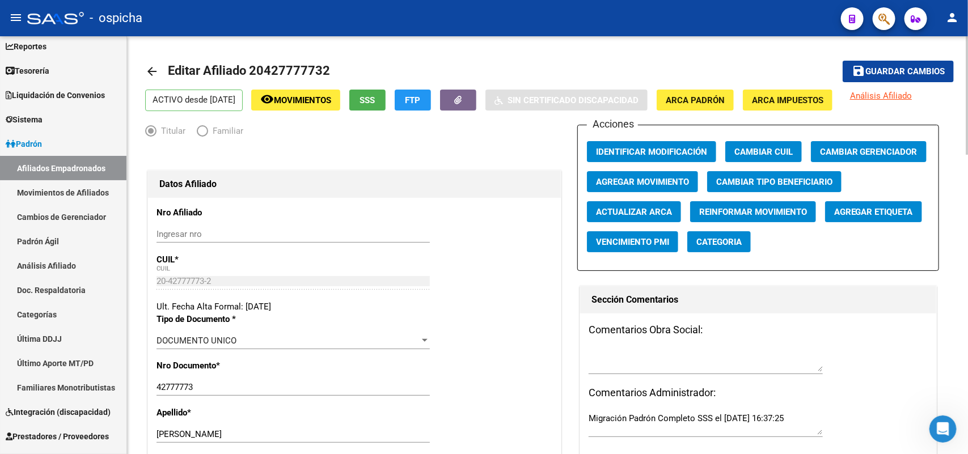
scroll to position [0, 0]
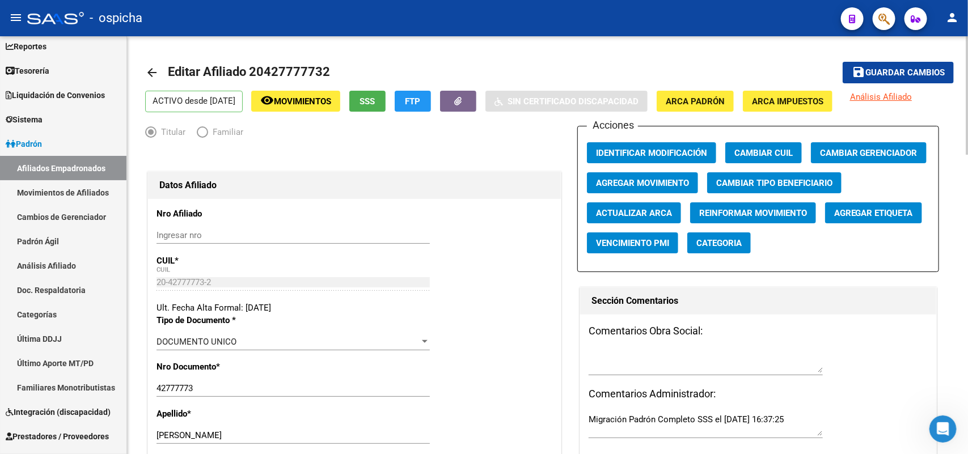
type input "886"
click at [900, 77] on span "Guardar cambios" at bounding box center [904, 73] width 79 height 10
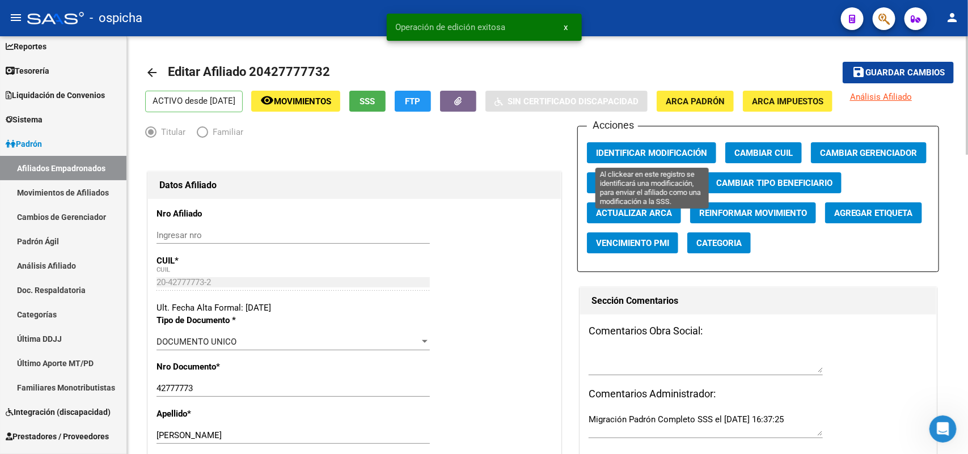
click at [614, 151] on span "Identificar Modificación" at bounding box center [651, 153] width 111 height 10
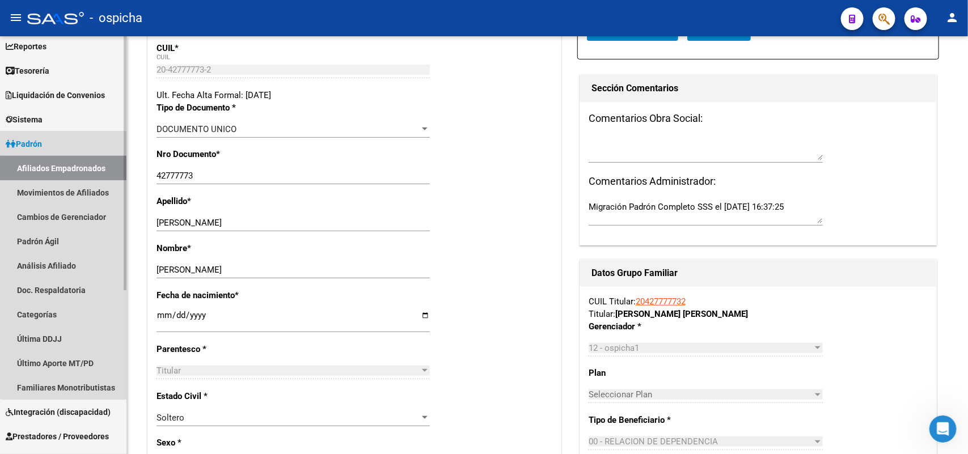
click at [88, 164] on link "Afiliados Empadronados" at bounding box center [63, 168] width 126 height 24
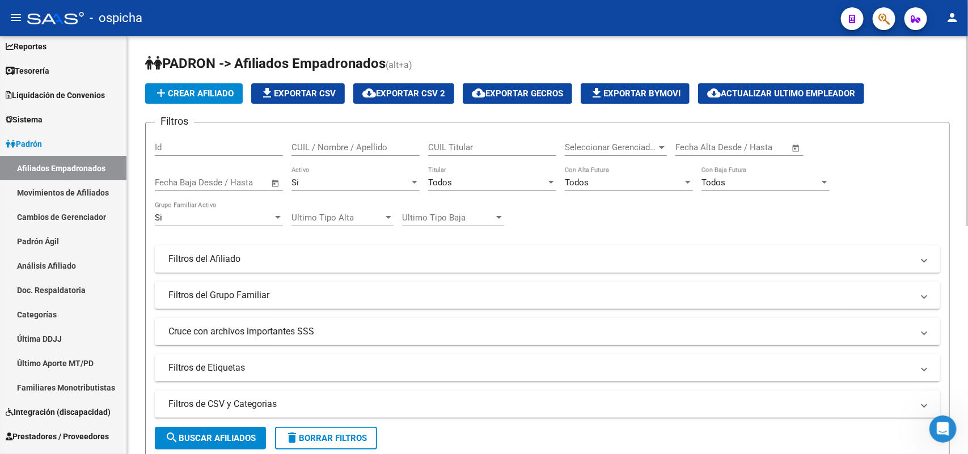
click at [295, 151] on input "CUIL / Nombre / Apellido" at bounding box center [355, 147] width 128 height 10
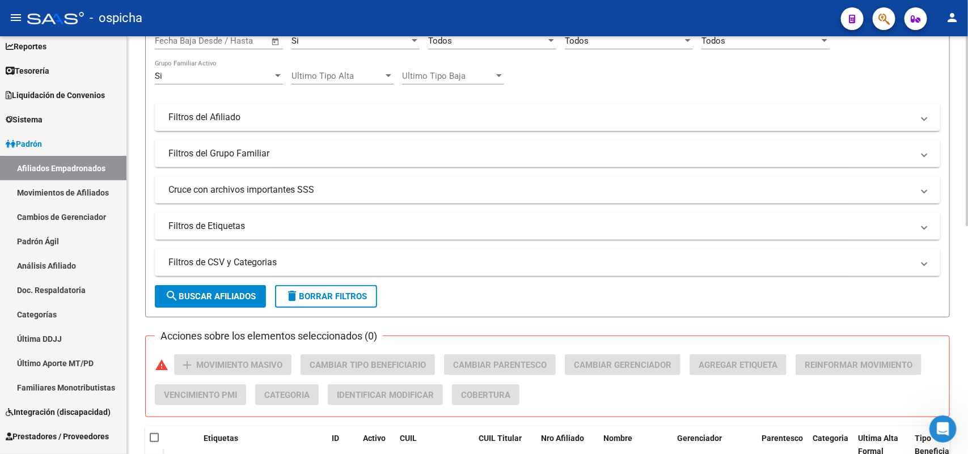
type input "20420764473"
click at [256, 298] on span "search Buscar Afiliados" at bounding box center [210, 296] width 91 height 10
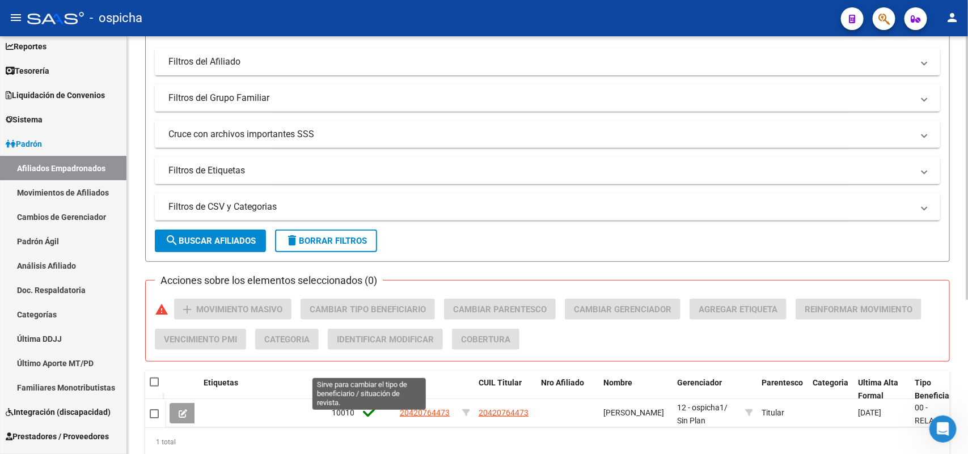
scroll to position [244, 0]
